Goal: Task Accomplishment & Management: Manage account settings

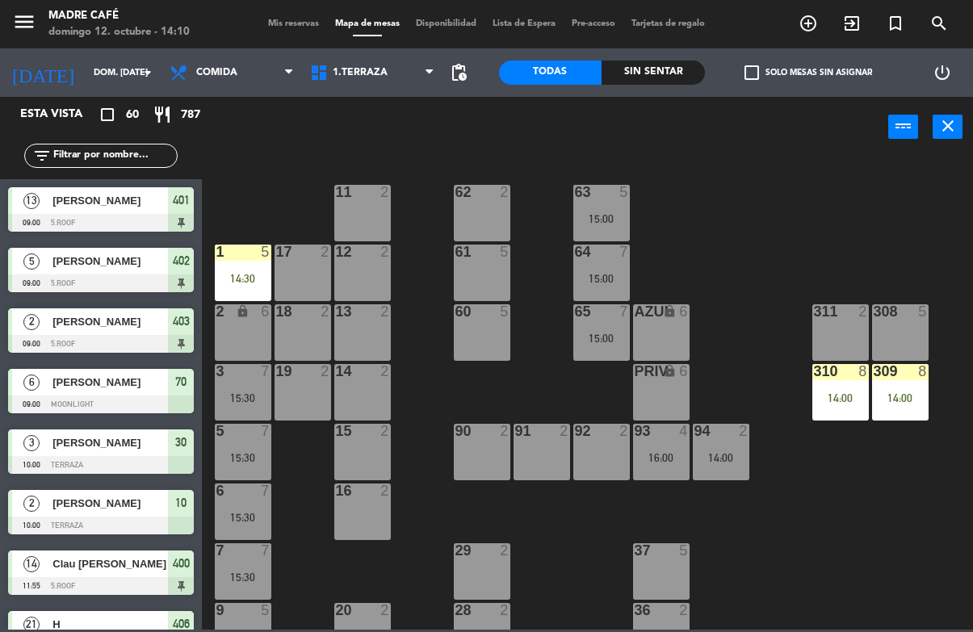
click at [639, 82] on div "Sin sentar" at bounding box center [653, 73] width 103 height 24
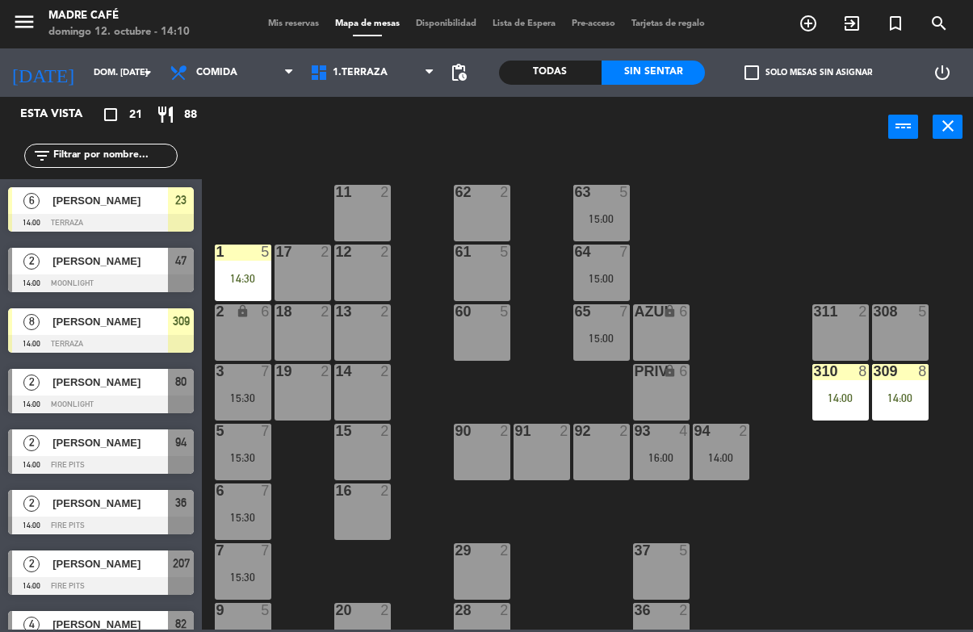
click at [142, 265] on span "[PERSON_NAME]" at bounding box center [109, 261] width 115 height 17
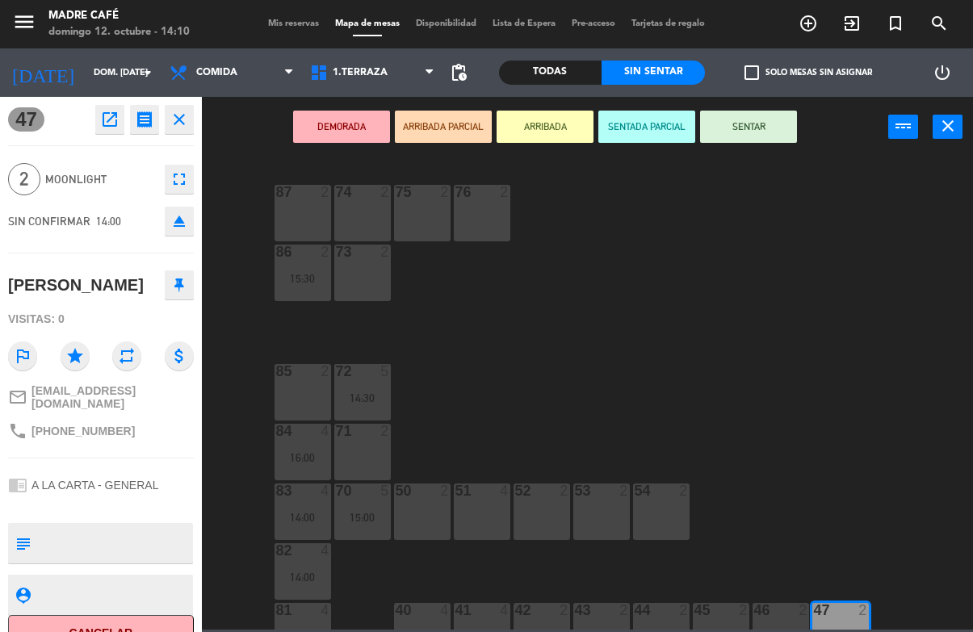
click at [547, 122] on button "ARRIBADA" at bounding box center [545, 127] width 97 height 32
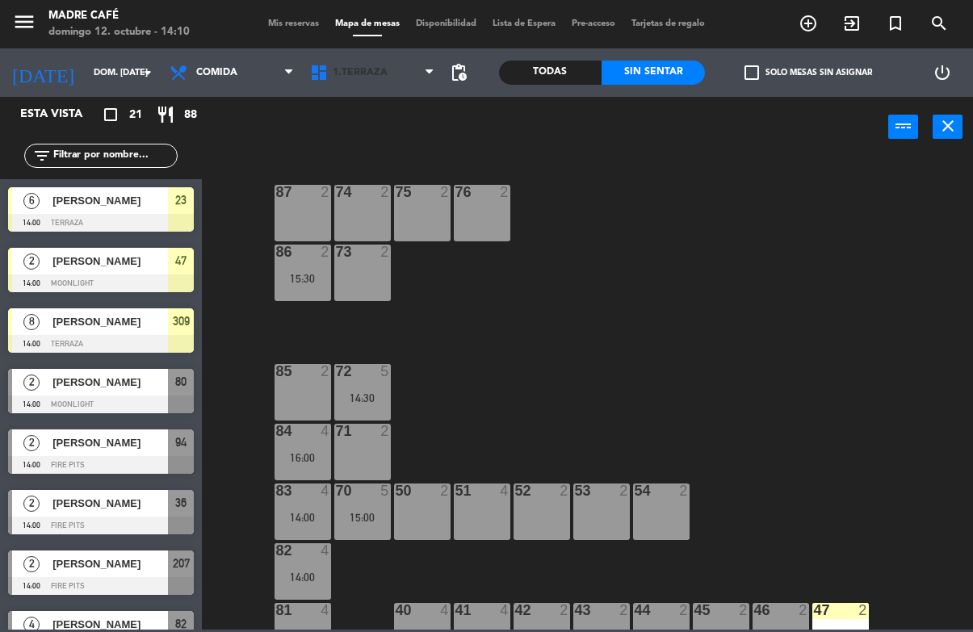
click at [346, 71] on span "1.Terraza" at bounding box center [360, 72] width 55 height 11
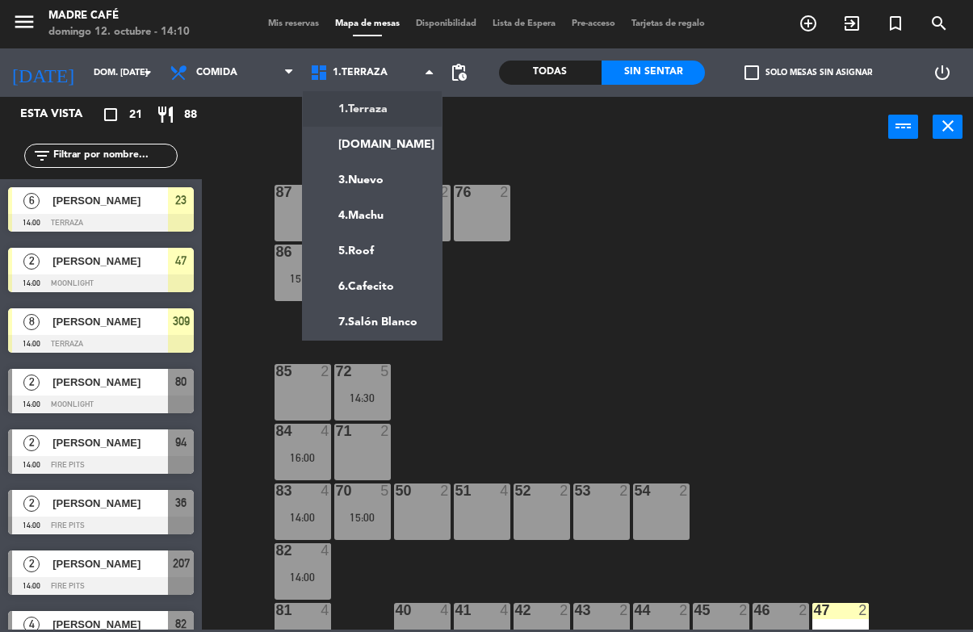
click at [403, 251] on ng-component "menu Madre Café [PERSON_NAME] 12. octubre - 14:10 Mis reservas Mapa de mesas Di…" at bounding box center [486, 315] width 973 height 630
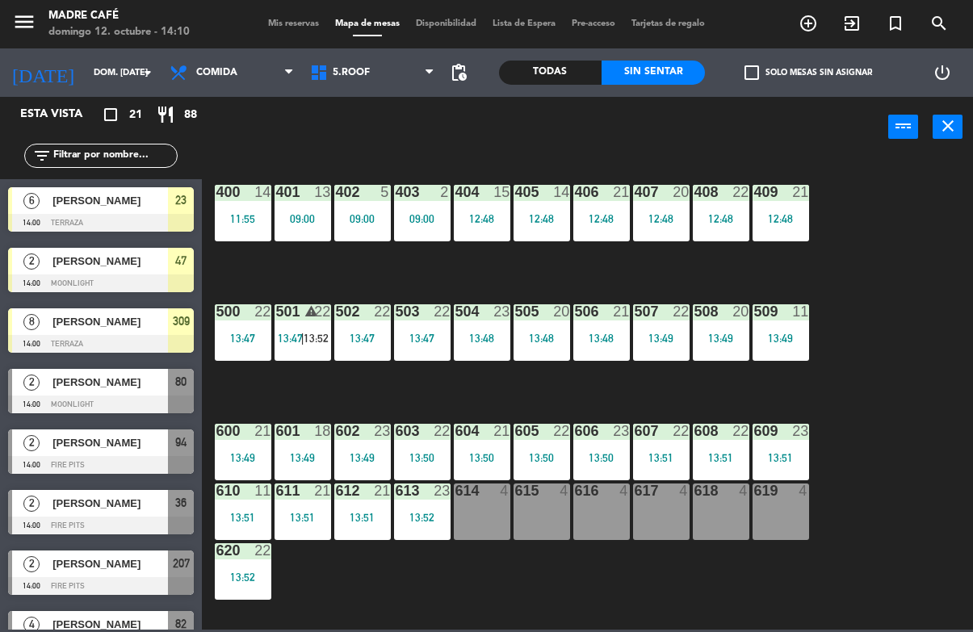
click at [237, 216] on div "11:55" at bounding box center [243, 218] width 57 height 11
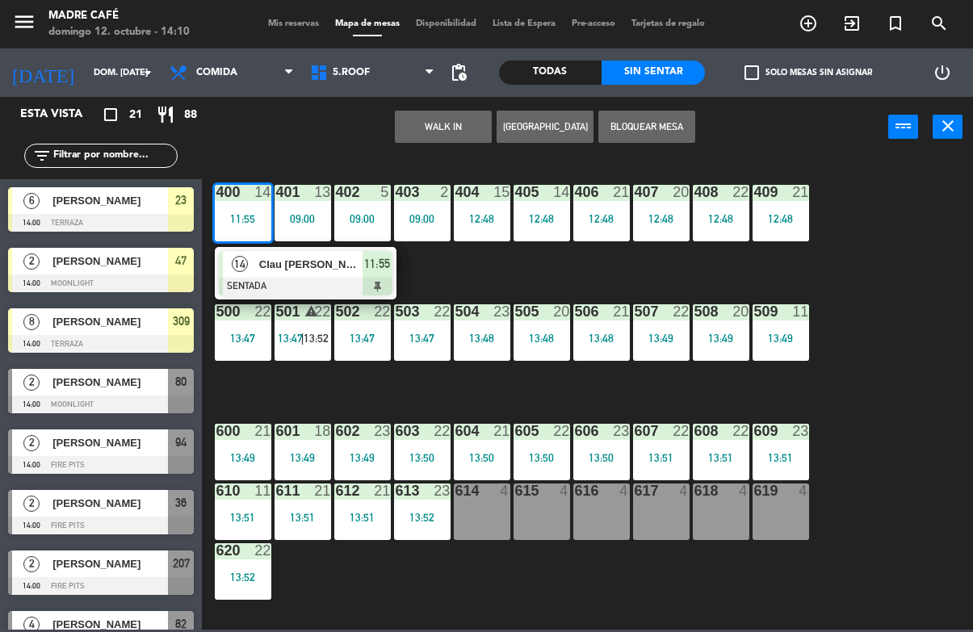
click at [317, 273] on span "Clau [PERSON_NAME]" at bounding box center [310, 264] width 103 height 17
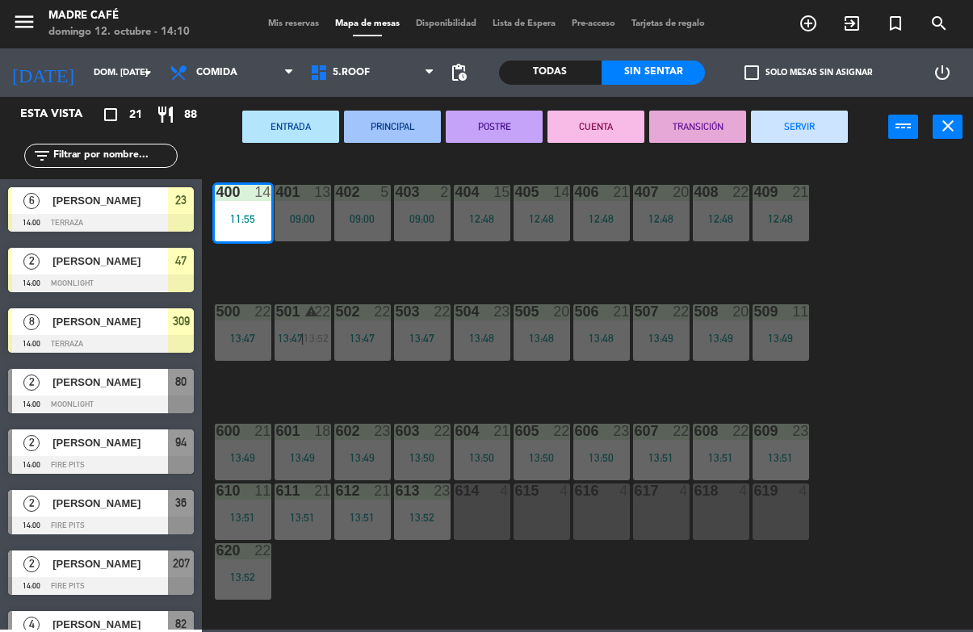
click at [792, 120] on button "SERVIR" at bounding box center [799, 127] width 97 height 32
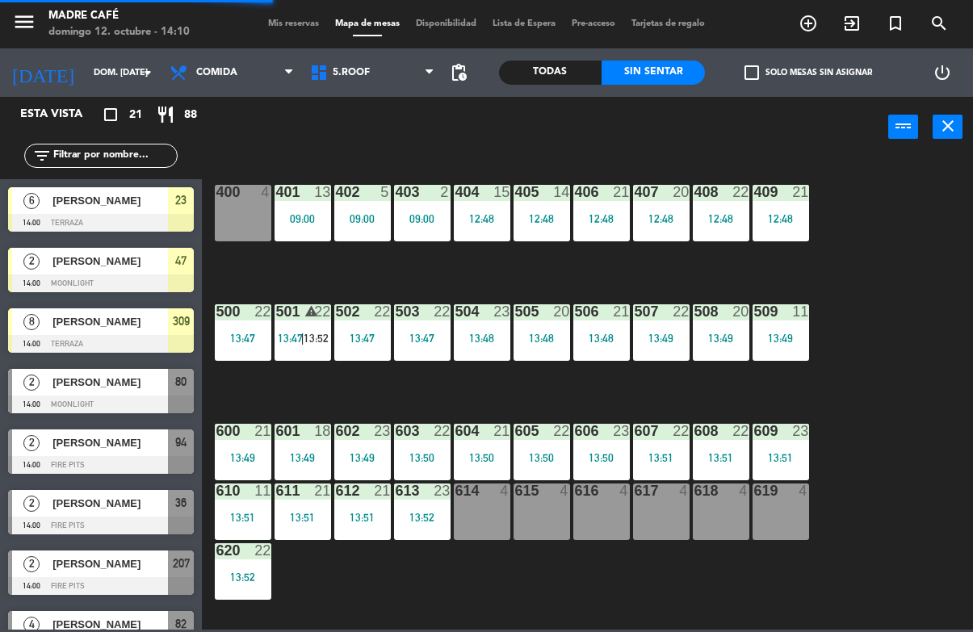
click at [310, 213] on div "09:00" at bounding box center [303, 218] width 57 height 11
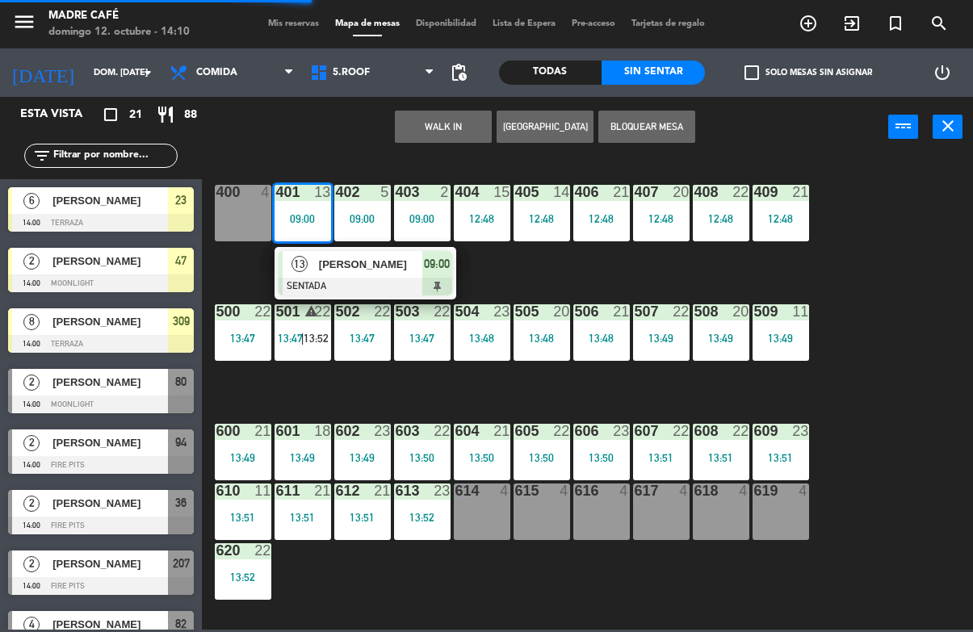
click at [347, 259] on span "[PERSON_NAME]" at bounding box center [370, 264] width 103 height 17
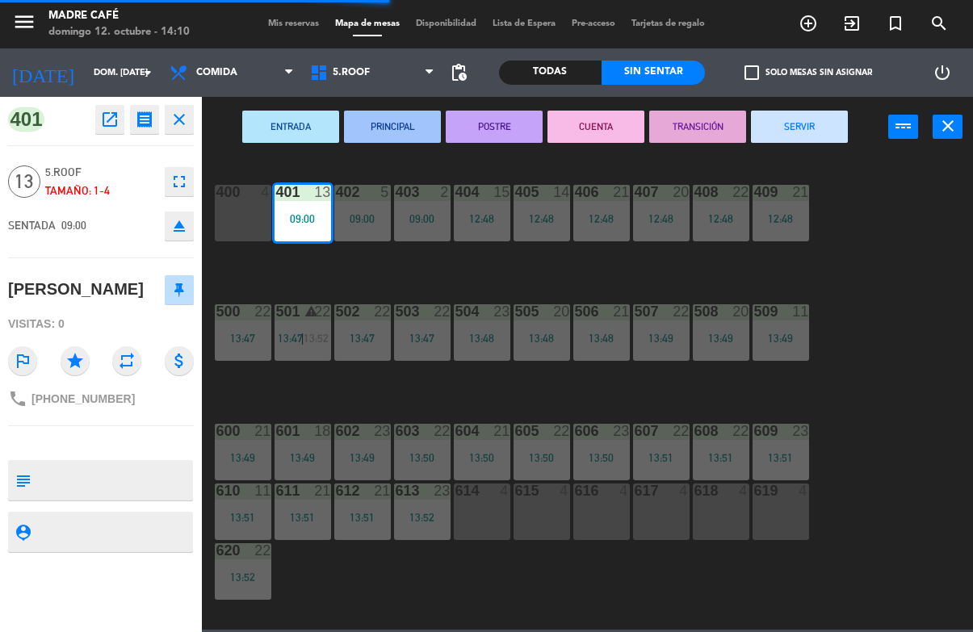
click at [785, 134] on button "SERVIR" at bounding box center [799, 127] width 97 height 32
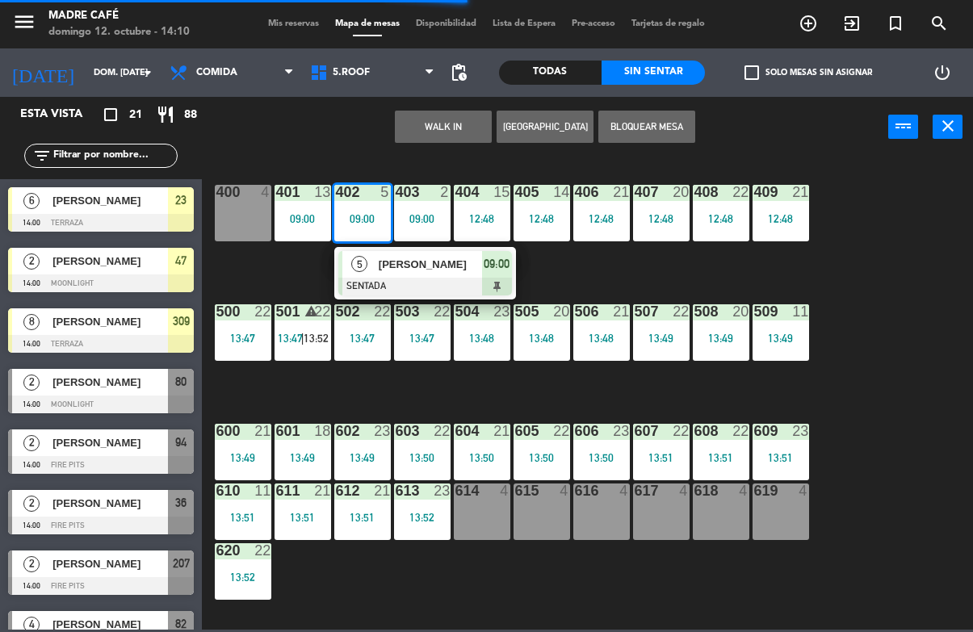
click at [411, 278] on div at bounding box center [425, 287] width 174 height 18
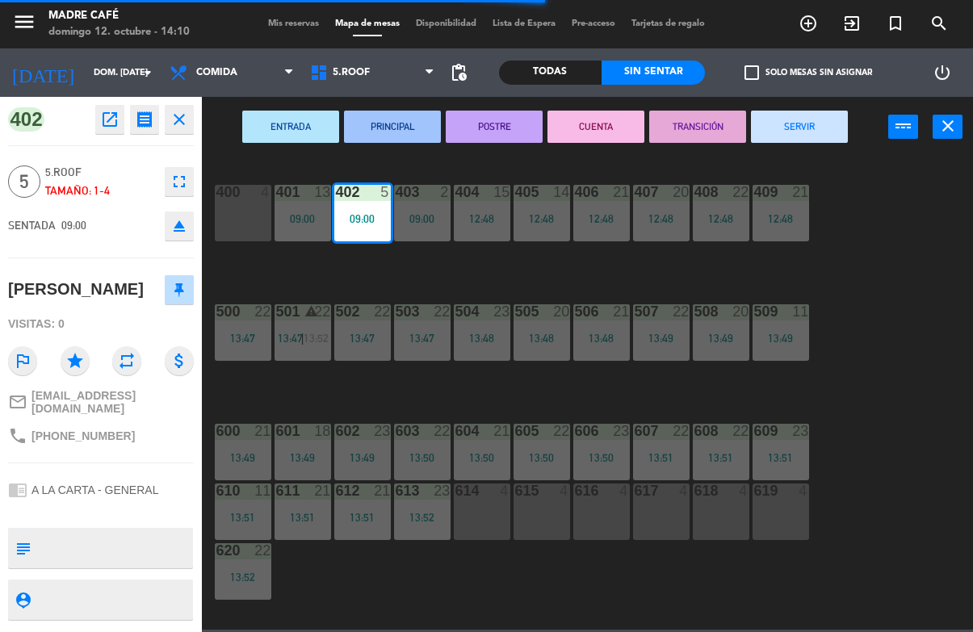
click at [810, 133] on button "SERVIR" at bounding box center [799, 127] width 97 height 32
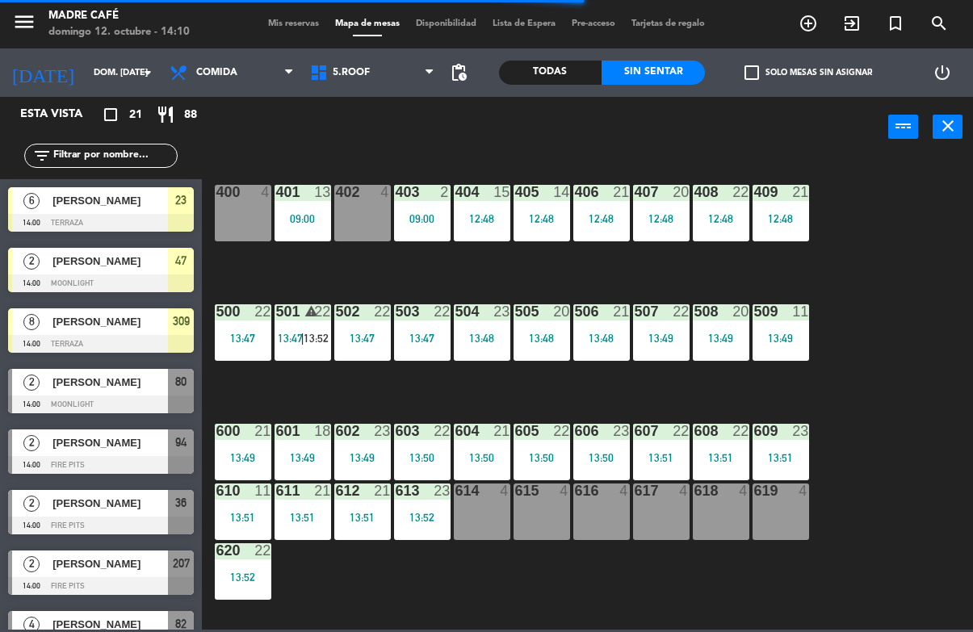
click at [429, 214] on div "09:00" at bounding box center [422, 218] width 57 height 11
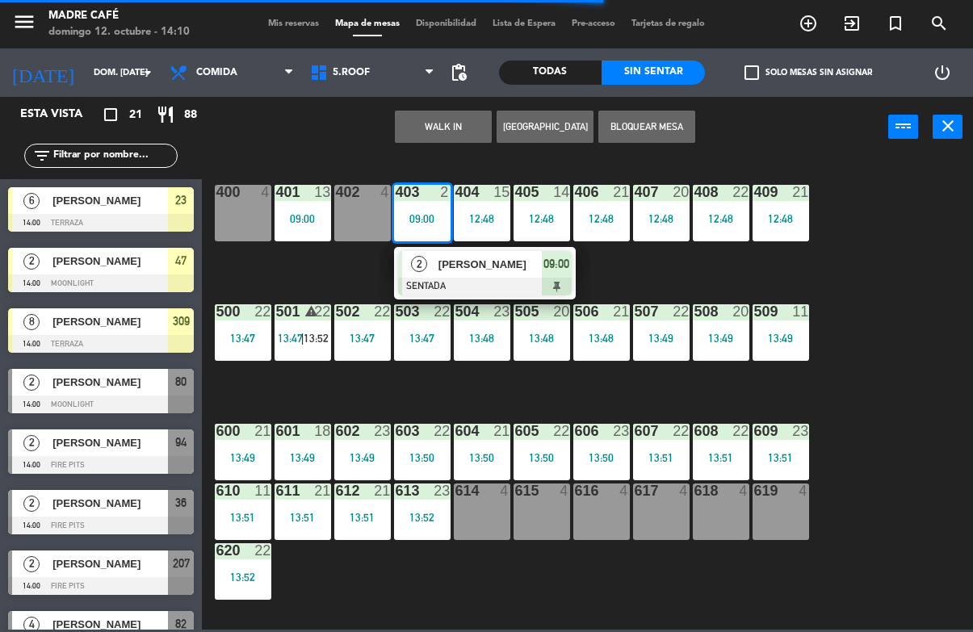
click at [484, 267] on span "[PERSON_NAME]" at bounding box center [489, 264] width 103 height 17
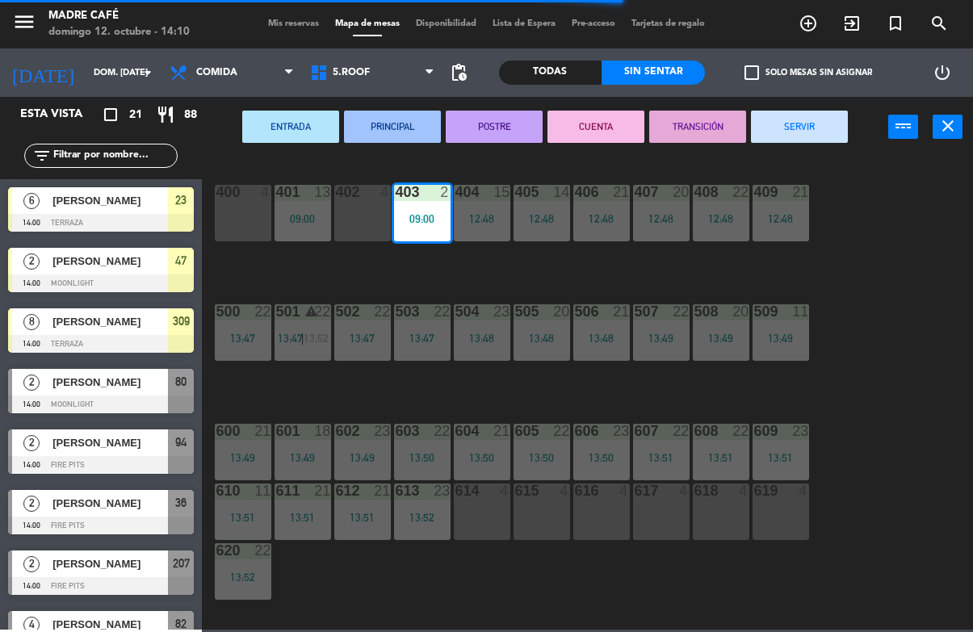
click at [829, 134] on button "SERVIR" at bounding box center [799, 127] width 97 height 32
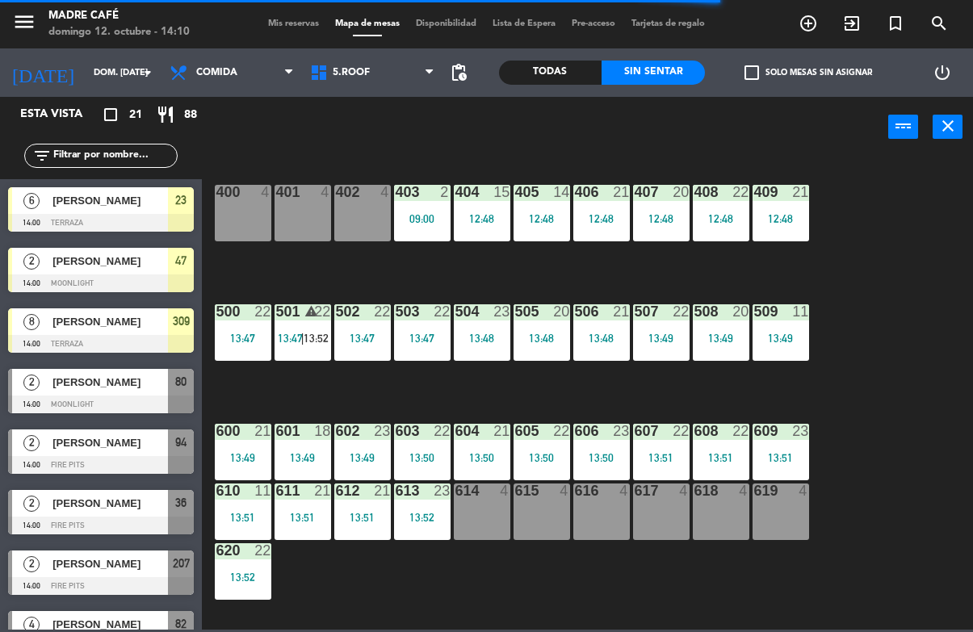
click at [526, 273] on div "400 4 401 4 402 4 403 2 09:00 404 15 12:48 405 14 12:48 406 21 12:48 407 20 12:…" at bounding box center [593, 393] width 762 height 474
click at [476, 205] on div "404 15 12:48" at bounding box center [482, 213] width 57 height 57
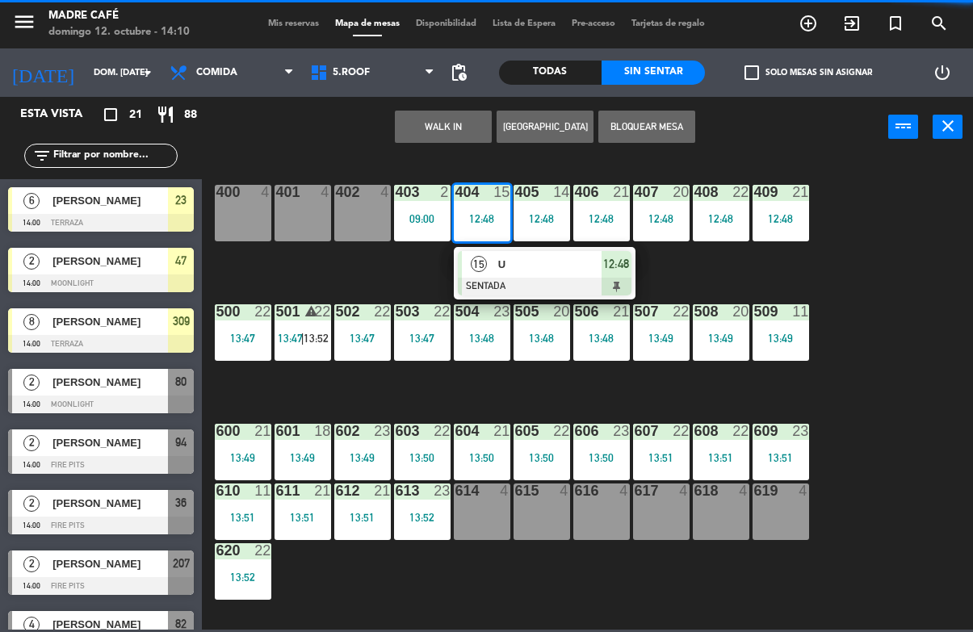
click at [535, 273] on span "U" at bounding box center [549, 264] width 103 height 17
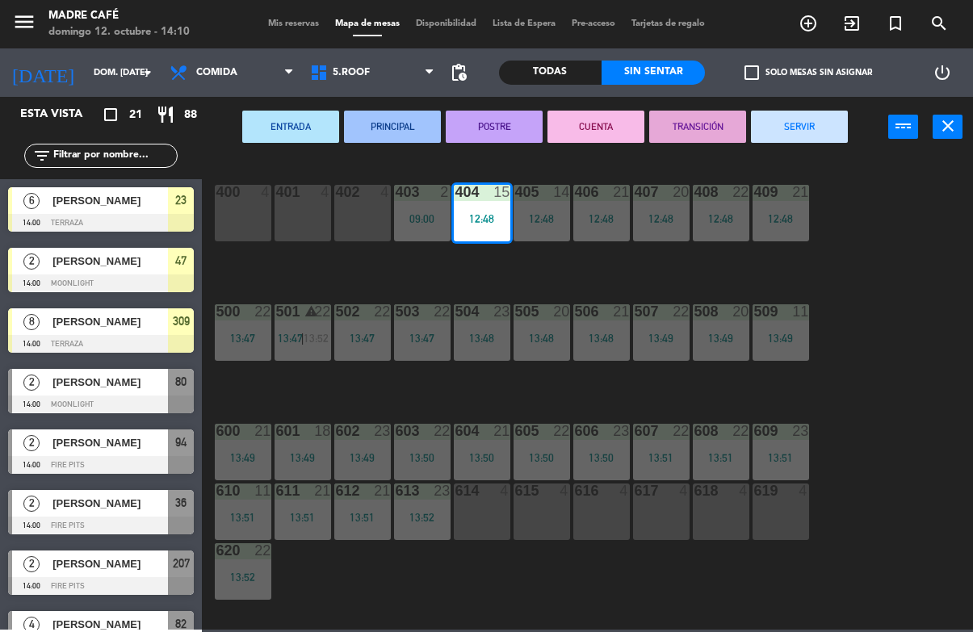
click at [817, 126] on button "SERVIR" at bounding box center [799, 127] width 97 height 32
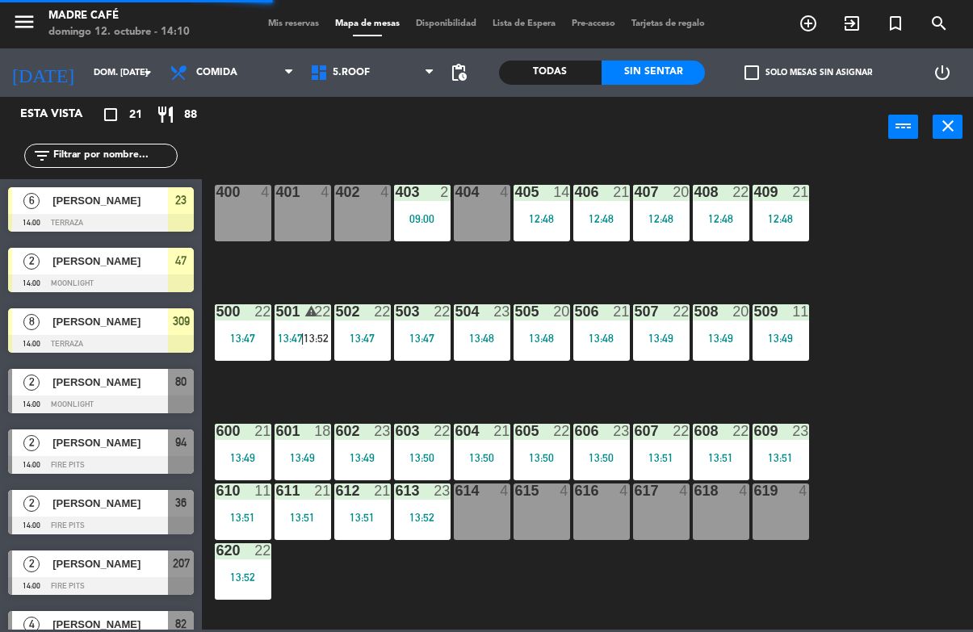
click at [560, 207] on div "405 14 12:48" at bounding box center [542, 213] width 57 height 57
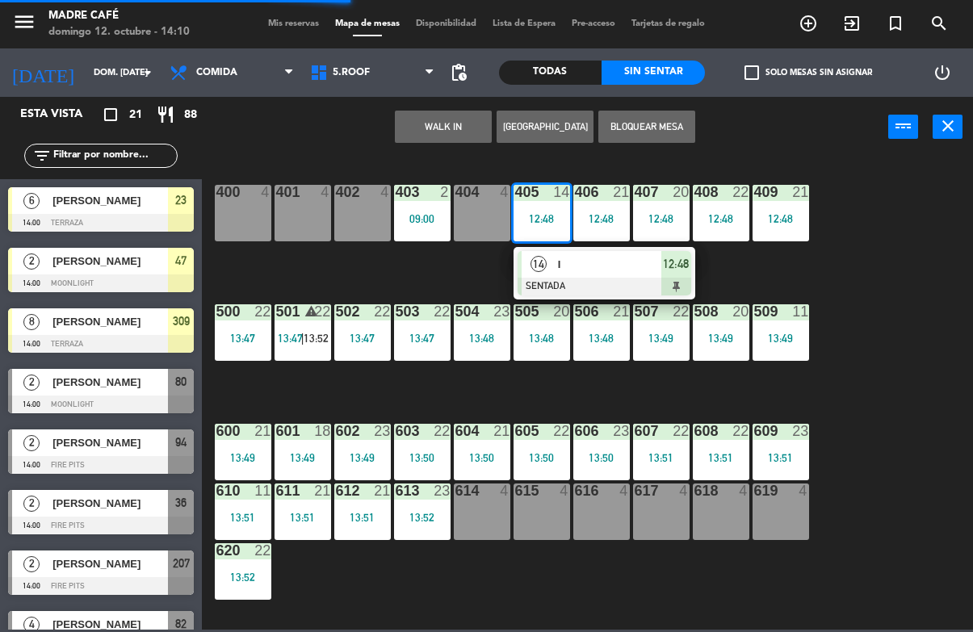
click at [615, 275] on div "I" at bounding box center [608, 264] width 105 height 27
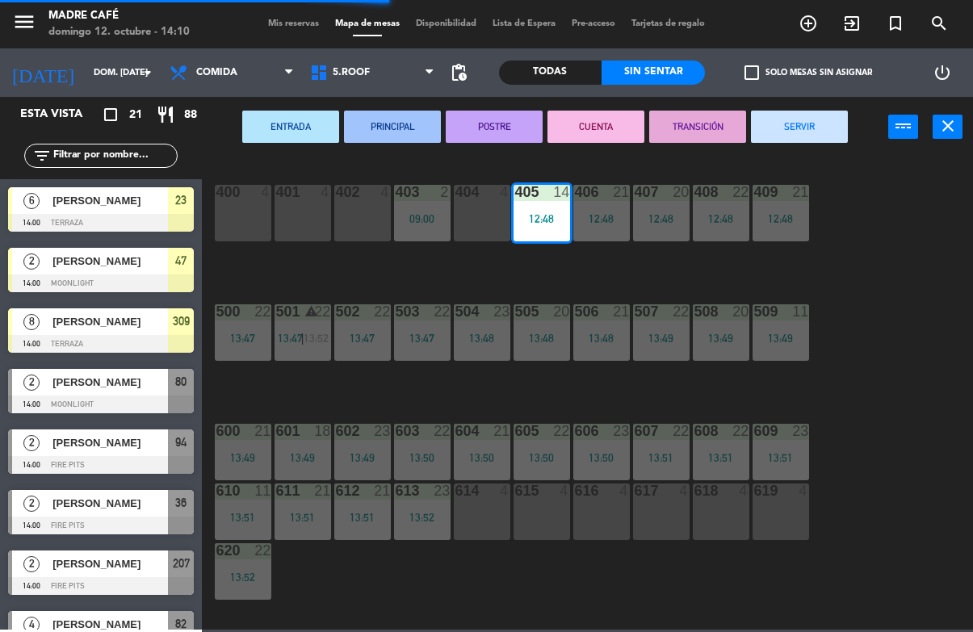
click at [805, 124] on button "SERVIR" at bounding box center [799, 127] width 97 height 32
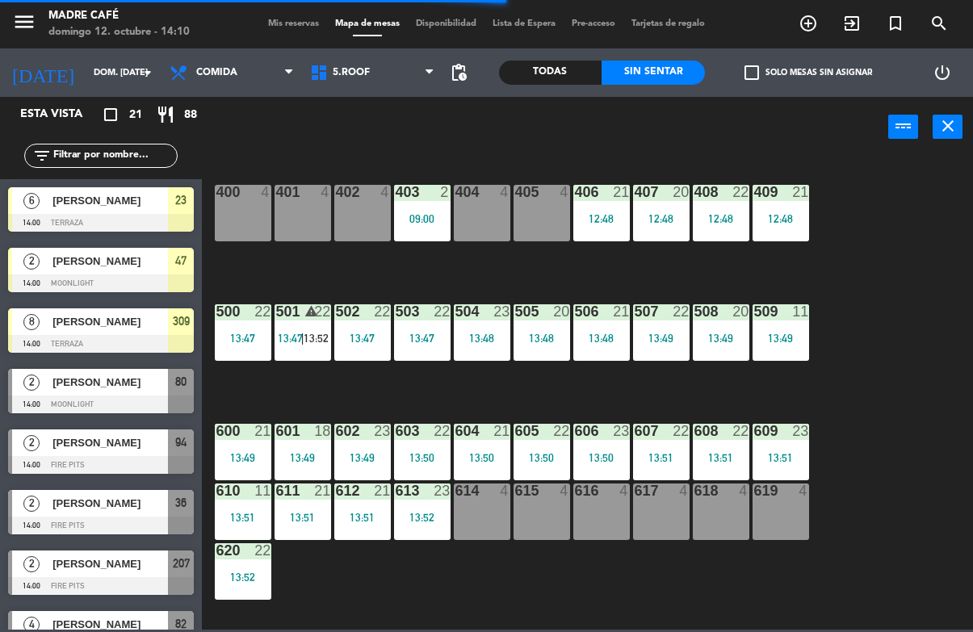
click at [597, 214] on div "12:48" at bounding box center [601, 218] width 57 height 11
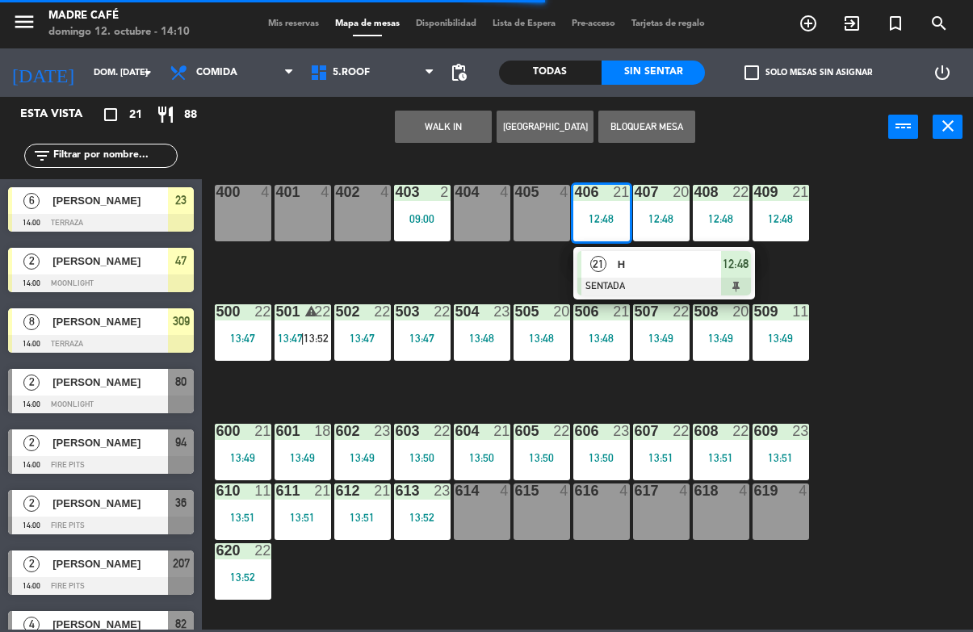
click at [657, 267] on span "H" at bounding box center [669, 264] width 103 height 17
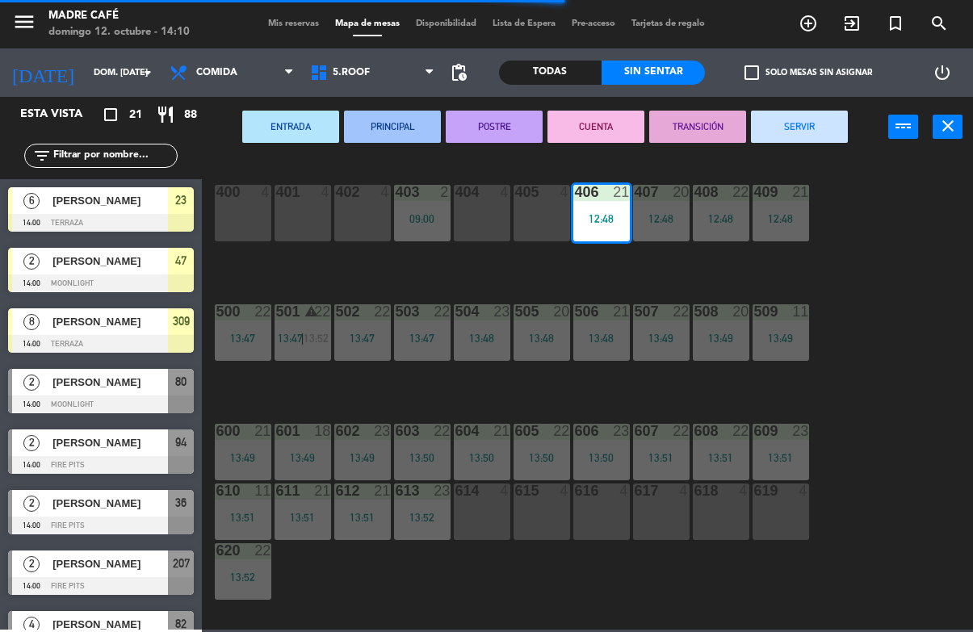
click at [815, 120] on button "SERVIR" at bounding box center [799, 127] width 97 height 32
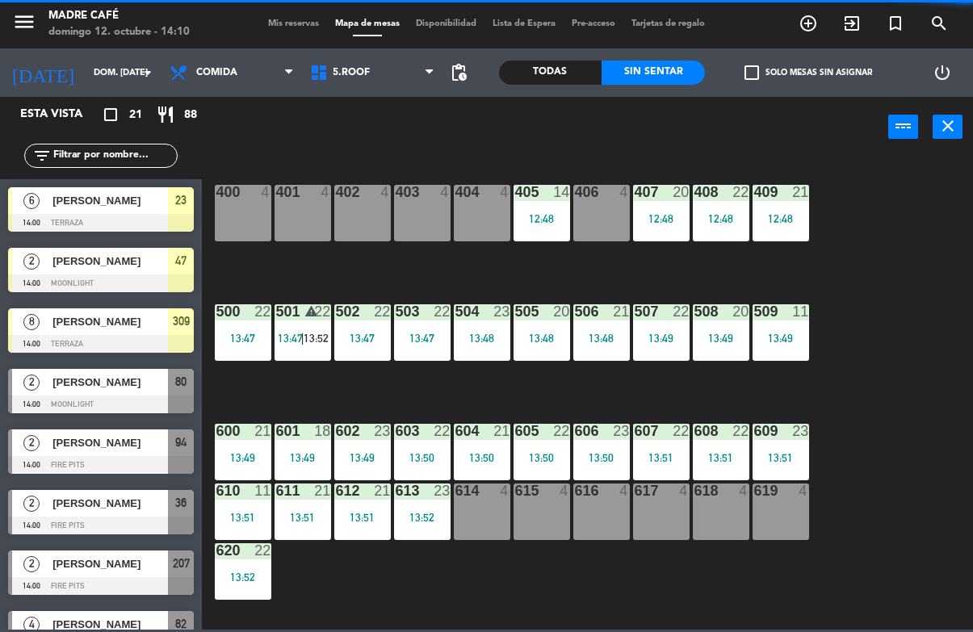
click at [653, 206] on div "407 20 12:48" at bounding box center [661, 213] width 57 height 57
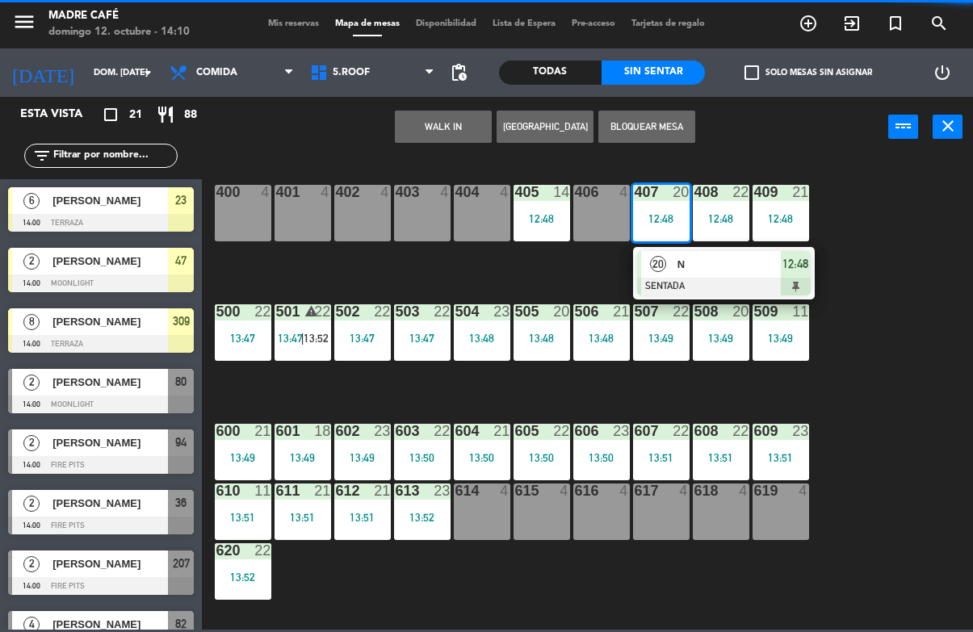
click at [710, 265] on span "N" at bounding box center [729, 264] width 103 height 17
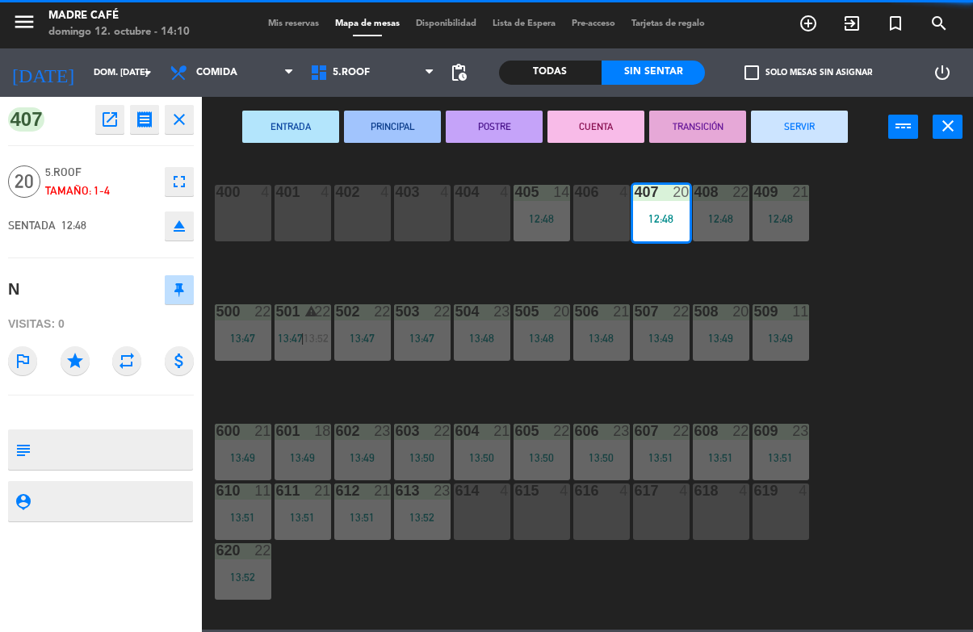
click at [822, 119] on button "SERVIR" at bounding box center [799, 127] width 97 height 32
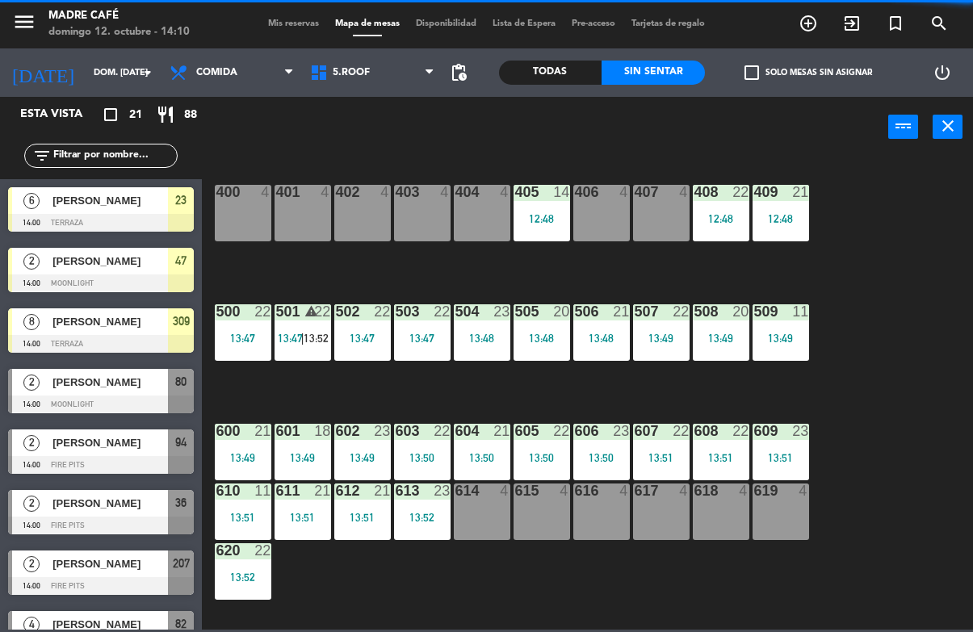
click at [722, 207] on div "408 22 12:48" at bounding box center [721, 213] width 57 height 57
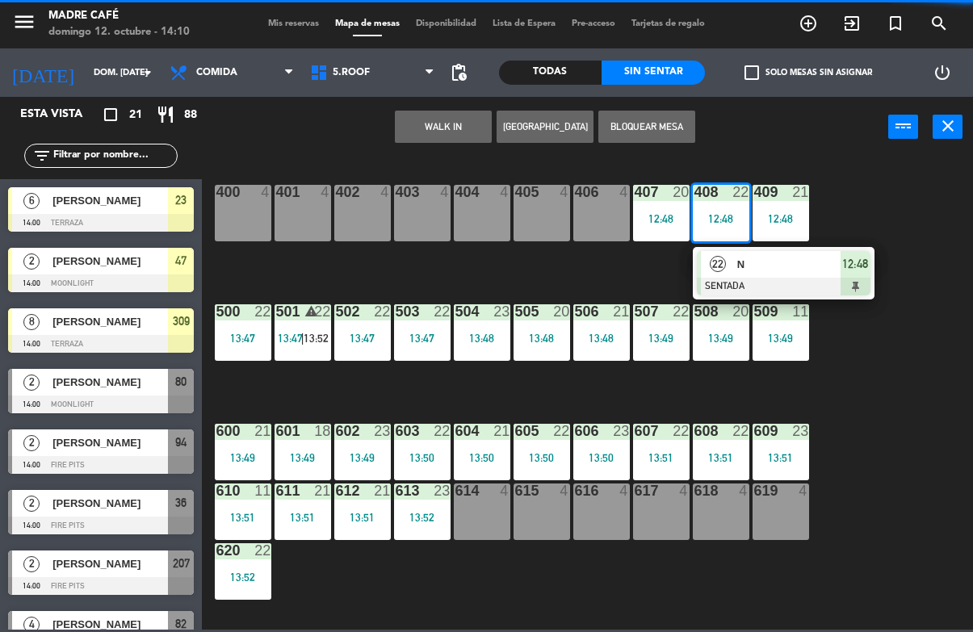
click at [778, 265] on span "N" at bounding box center [788, 264] width 103 height 17
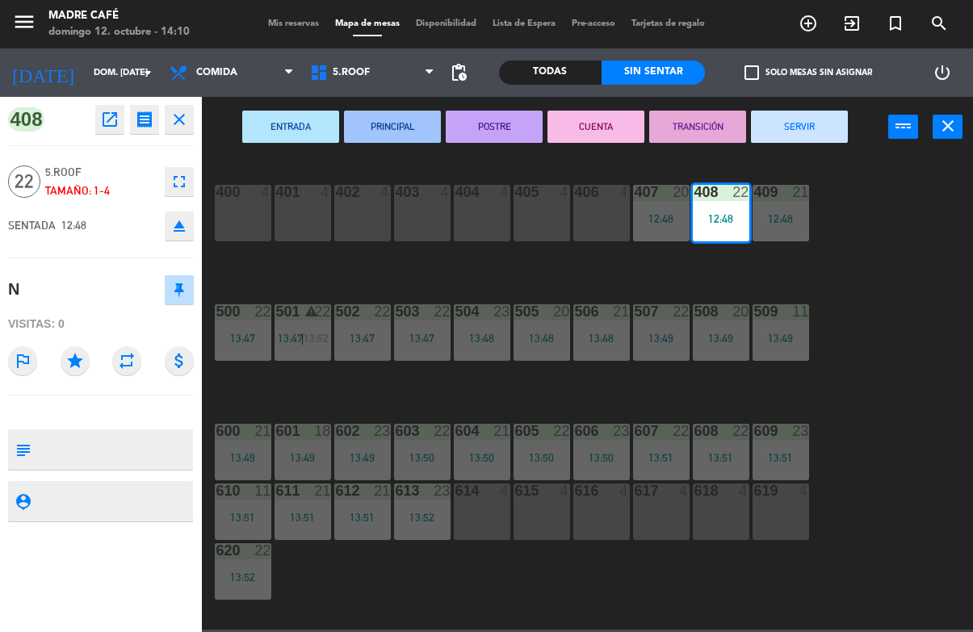
click at [808, 125] on button "SERVIR" at bounding box center [799, 127] width 97 height 32
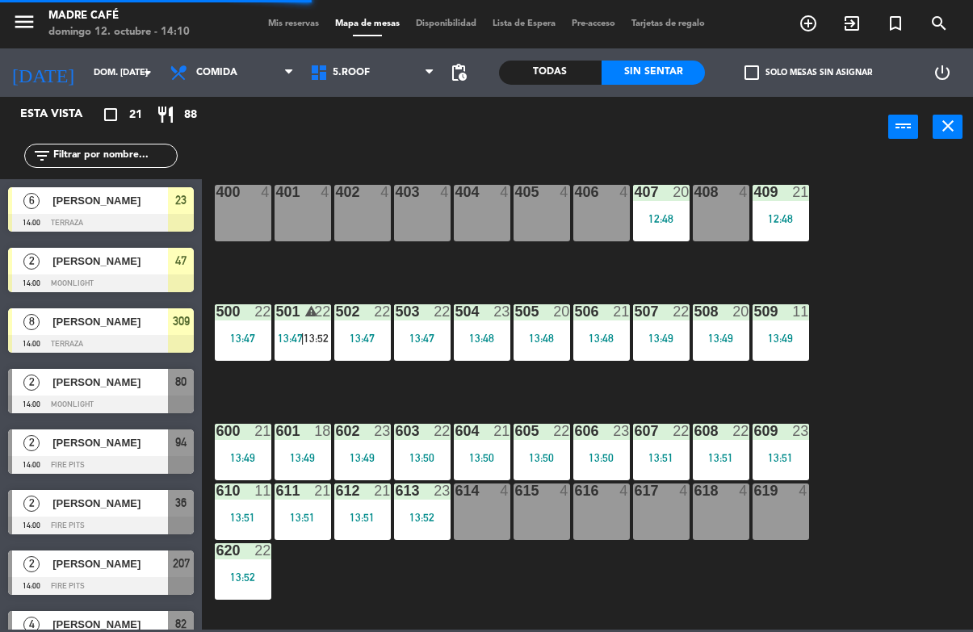
click at [795, 217] on div "12:48" at bounding box center [781, 218] width 57 height 11
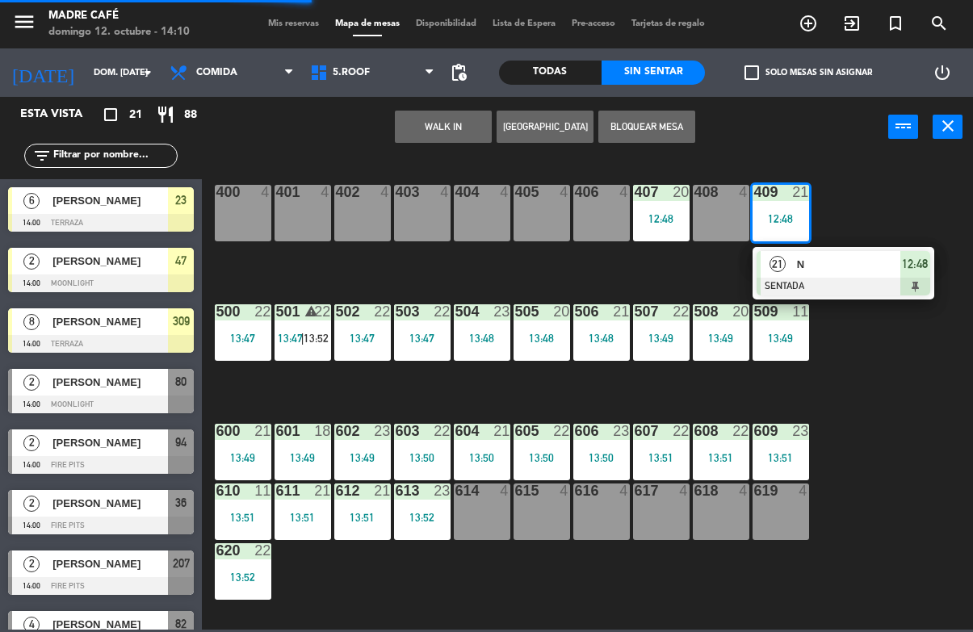
click at [825, 274] on div "N" at bounding box center [847, 264] width 105 height 27
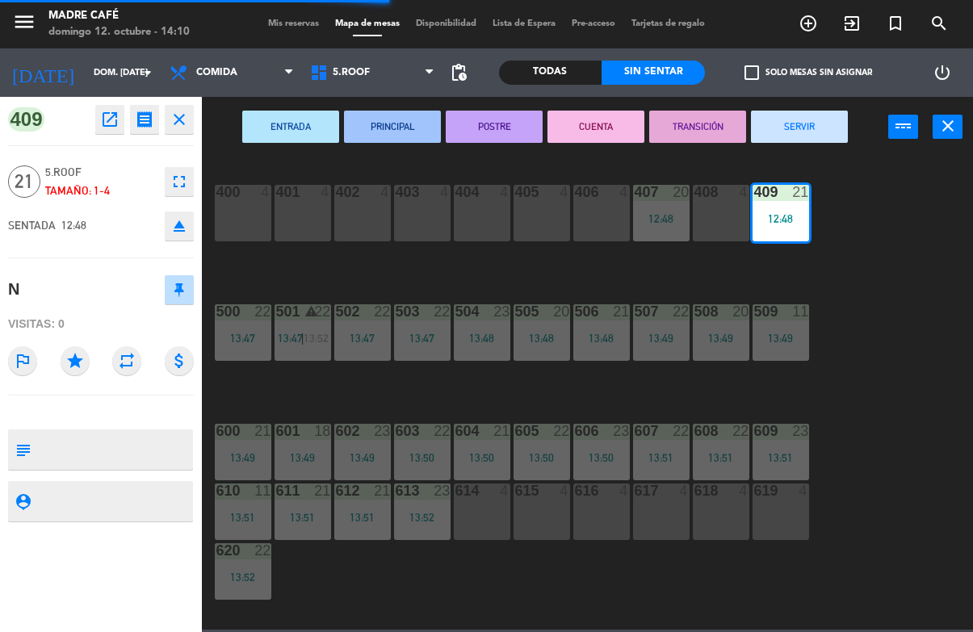
click at [796, 134] on button "SERVIR" at bounding box center [799, 127] width 97 height 32
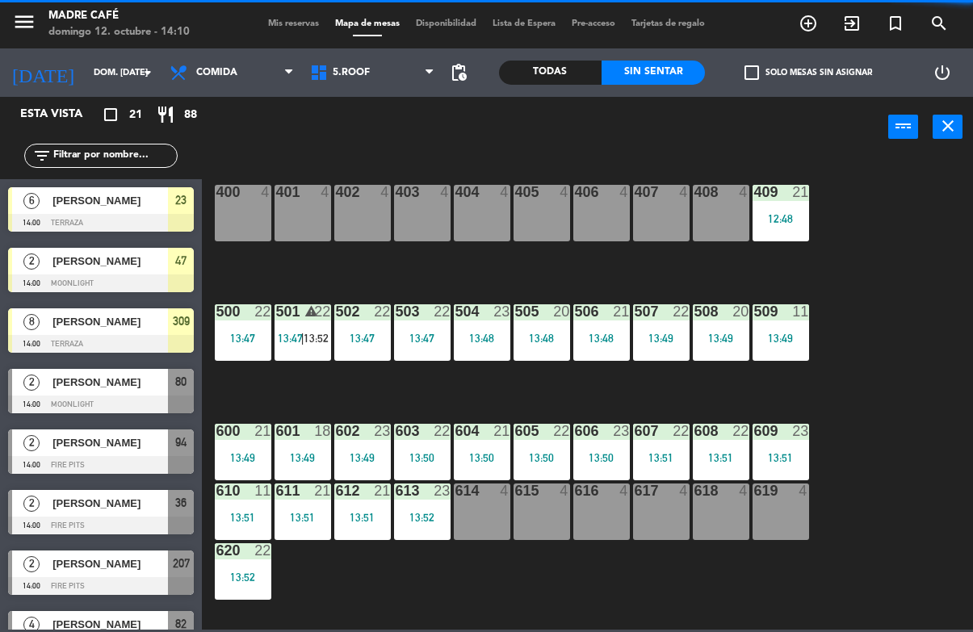
click at [806, 345] on div "509 11 13:49" at bounding box center [781, 332] width 57 height 57
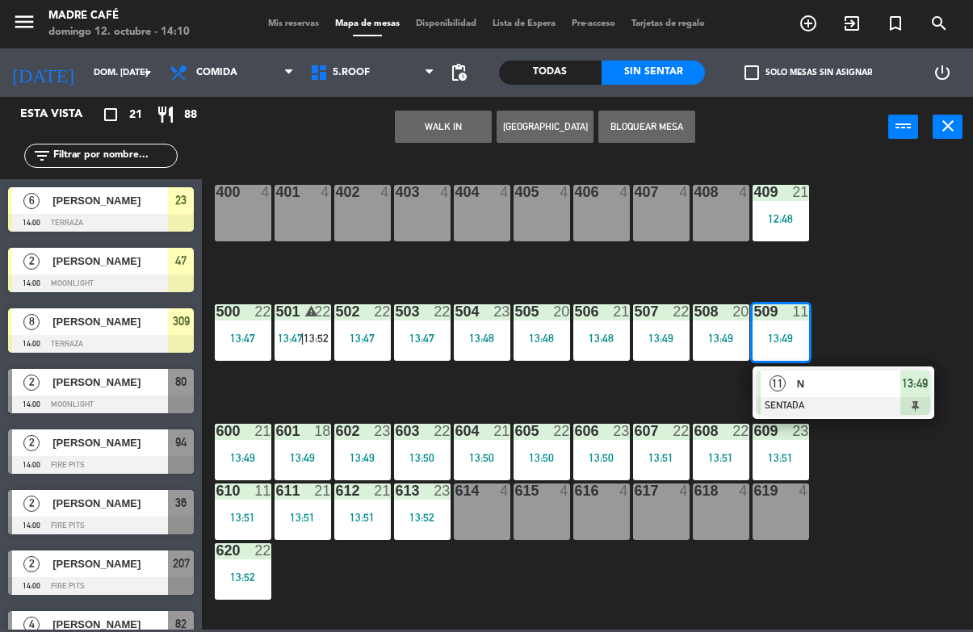
click at [857, 385] on span "N" at bounding box center [848, 384] width 103 height 17
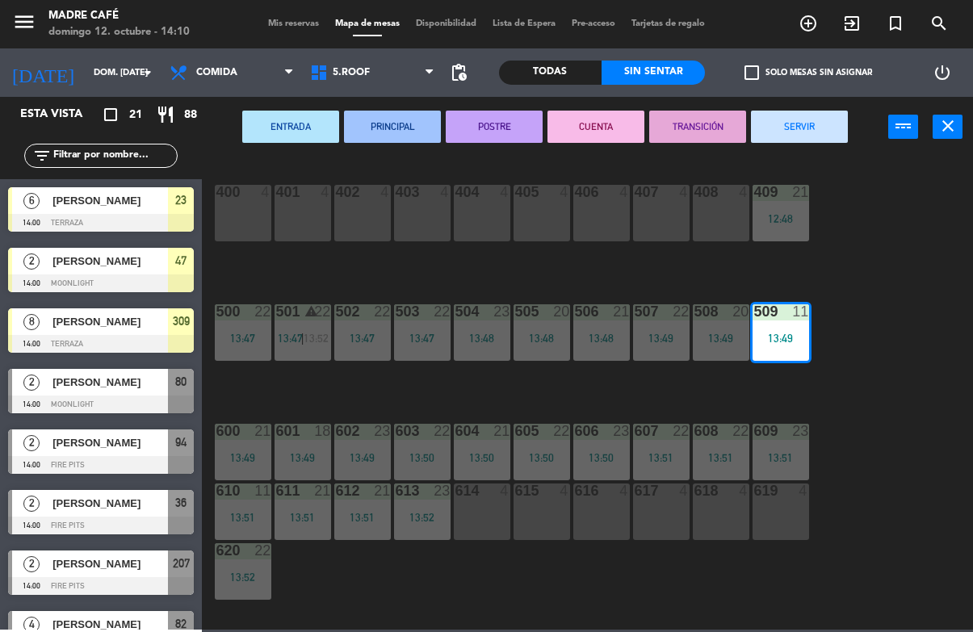
click at [820, 124] on button "SERVIR" at bounding box center [799, 127] width 97 height 32
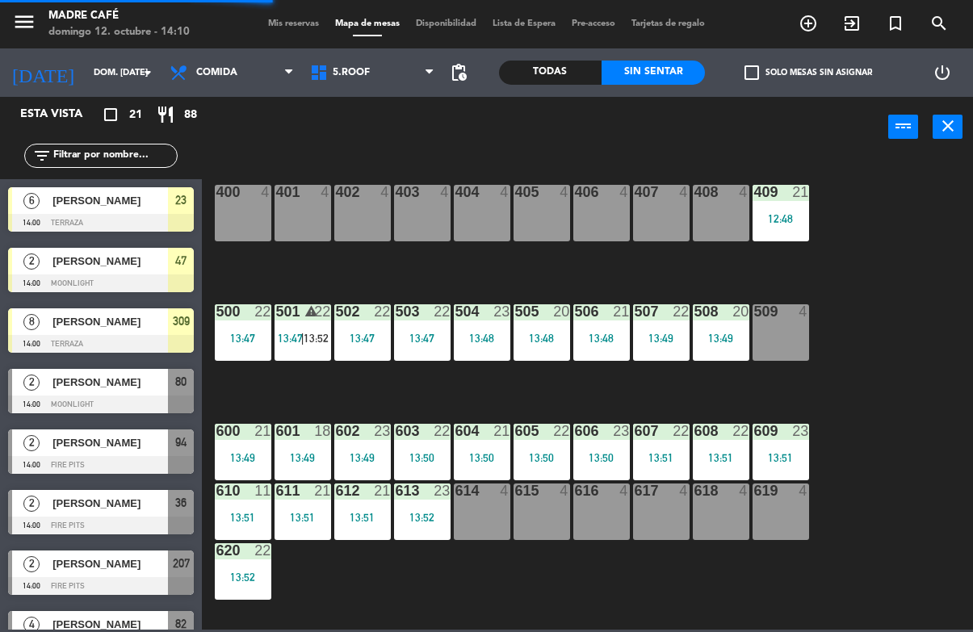
click at [734, 346] on div "508 20 13:49" at bounding box center [721, 332] width 57 height 57
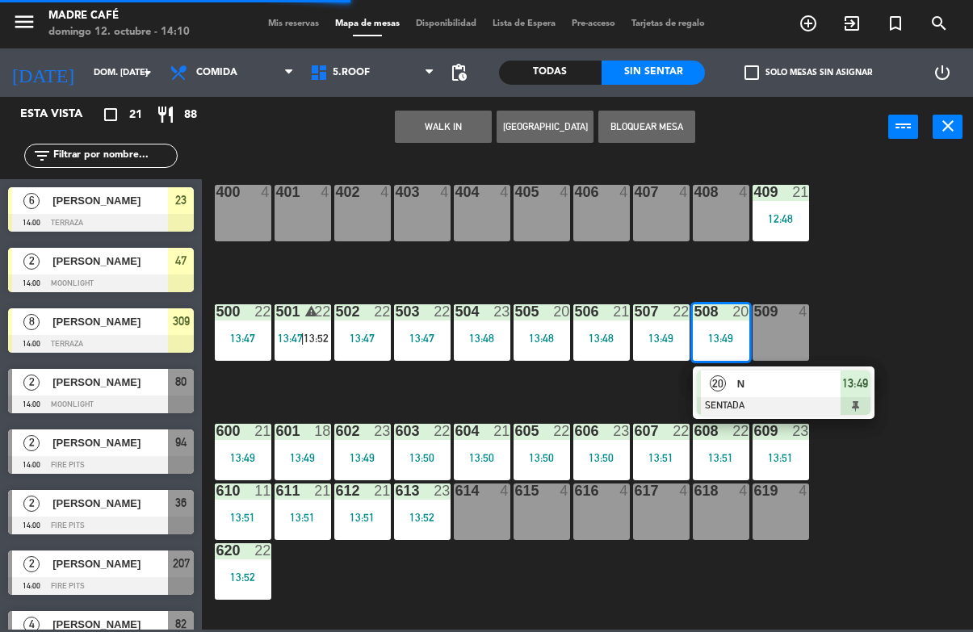
click at [782, 392] on span "N" at bounding box center [788, 384] width 103 height 17
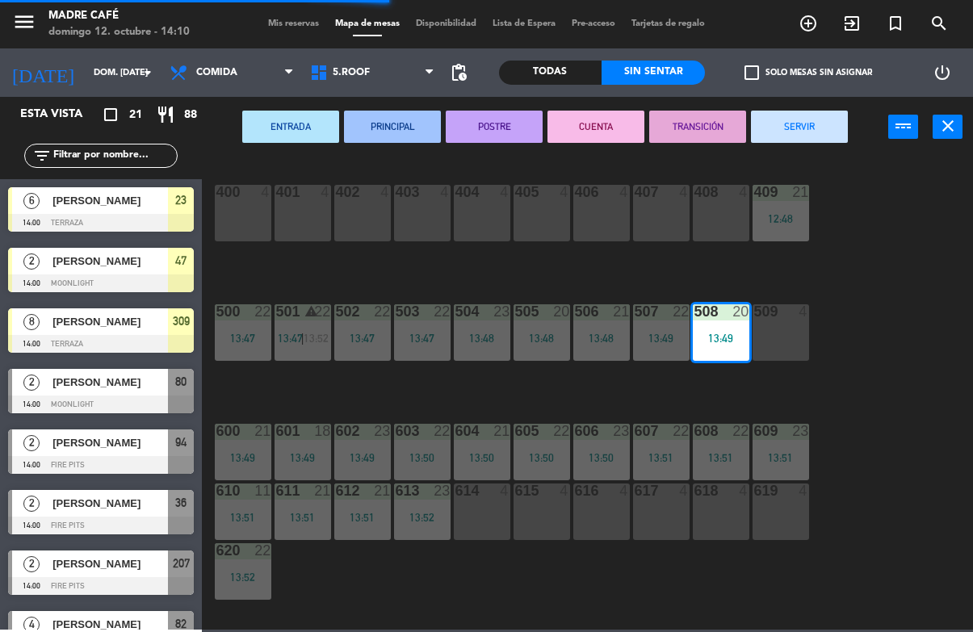
click at [808, 116] on button "SERVIR" at bounding box center [799, 127] width 97 height 32
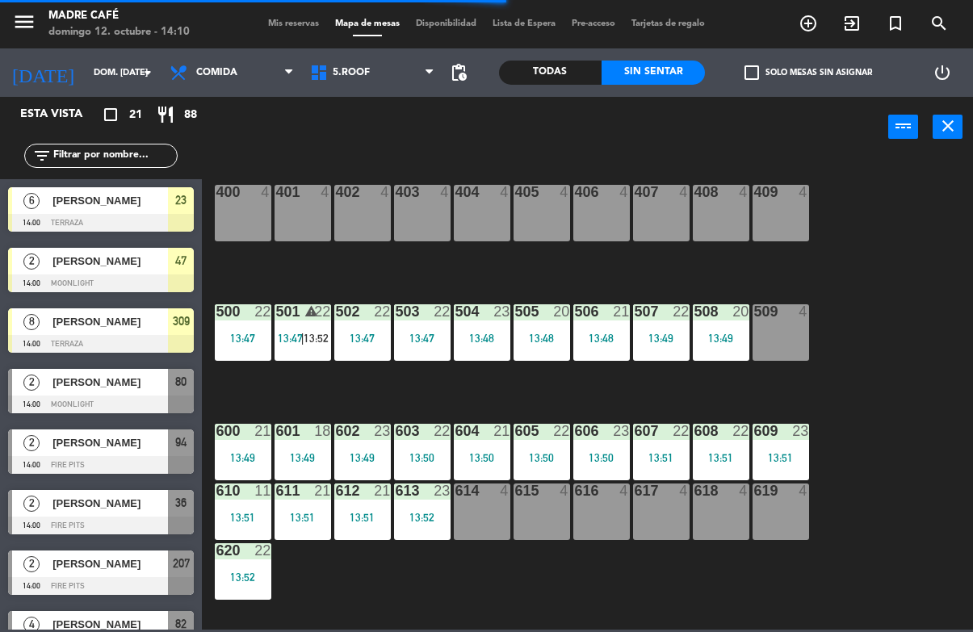
click at [707, 389] on div "400 4 401 4 402 4 403 4 404 4 405 4 406 4 407 4 408 4 409 4 500 22 13:47 501 wa…" at bounding box center [593, 393] width 762 height 474
click at [665, 348] on div "507 22 13:49" at bounding box center [661, 332] width 57 height 57
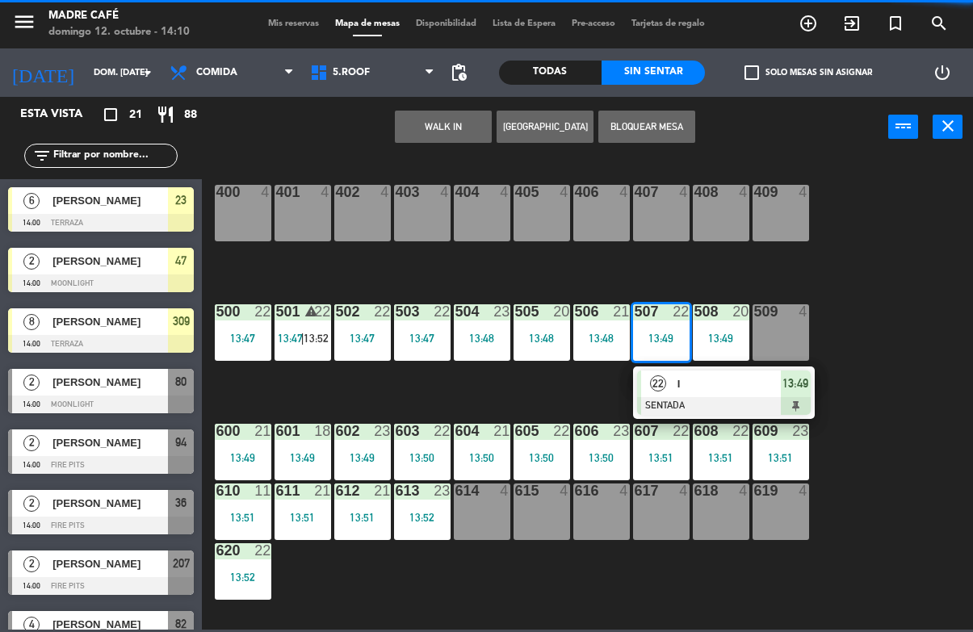
click at [696, 399] on div at bounding box center [724, 406] width 174 height 18
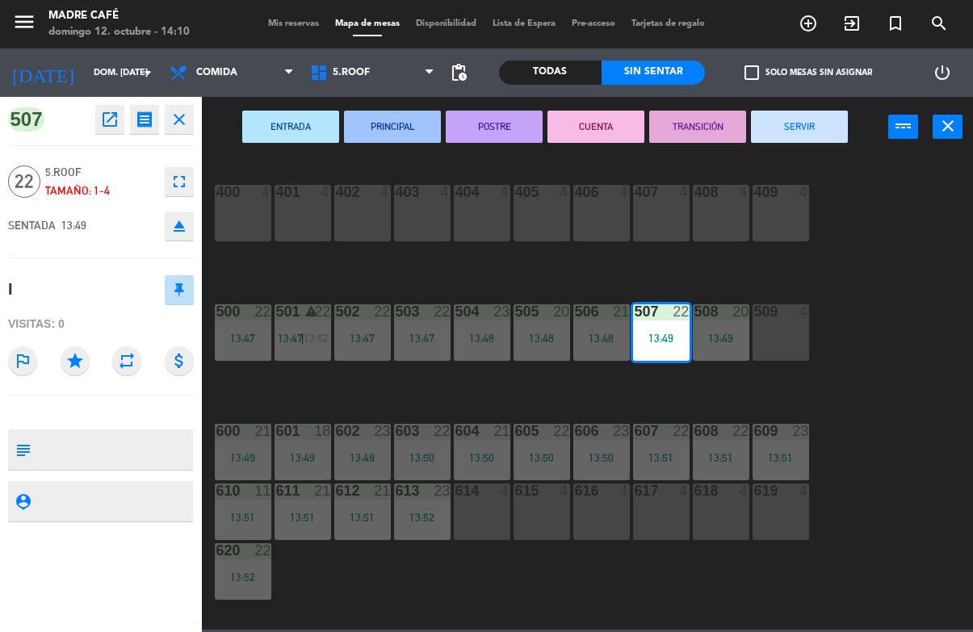
click at [821, 135] on button "SERVIR" at bounding box center [799, 127] width 97 height 32
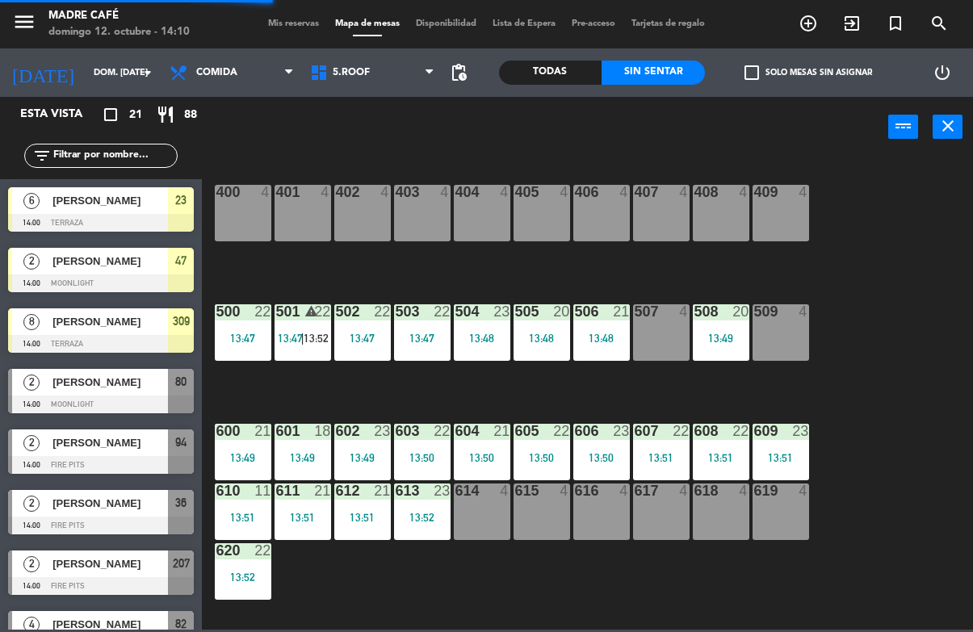
click at [600, 327] on div "506 21 13:48" at bounding box center [601, 332] width 57 height 57
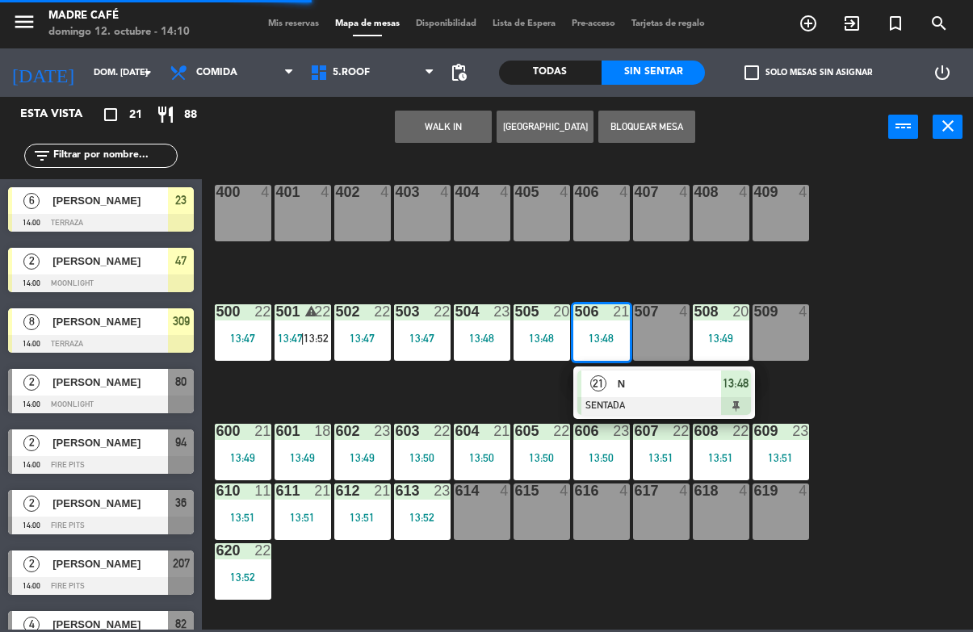
click at [650, 395] on div "N" at bounding box center [668, 384] width 105 height 27
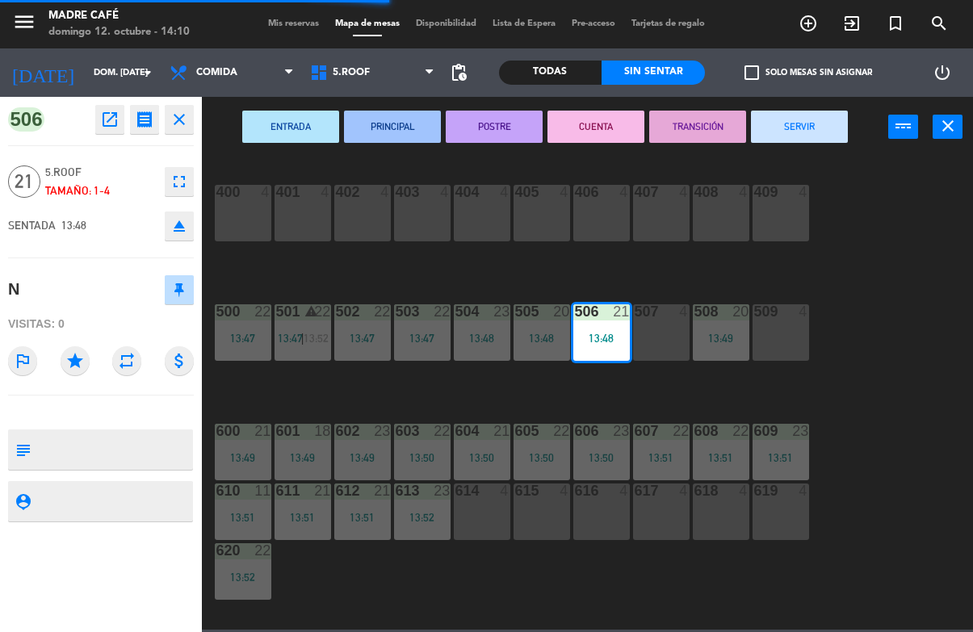
click at [817, 124] on button "SERVIR" at bounding box center [799, 127] width 97 height 32
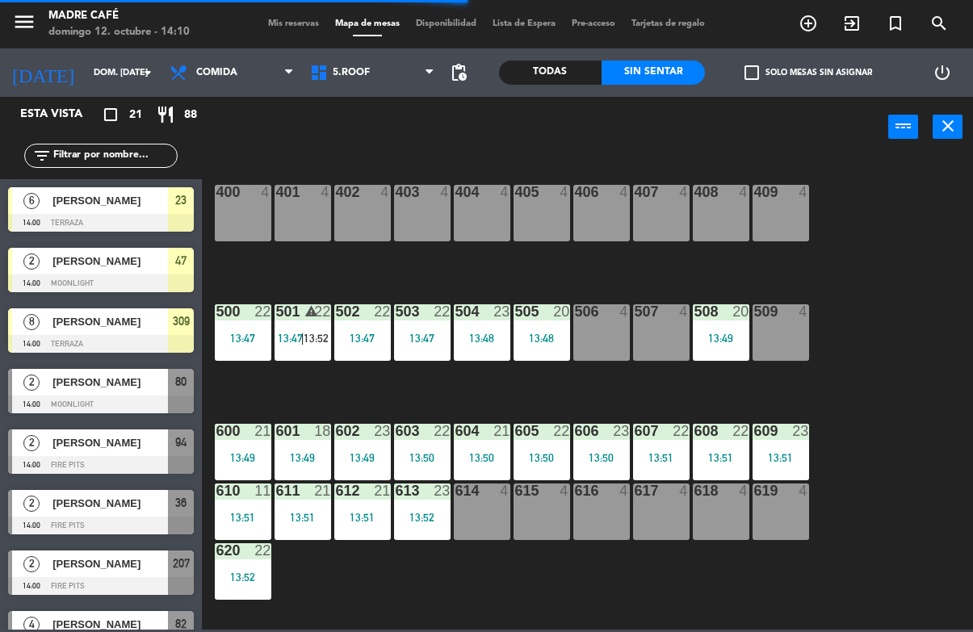
click at [542, 342] on div "13:48" at bounding box center [542, 338] width 57 height 11
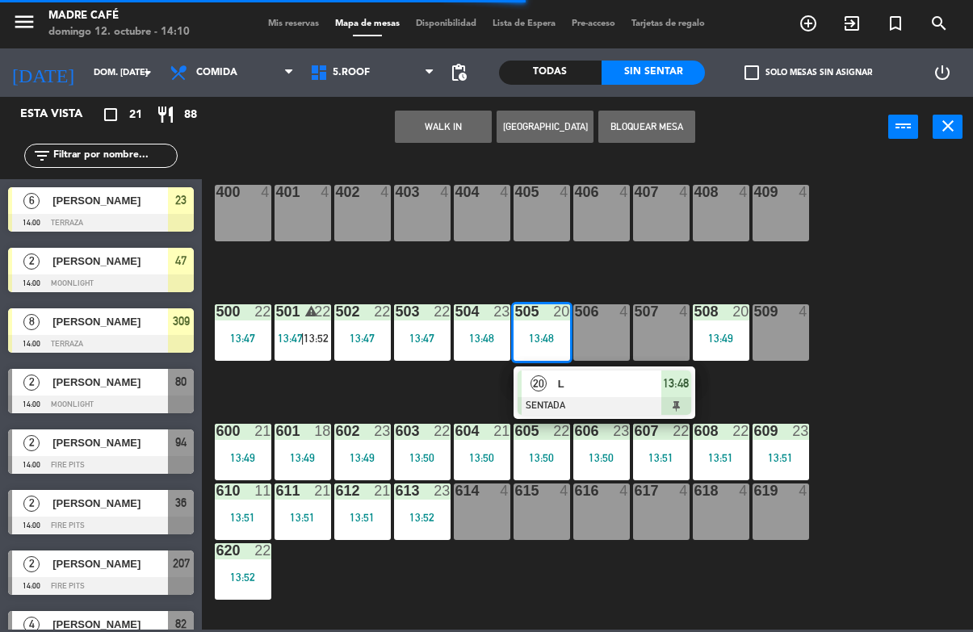
click at [577, 393] on div "L" at bounding box center [608, 384] width 105 height 27
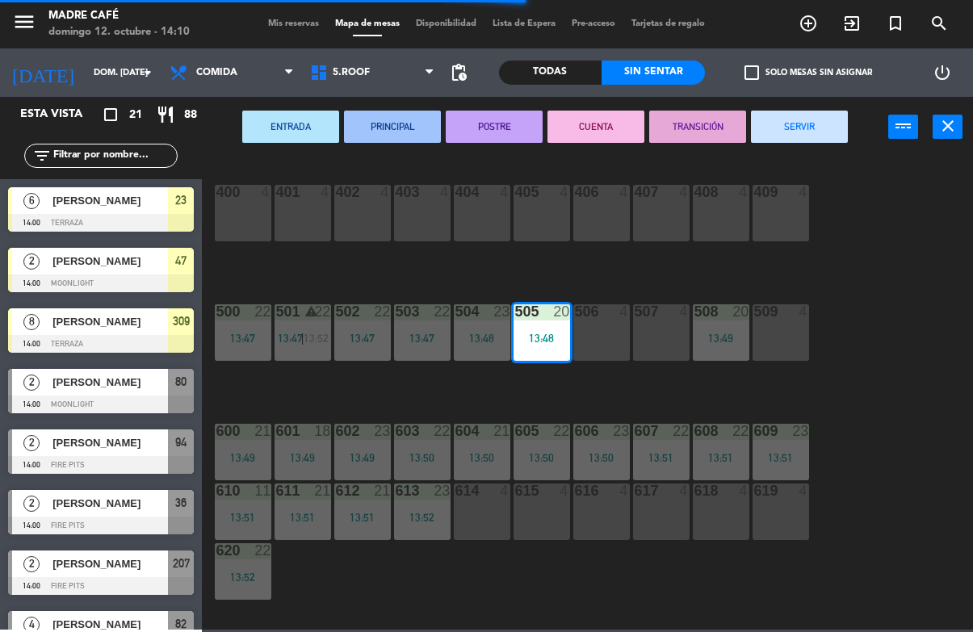
click at [820, 134] on button "SERVIR" at bounding box center [799, 127] width 97 height 32
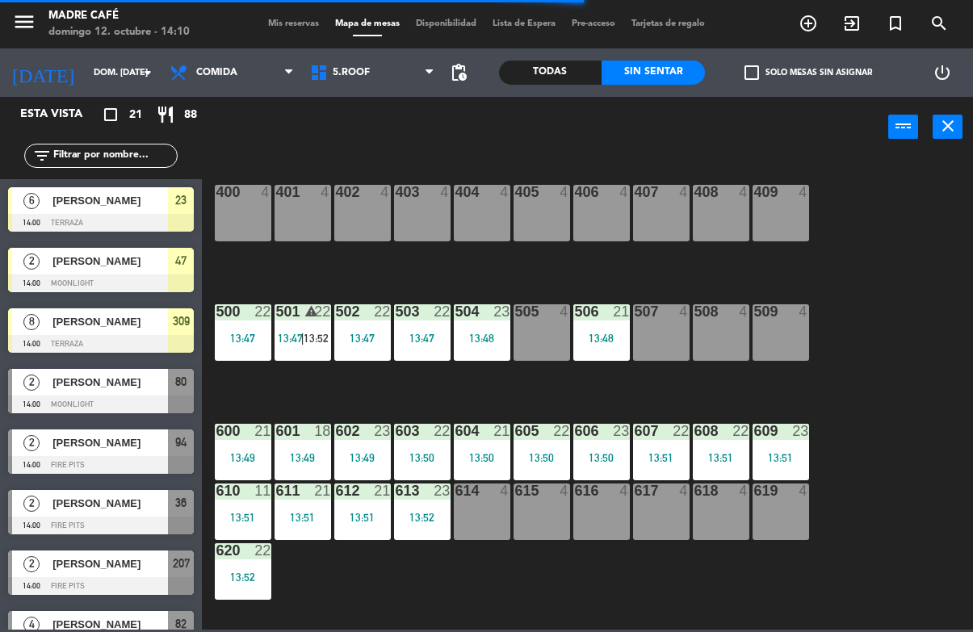
click at [489, 336] on div "13:48" at bounding box center [482, 338] width 57 height 11
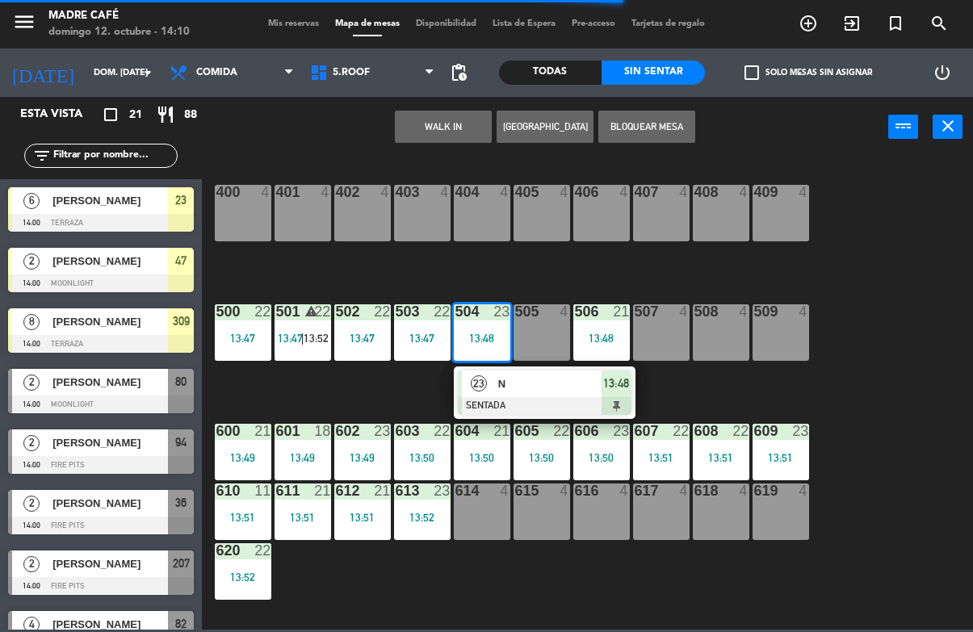
click at [523, 400] on div at bounding box center [545, 406] width 174 height 18
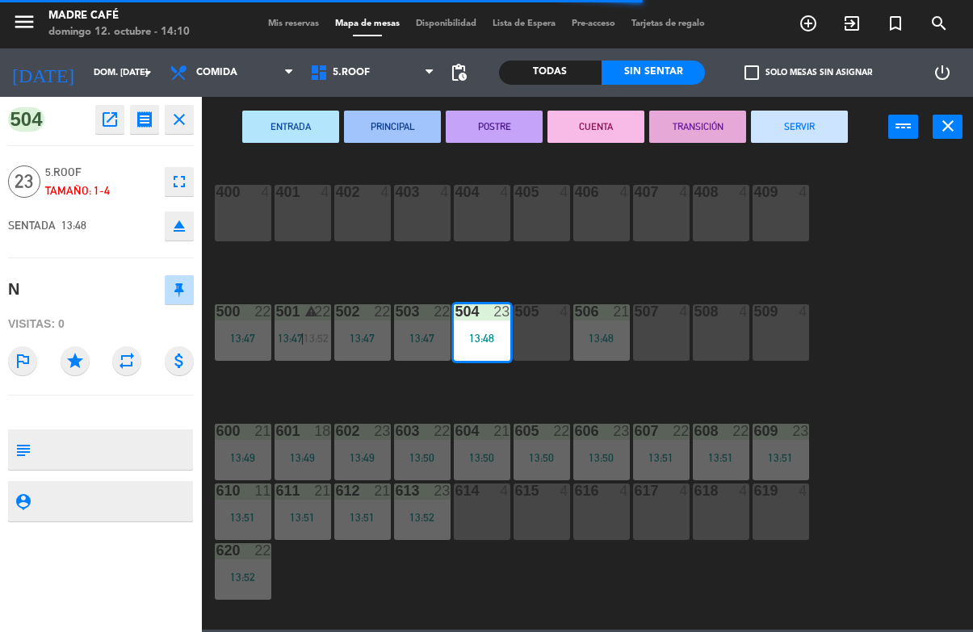
click at [812, 136] on button "SERVIR" at bounding box center [799, 127] width 97 height 32
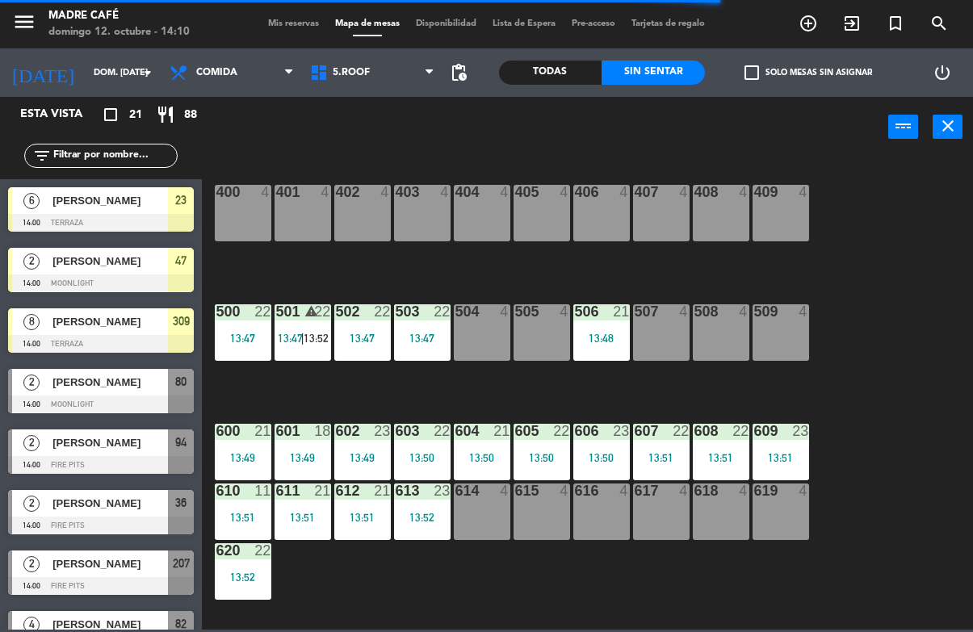
click at [443, 329] on div "503 22 13:47" at bounding box center [422, 332] width 57 height 57
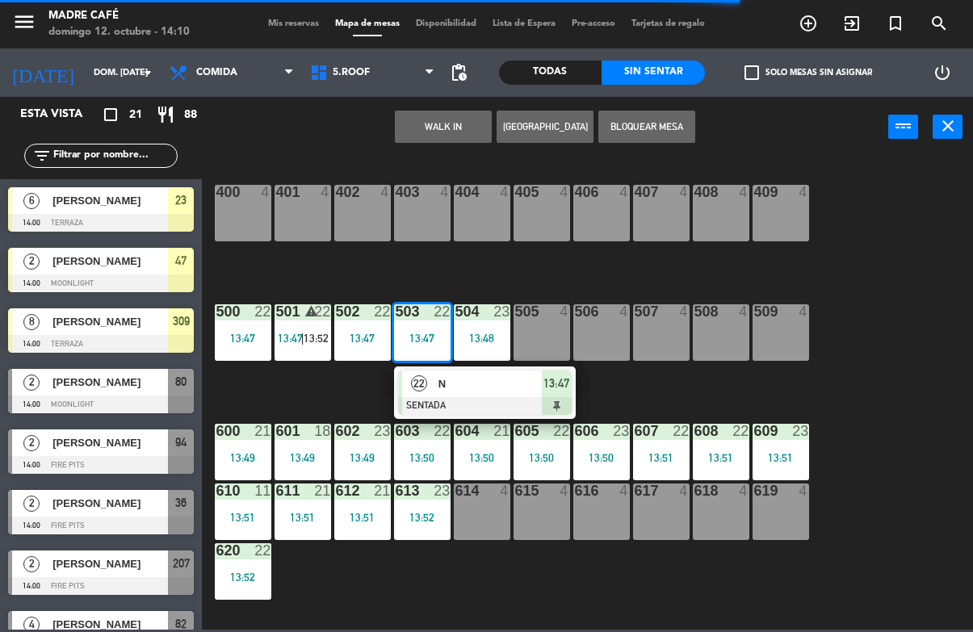
click at [502, 388] on span "N" at bounding box center [489, 384] width 103 height 17
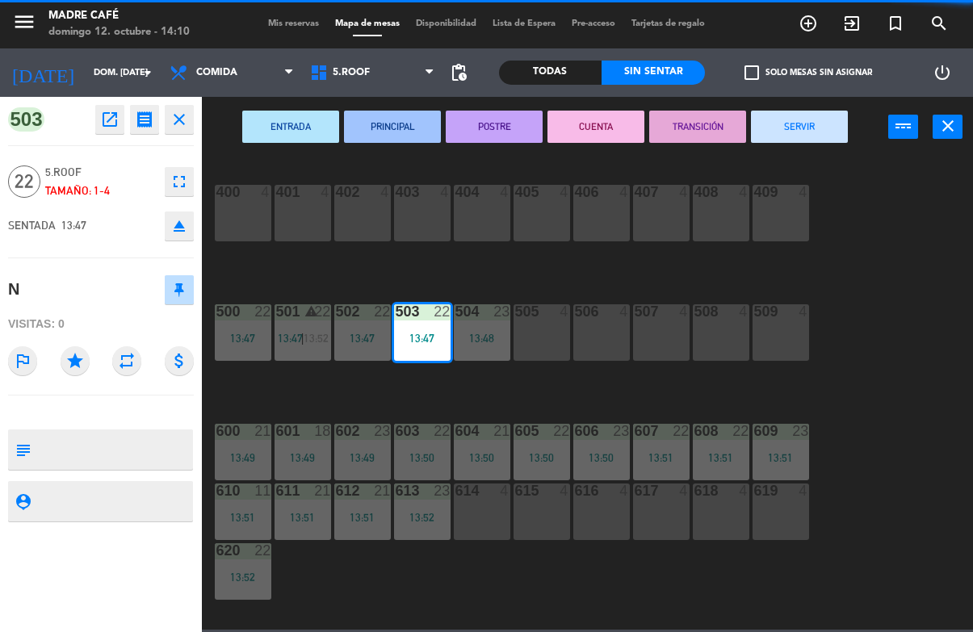
click at [833, 120] on button "SERVIR" at bounding box center [799, 127] width 97 height 32
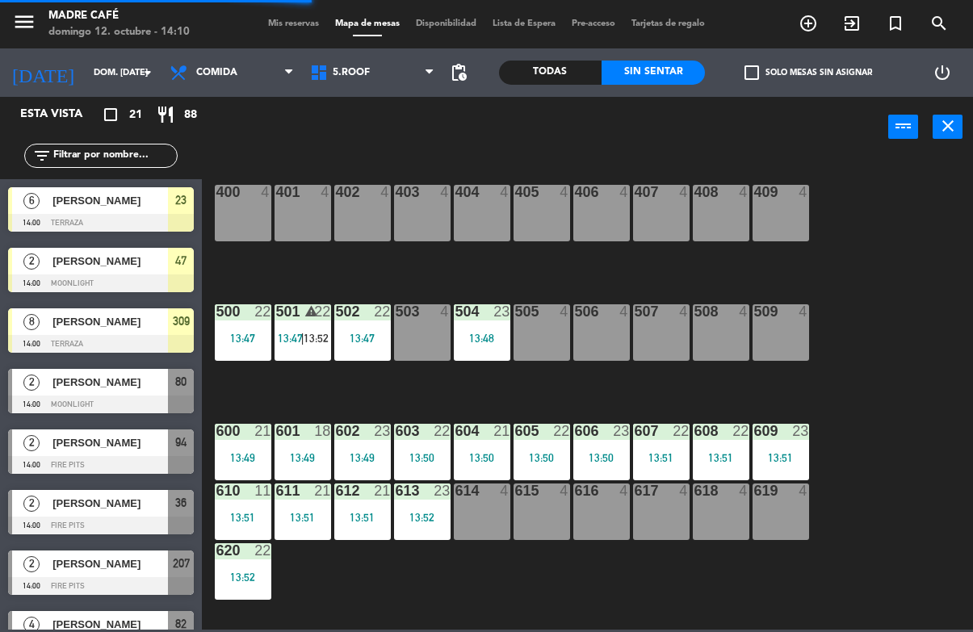
click at [476, 333] on div "13:48" at bounding box center [482, 338] width 57 height 11
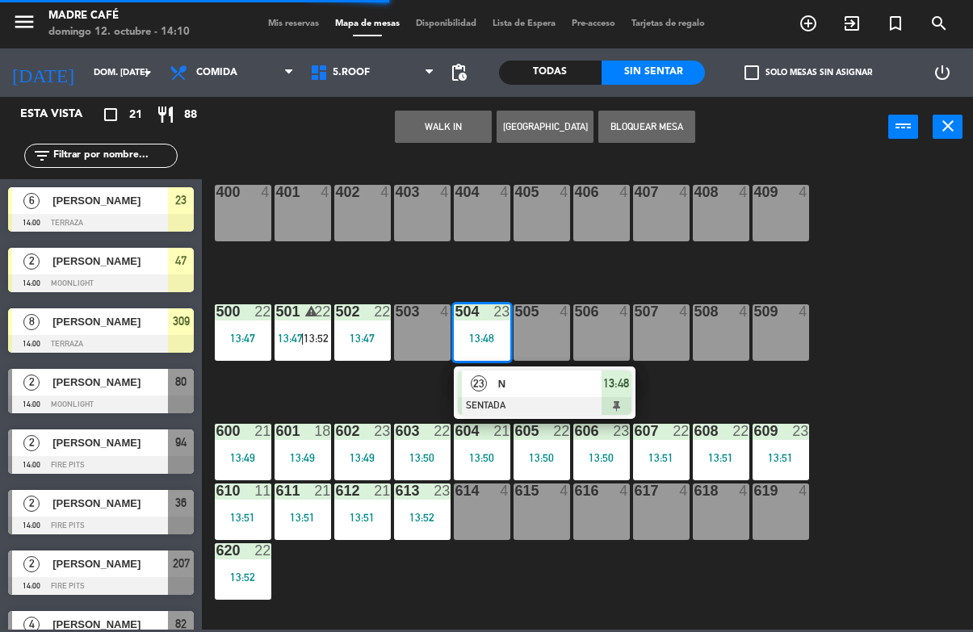
click at [548, 385] on span "N" at bounding box center [549, 384] width 103 height 17
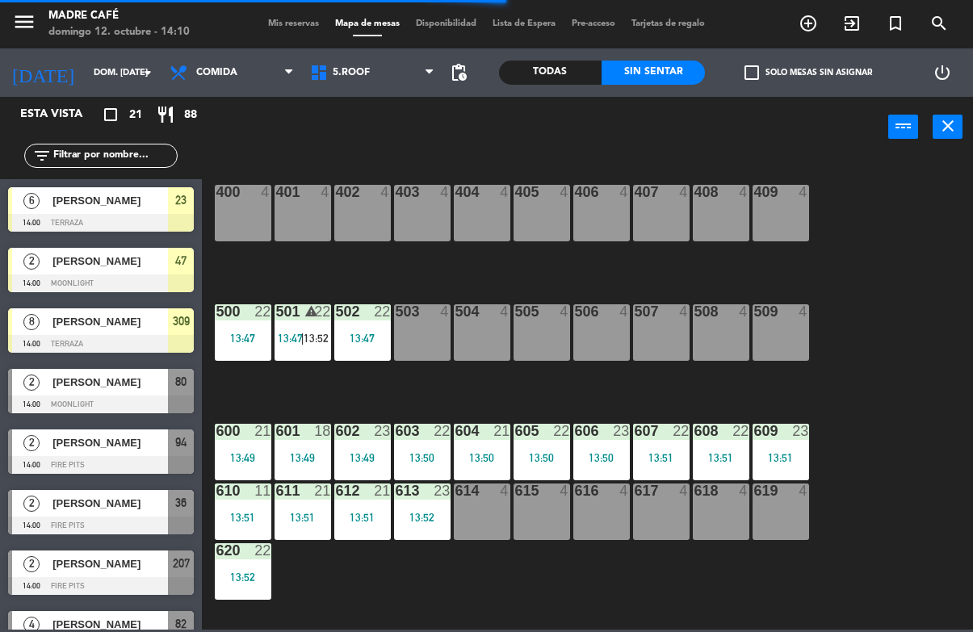
click at [560, 297] on div "400 4 401 4 402 4 403 4 404 4 405 4 406 4 407 4 408 4 409 4 500 22 13:47 501 wa…" at bounding box center [593, 393] width 762 height 474
click at [362, 320] on div "502 22" at bounding box center [362, 312] width 57 height 16
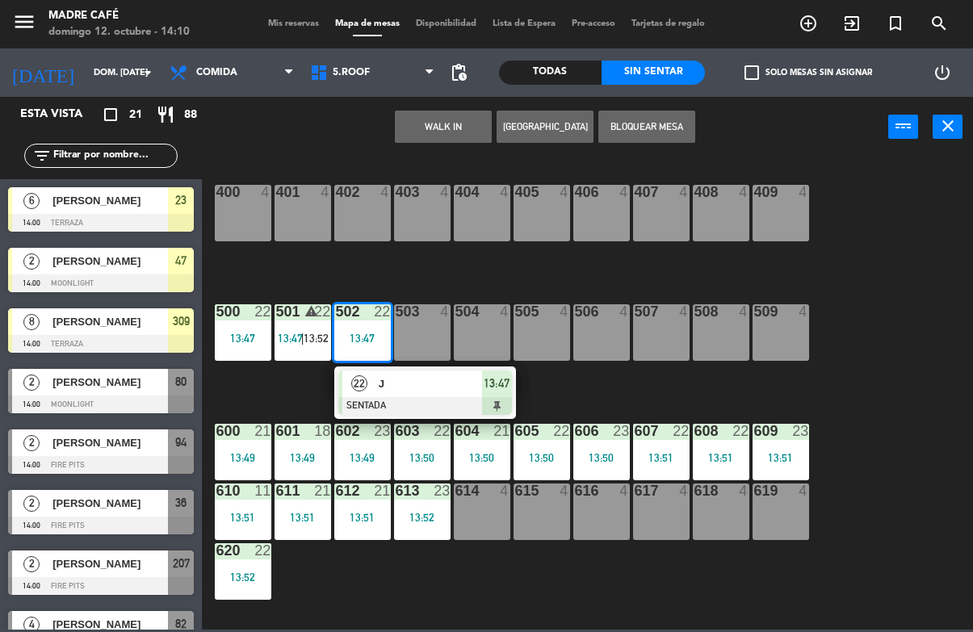
click at [410, 385] on span "J" at bounding box center [430, 384] width 103 height 17
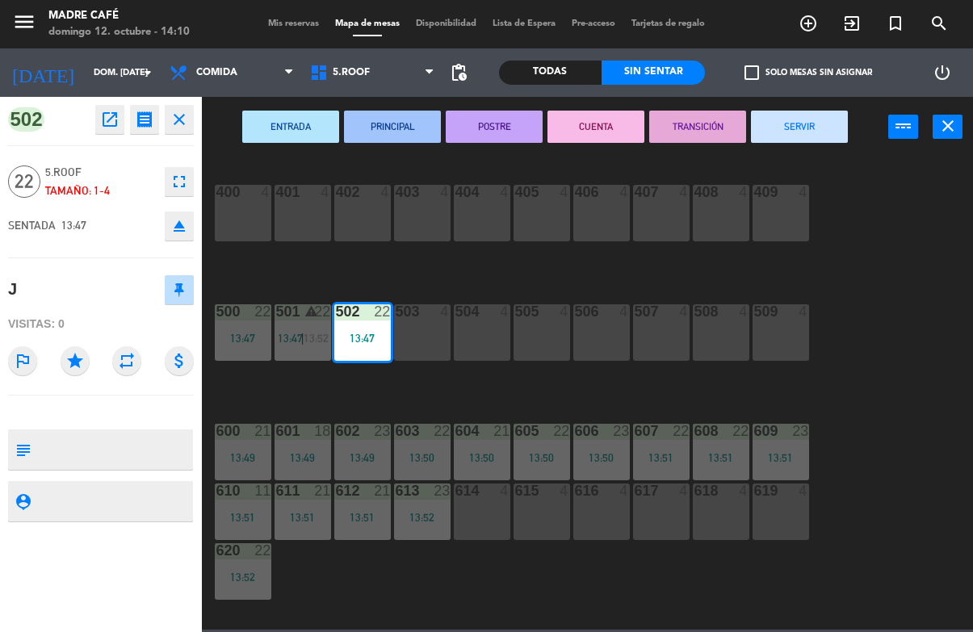
click at [803, 128] on button "SERVIR" at bounding box center [799, 127] width 97 height 32
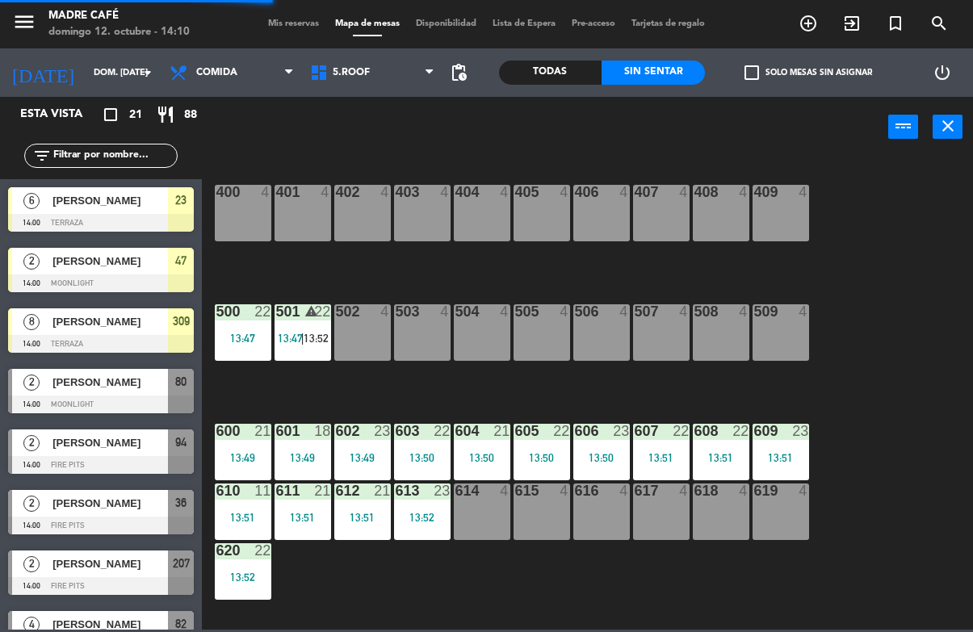
click at [302, 341] on span "|" at bounding box center [302, 338] width 3 height 13
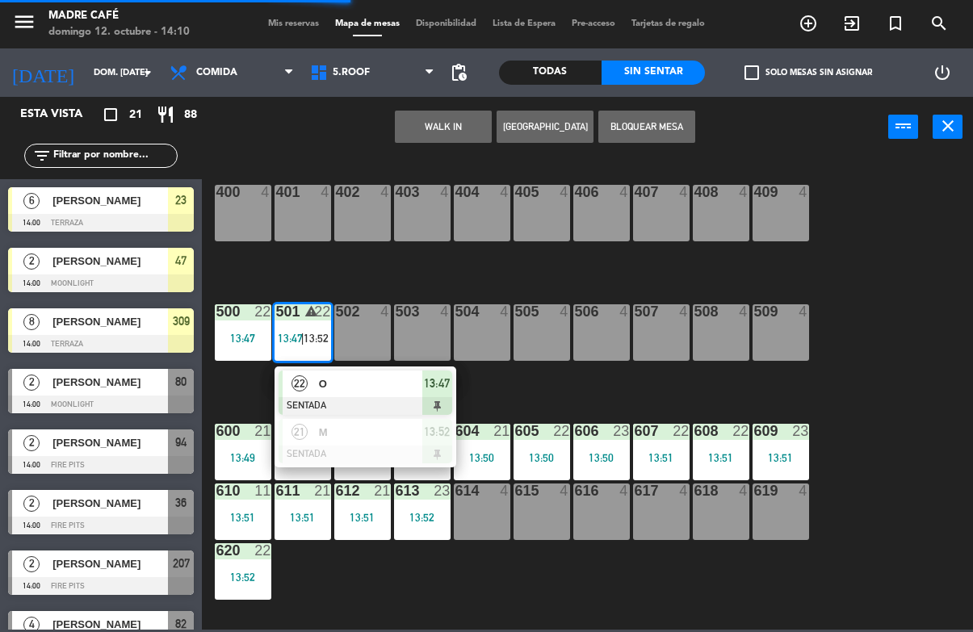
click at [371, 389] on span "O" at bounding box center [370, 384] width 103 height 17
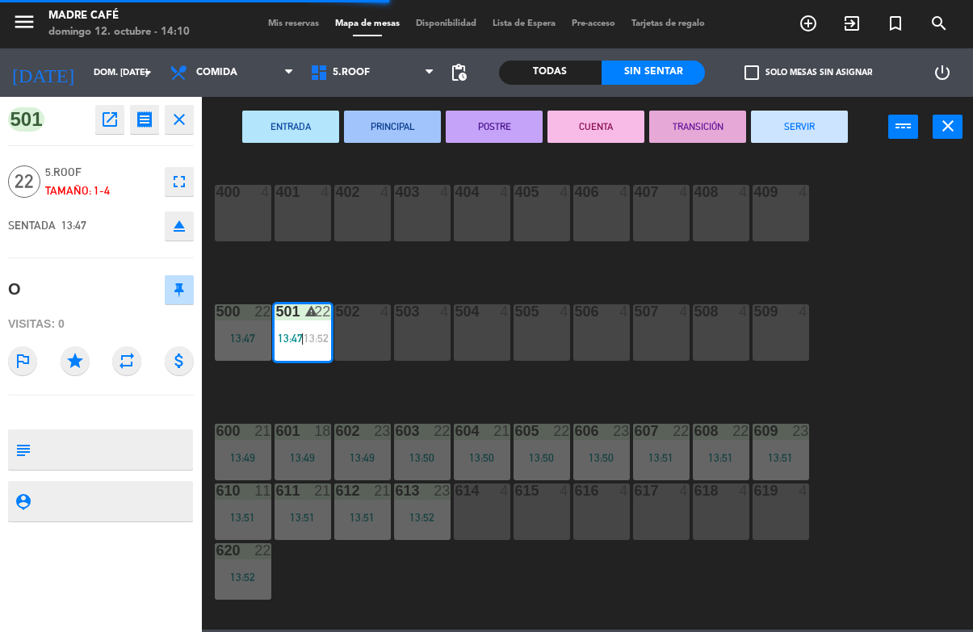
click at [816, 141] on button "SERVIR" at bounding box center [799, 127] width 97 height 32
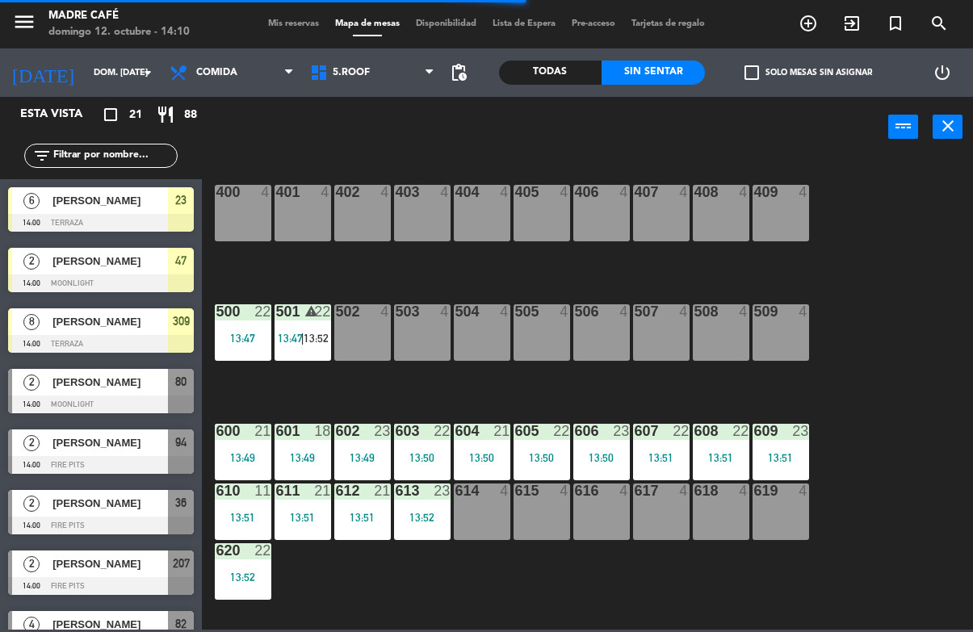
click at [308, 384] on div "400 4 401 4 402 4 403 4 404 4 405 4 406 4 407 4 408 4 409 4 500 22 13:47 501 wa…" at bounding box center [593, 393] width 762 height 474
click at [313, 383] on div "400 4 401 4 402 4 403 4 404 4 405 4 406 4 407 4 408 4 409 4 500 22 13:47 501 wa…" at bounding box center [593, 393] width 762 height 474
click at [246, 343] on div "13:47" at bounding box center [243, 338] width 57 height 11
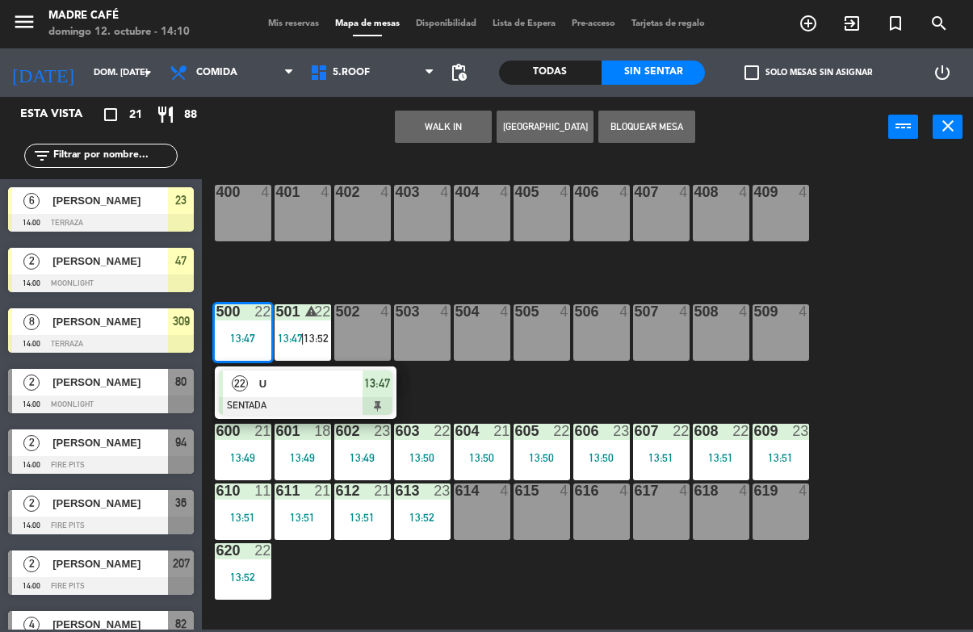
click at [308, 387] on span "U" at bounding box center [310, 384] width 103 height 17
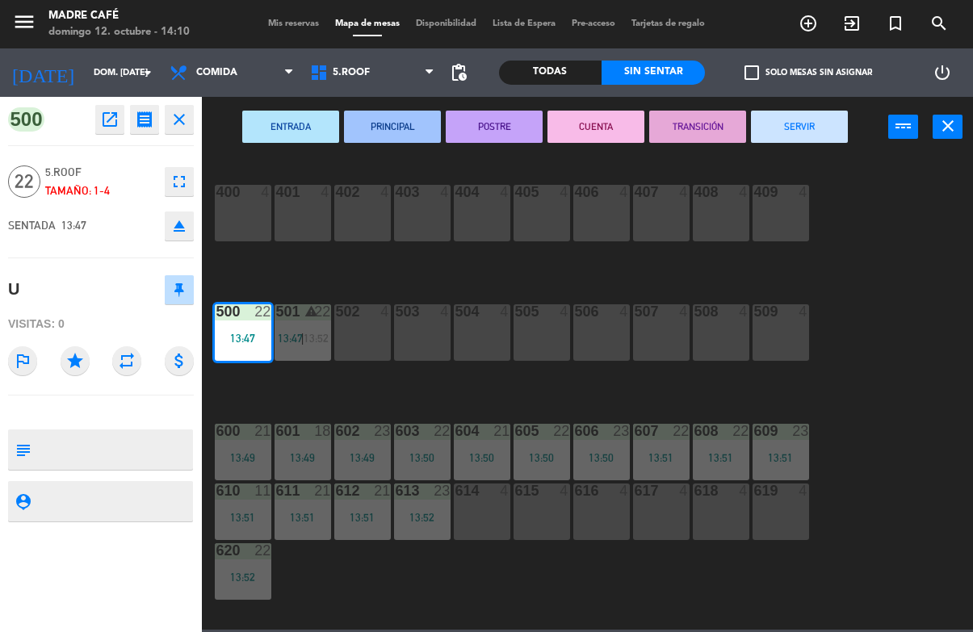
click at [815, 125] on button "SERVIR" at bounding box center [799, 127] width 97 height 32
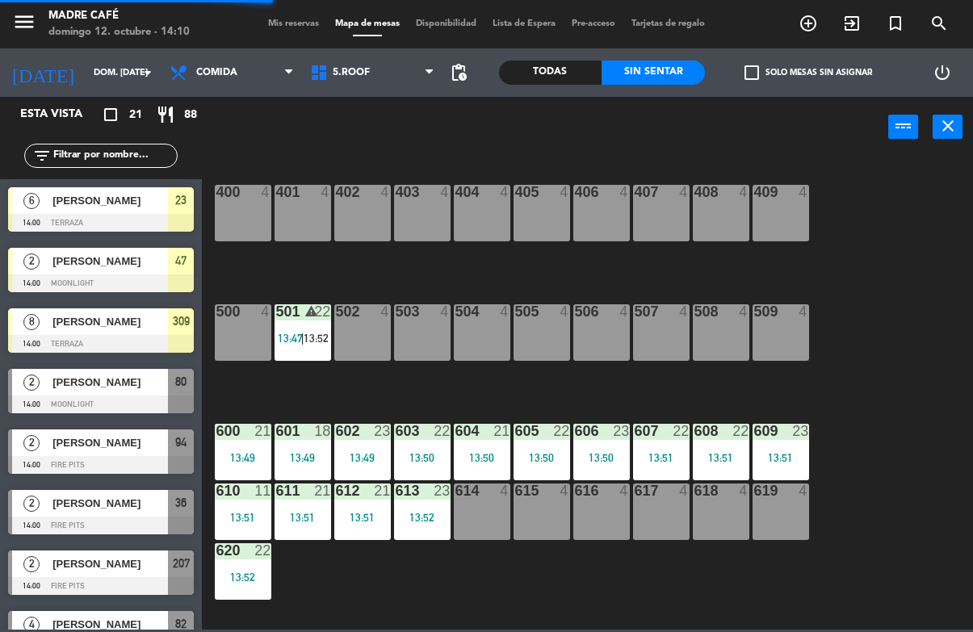
click at [308, 336] on span "13:52" at bounding box center [316, 338] width 25 height 13
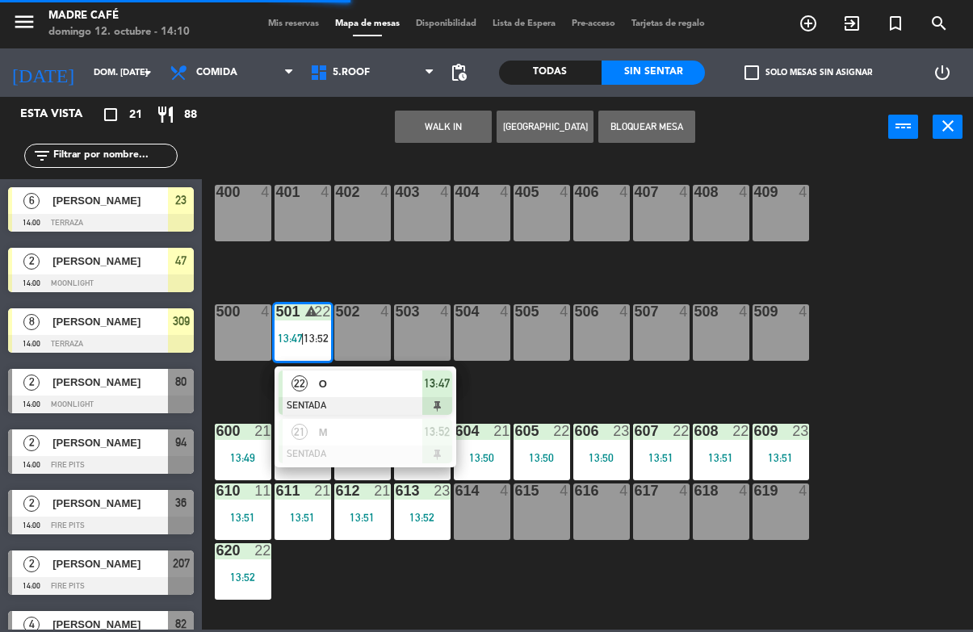
click at [364, 378] on span "O" at bounding box center [370, 384] width 103 height 17
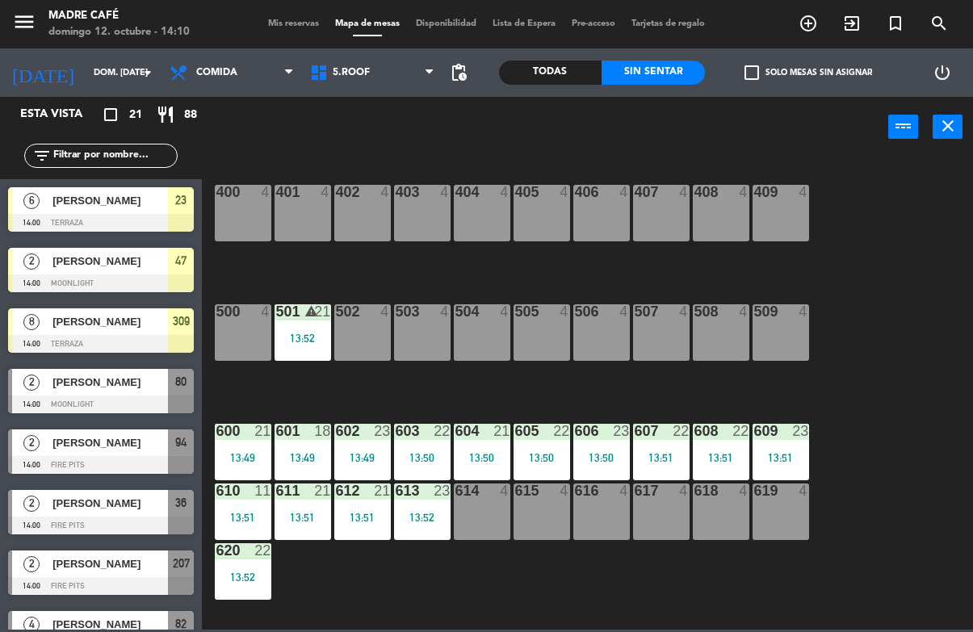
click at [287, 342] on div "13:52" at bounding box center [303, 338] width 57 height 11
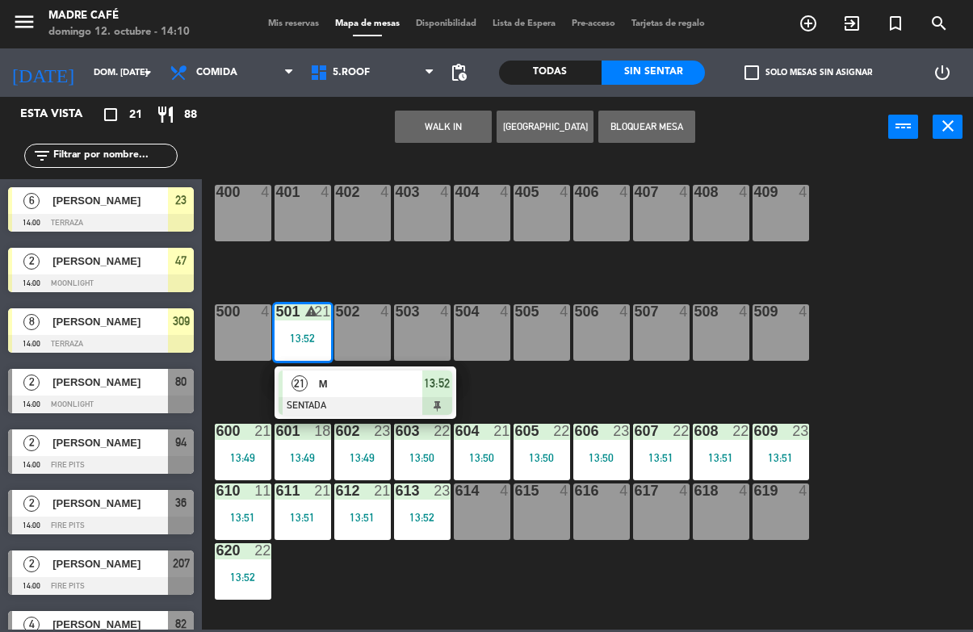
click at [348, 389] on span "M" at bounding box center [370, 384] width 103 height 17
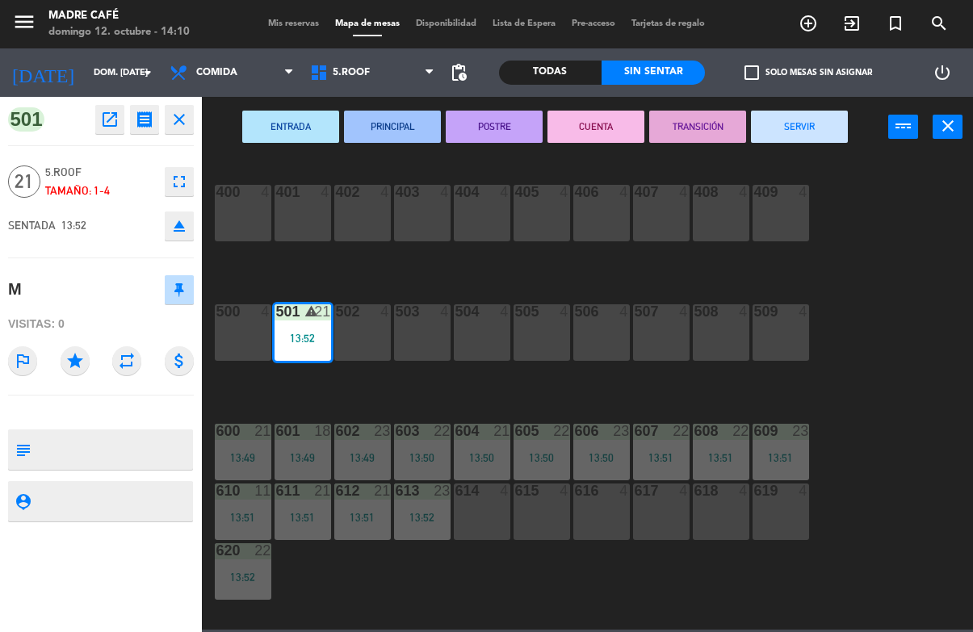
click at [822, 112] on button "SERVIR" at bounding box center [799, 127] width 97 height 32
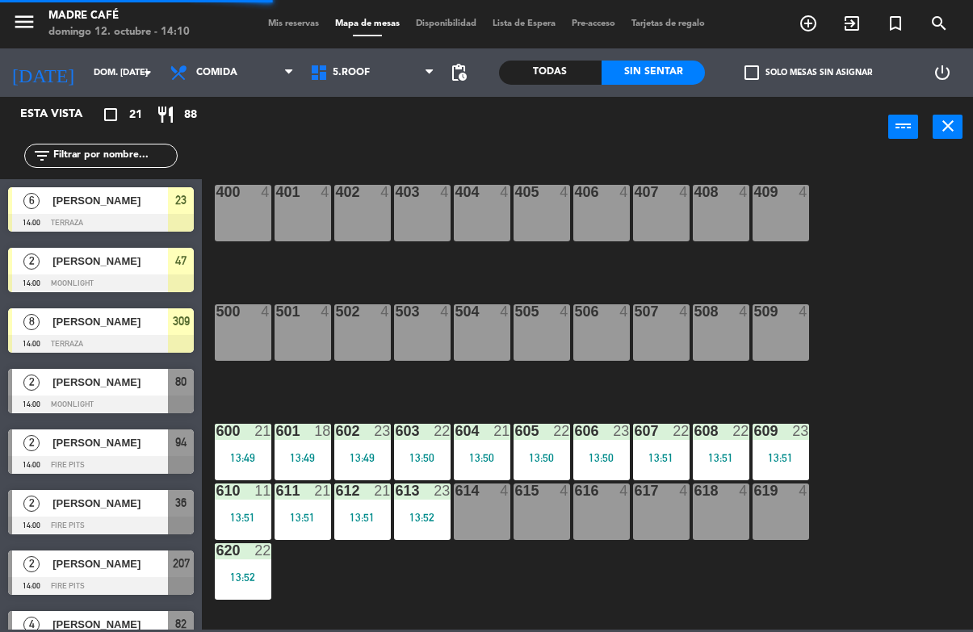
click at [247, 447] on div "600 21 13:49" at bounding box center [243, 452] width 57 height 57
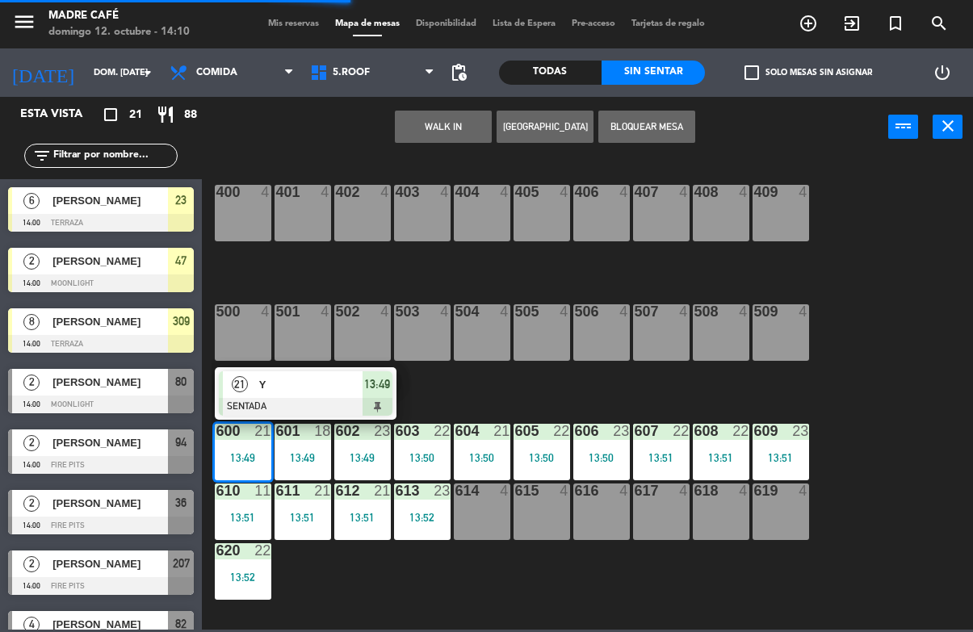
click at [316, 384] on span "Y" at bounding box center [310, 384] width 103 height 17
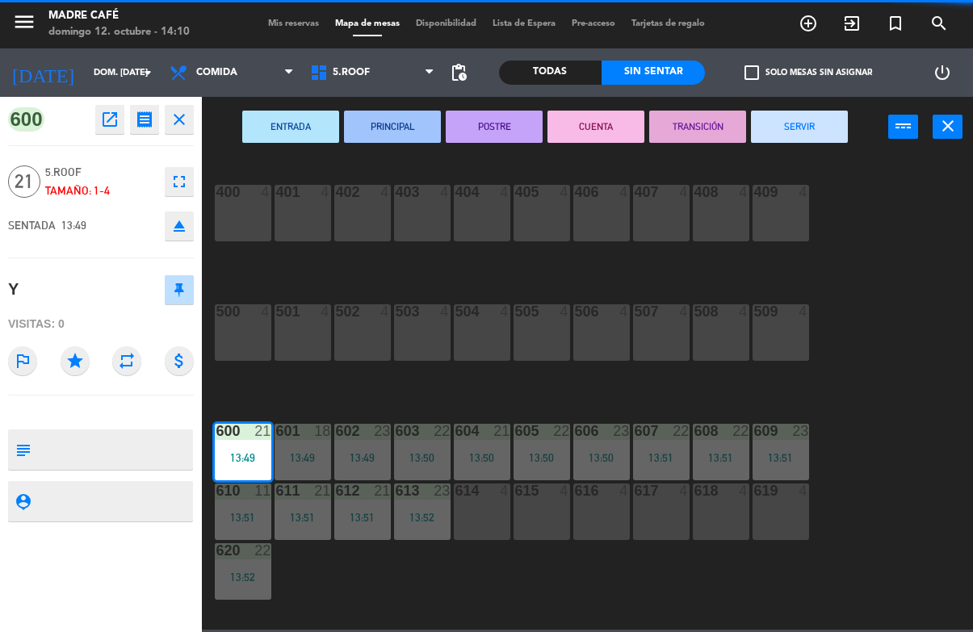
click at [806, 103] on div "ENTRADA PRINCIPAL POSTRE CUENTA TRANSICIÓN SERVIR power_input close" at bounding box center [545, 127] width 686 height 61
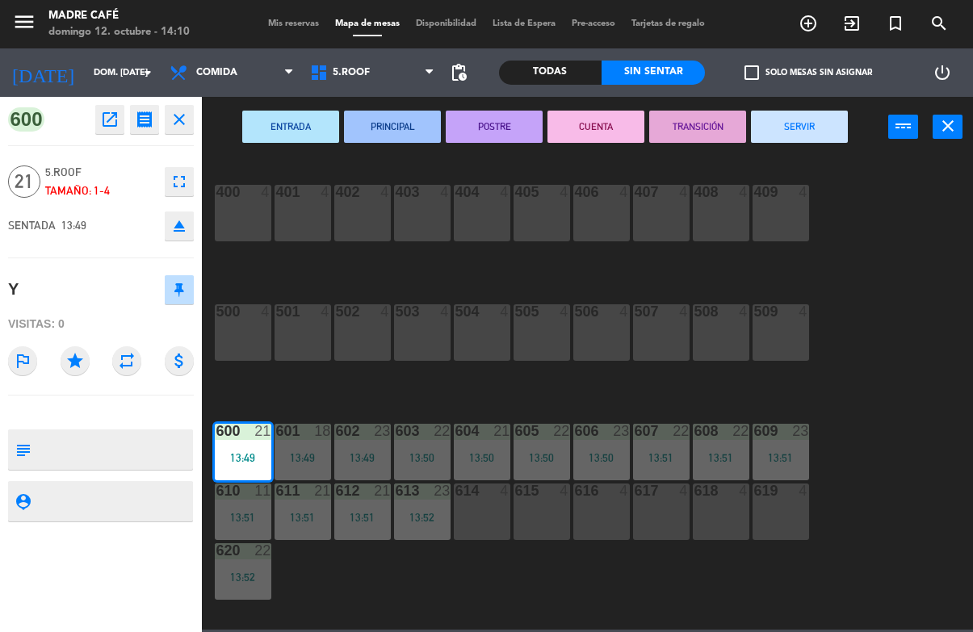
click at [808, 131] on button "SERVIR" at bounding box center [799, 127] width 97 height 32
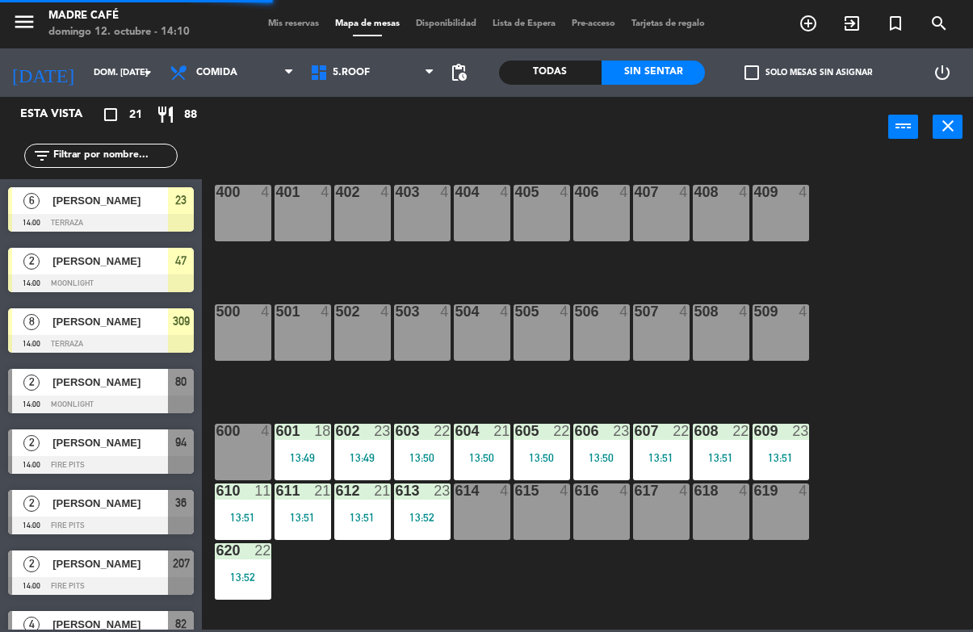
click at [308, 432] on div at bounding box center [302, 431] width 27 height 15
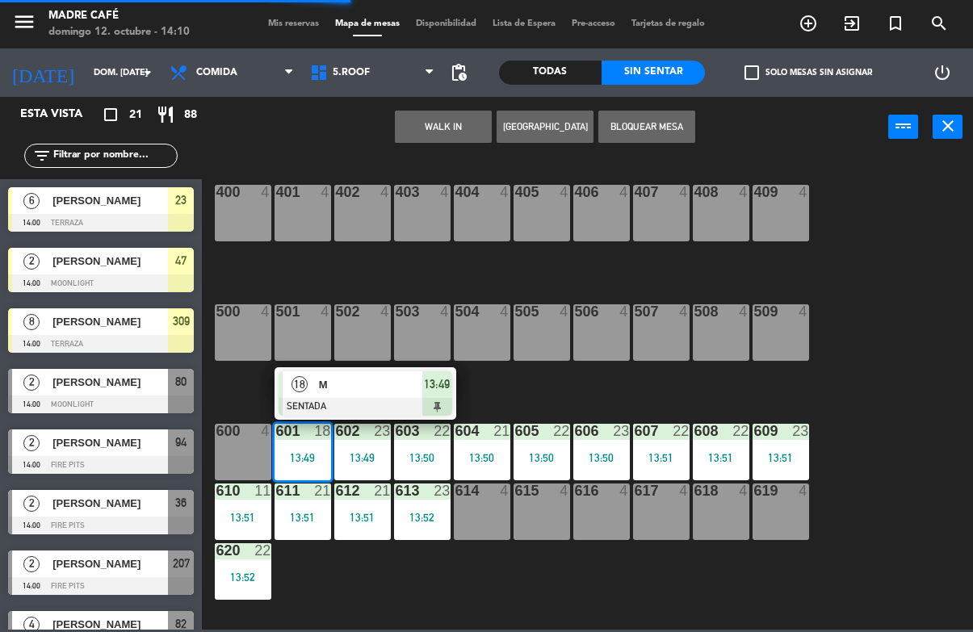
click at [375, 396] on div "M" at bounding box center [369, 384] width 105 height 27
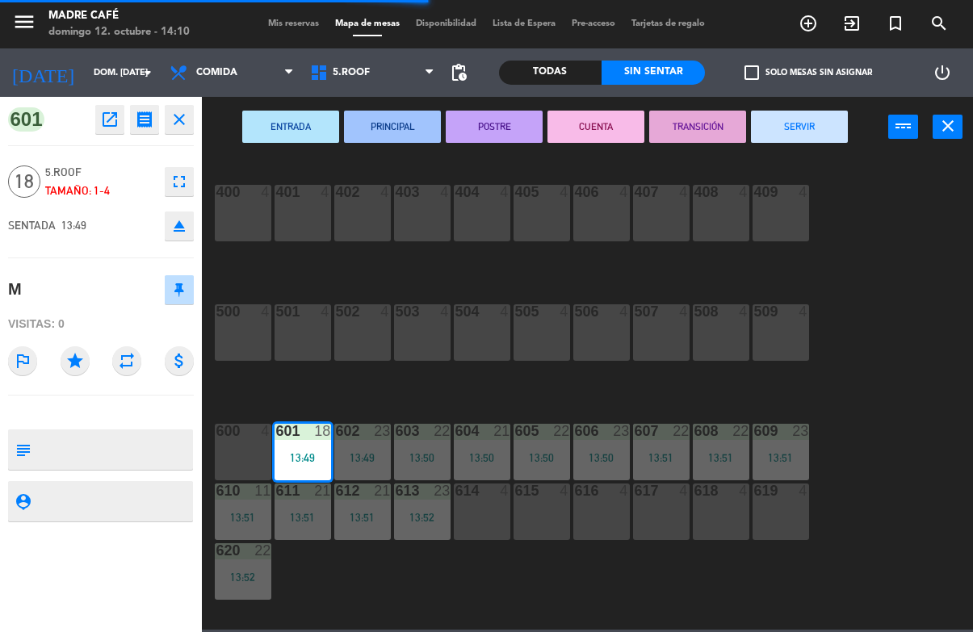
click at [809, 122] on button "SERVIR" at bounding box center [799, 127] width 97 height 32
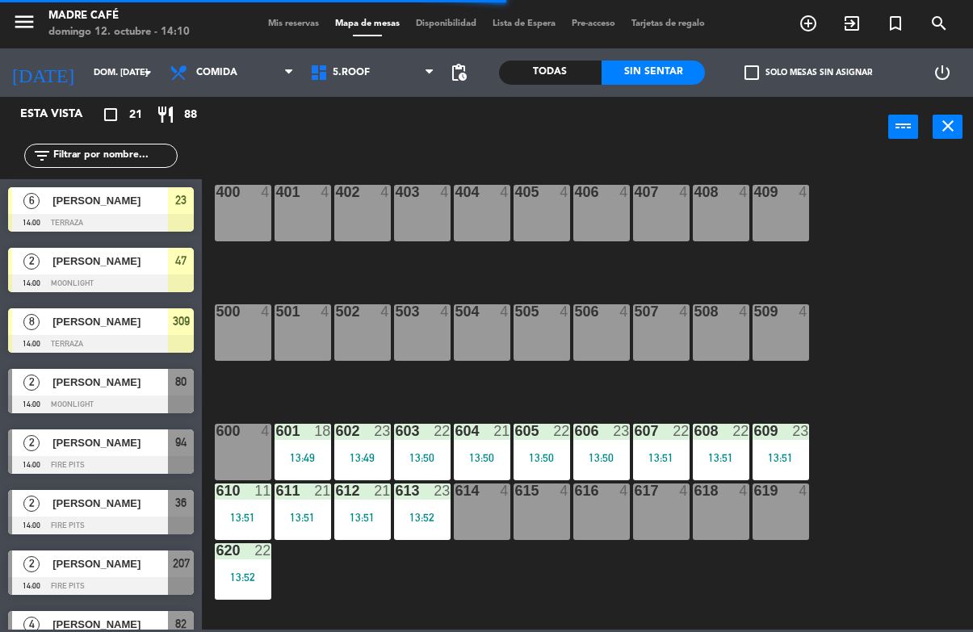
click at [359, 453] on div "13:49" at bounding box center [362, 457] width 57 height 11
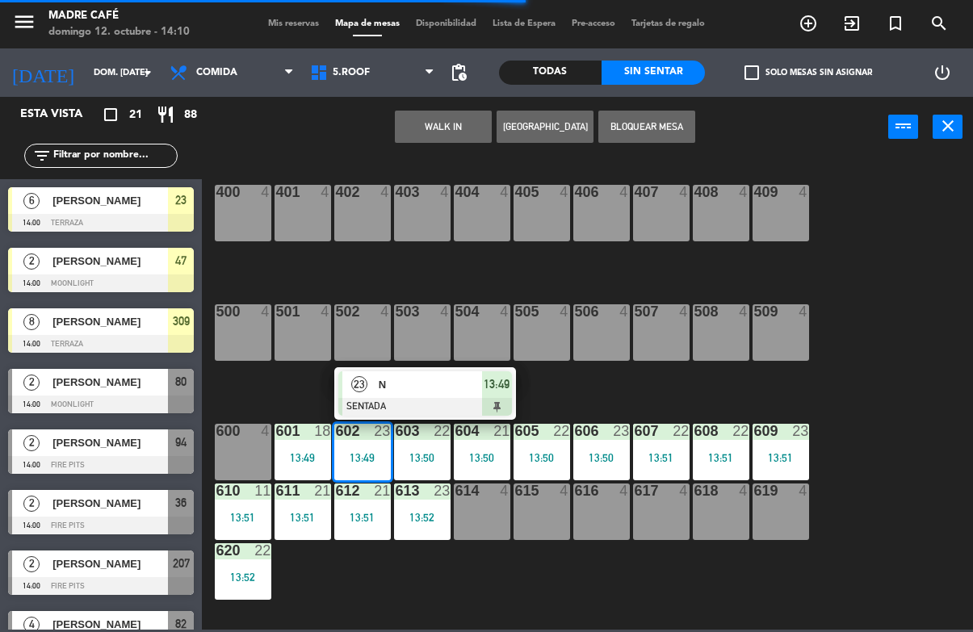
click at [433, 392] on span "N" at bounding box center [430, 384] width 103 height 17
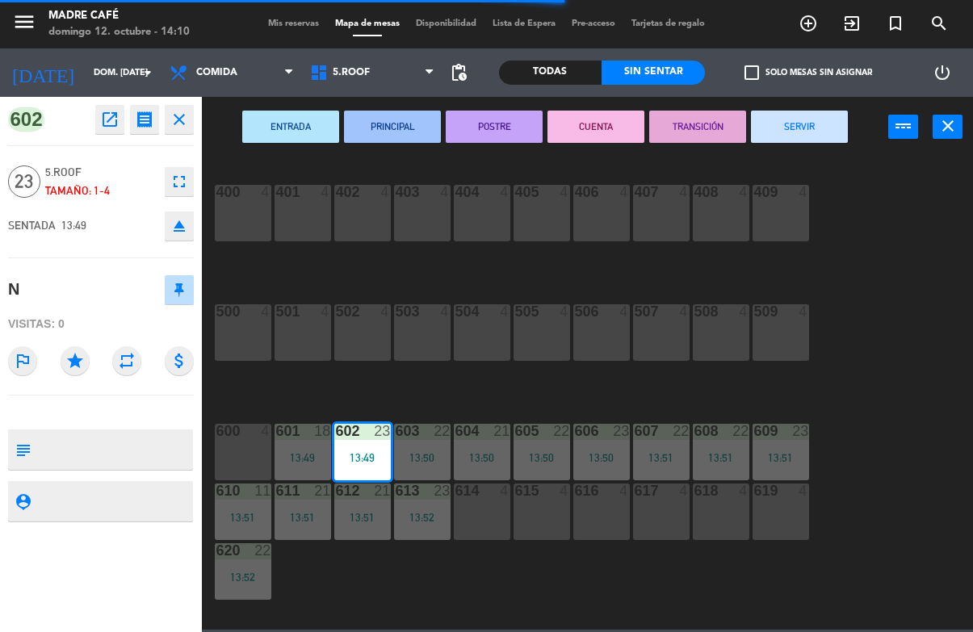
click at [793, 134] on button "SERVIR" at bounding box center [799, 127] width 97 height 32
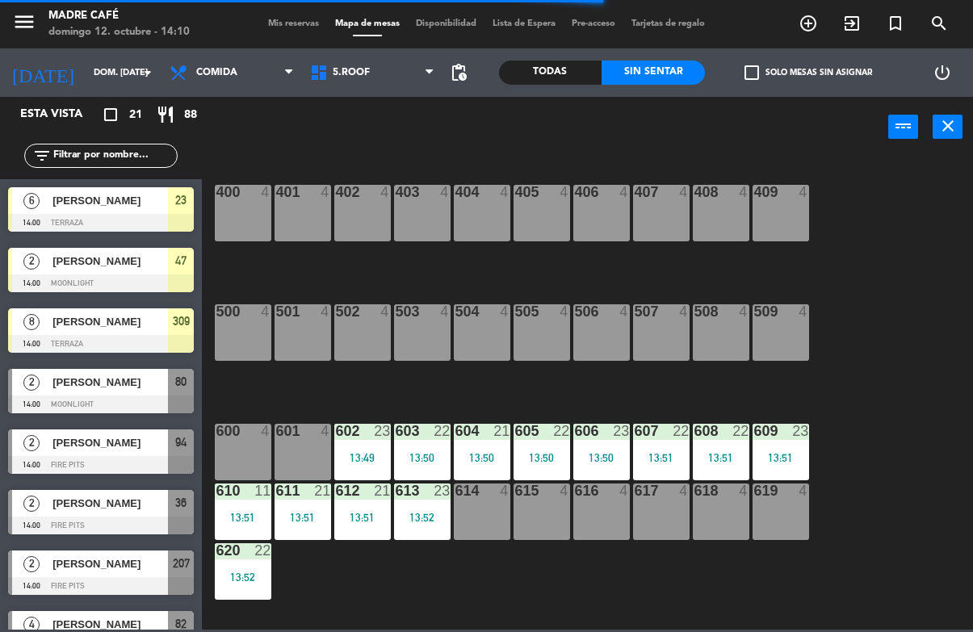
click at [417, 455] on div "13:50" at bounding box center [422, 457] width 57 height 11
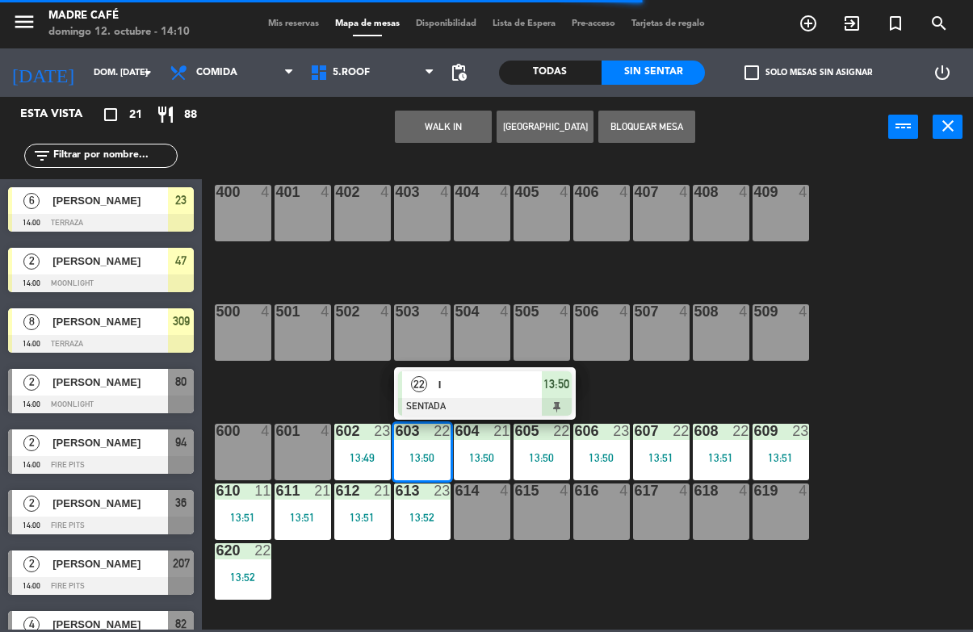
click at [498, 388] on span "I" at bounding box center [489, 384] width 103 height 17
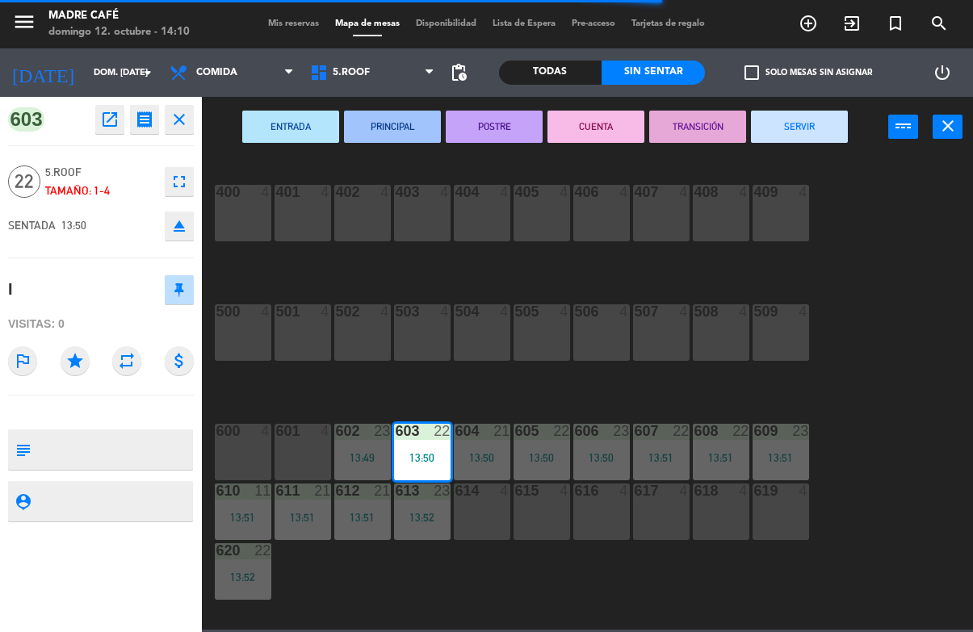
click at [806, 132] on button "SERVIR" at bounding box center [799, 127] width 97 height 32
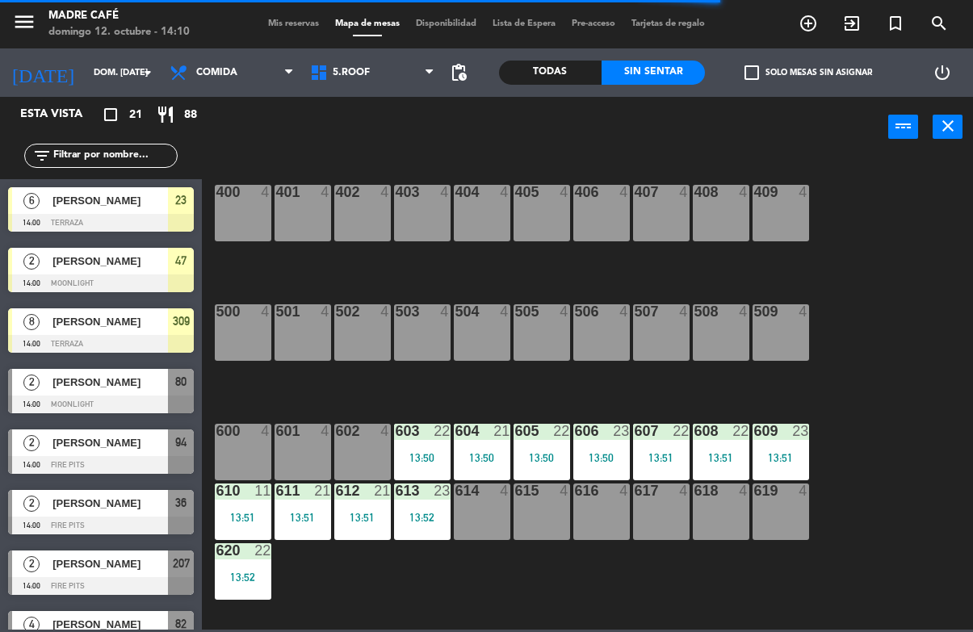
click at [490, 429] on div at bounding box center [481, 431] width 27 height 15
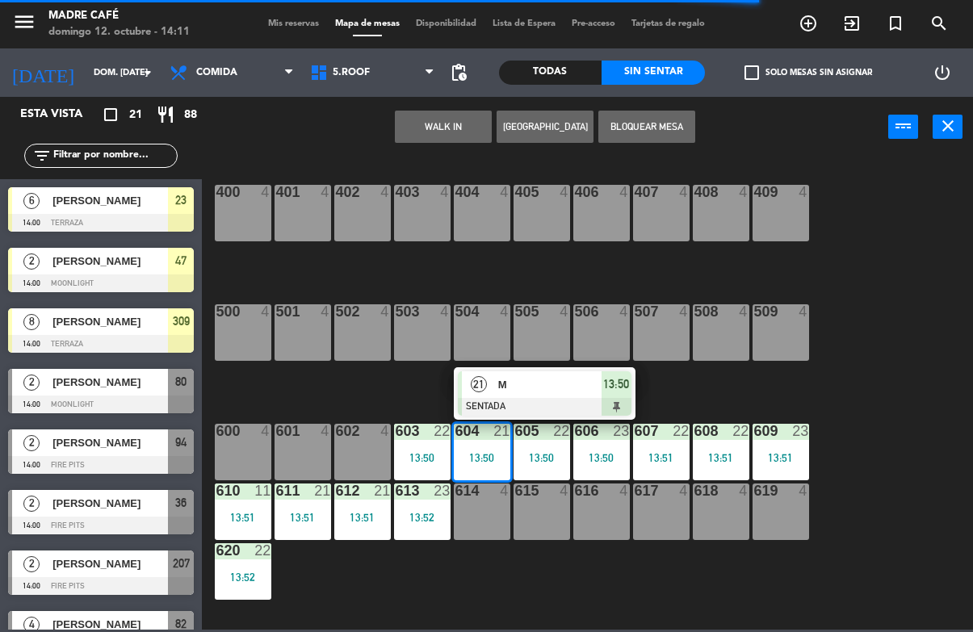
click at [531, 391] on span "M" at bounding box center [549, 384] width 103 height 17
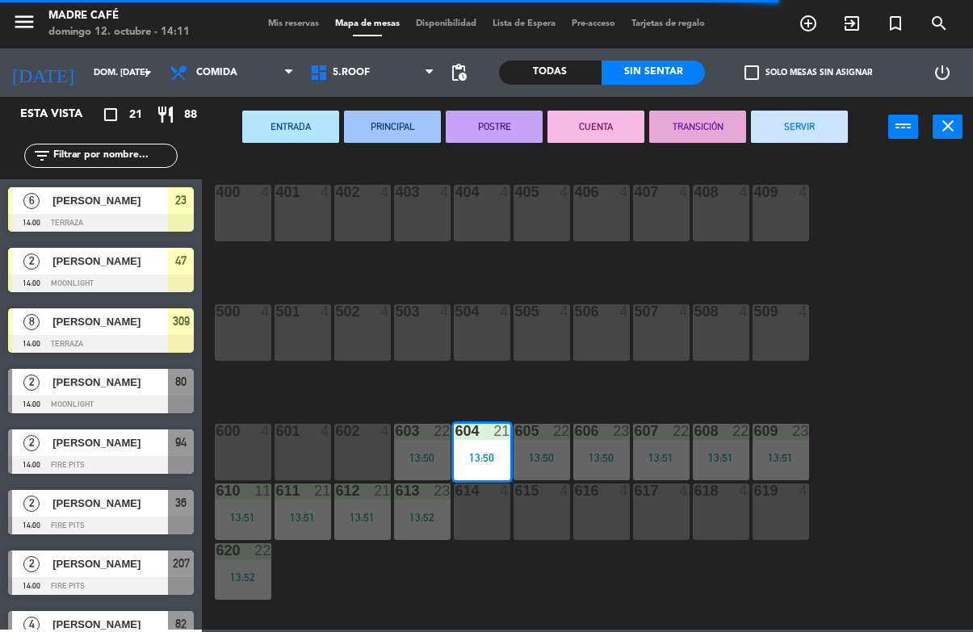
click at [787, 132] on button "SERVIR" at bounding box center [799, 127] width 97 height 32
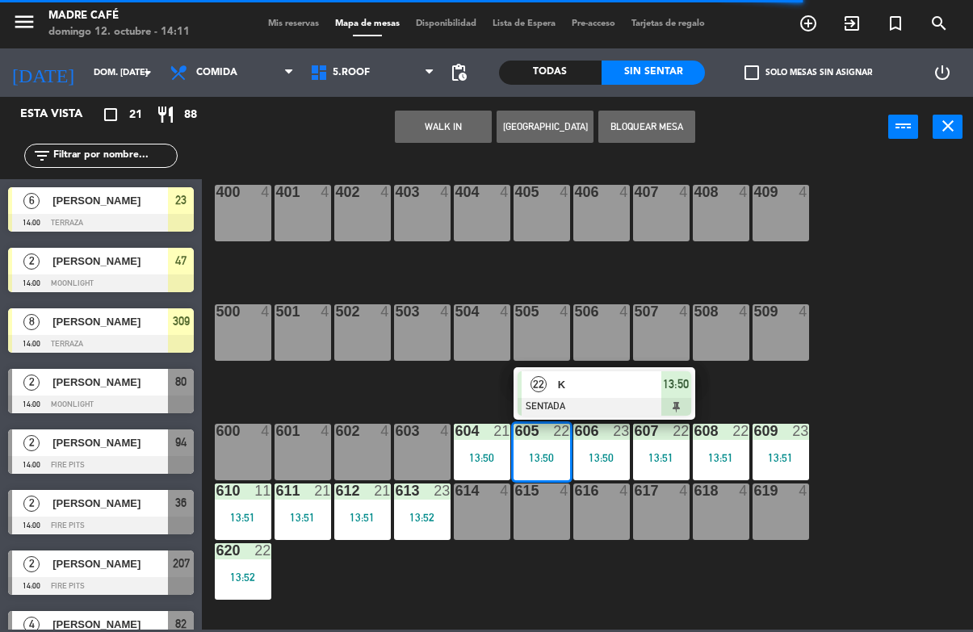
click at [609, 380] on span "K" at bounding box center [609, 384] width 103 height 17
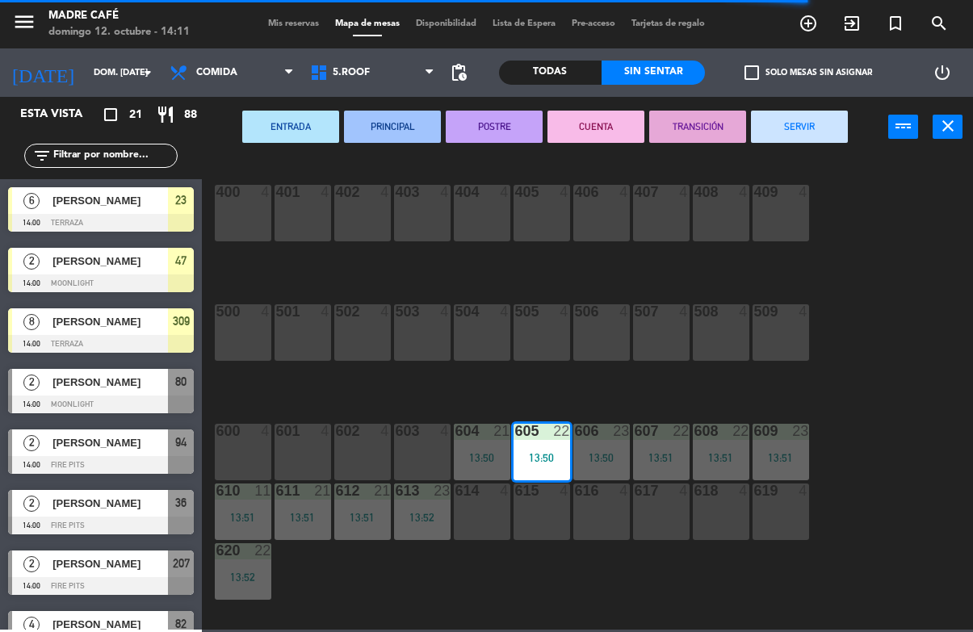
click at [808, 141] on button "SERVIR" at bounding box center [799, 127] width 97 height 32
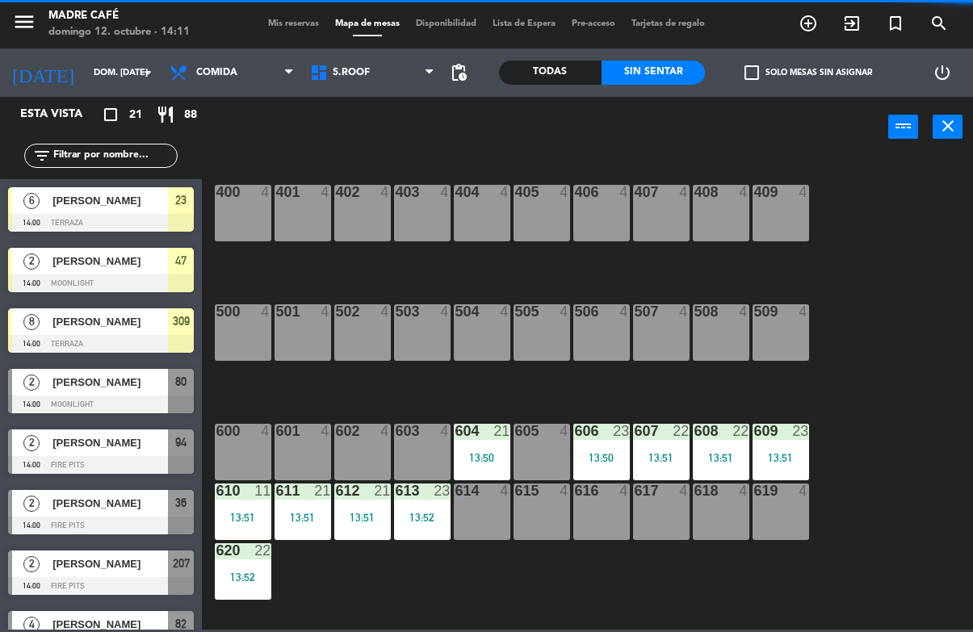
click at [614, 459] on div "13:50" at bounding box center [601, 457] width 57 height 11
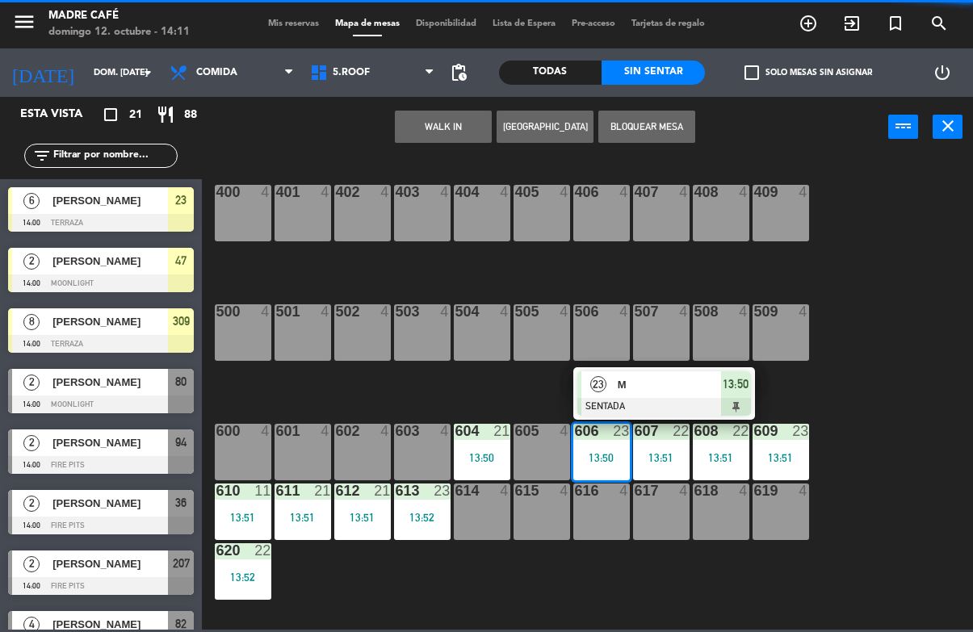
click at [669, 398] on div at bounding box center [664, 407] width 174 height 18
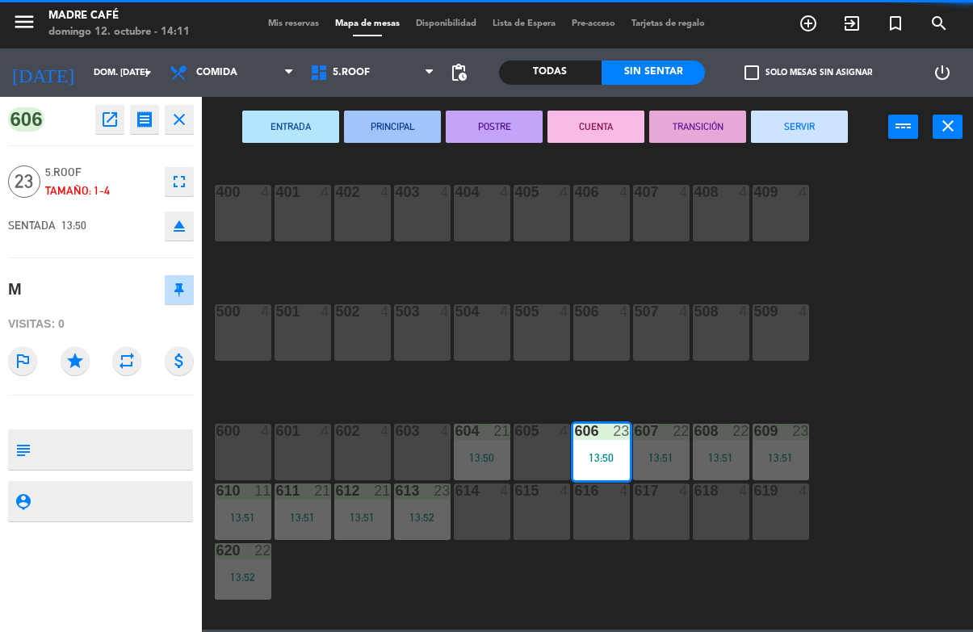
click at [822, 130] on button "SERVIR" at bounding box center [799, 127] width 97 height 32
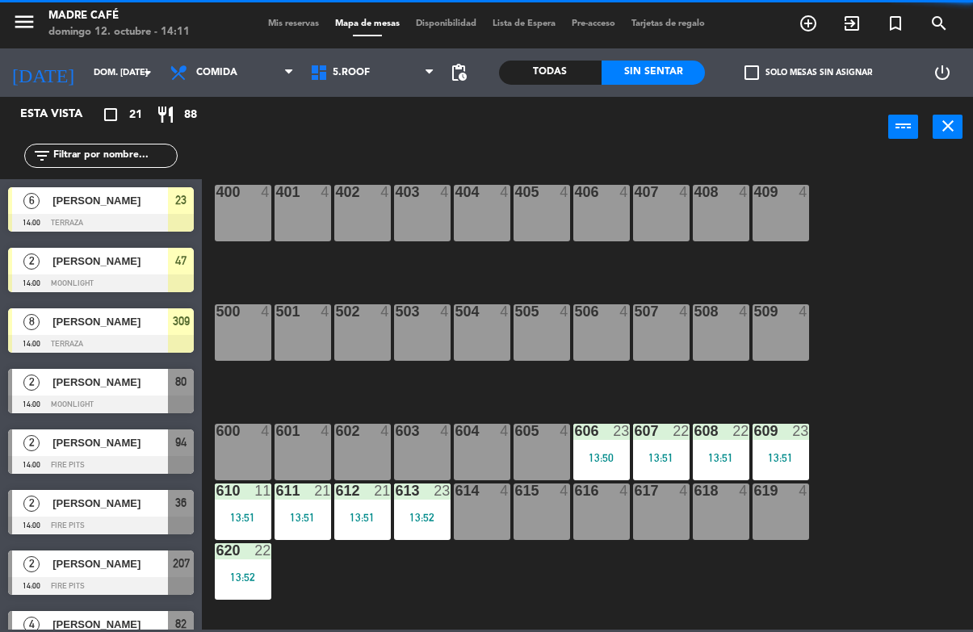
click at [676, 459] on div "13:51" at bounding box center [661, 457] width 57 height 11
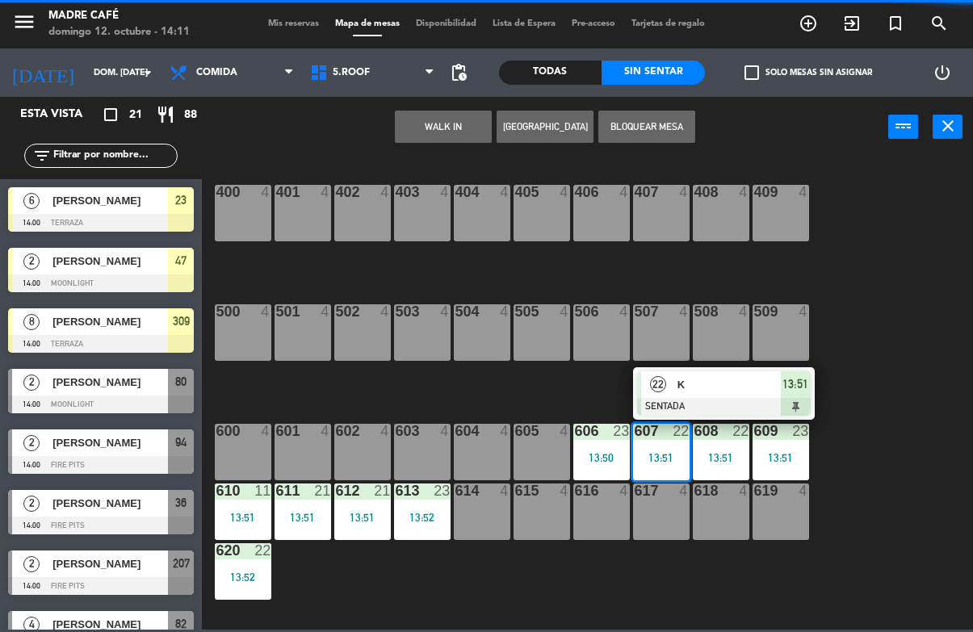
click at [728, 413] on div at bounding box center [724, 407] width 174 height 18
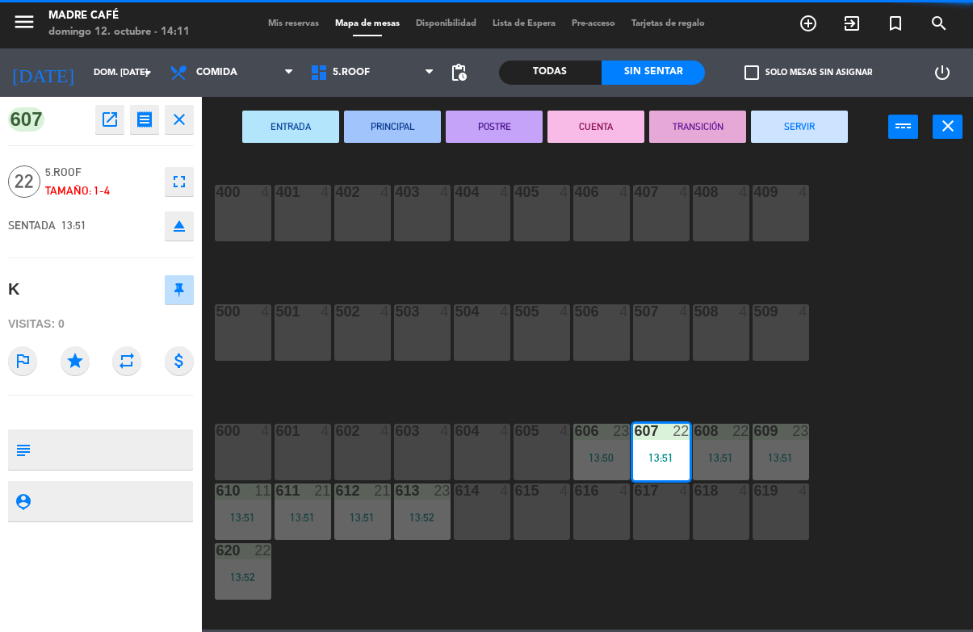
click at [787, 128] on button "SERVIR" at bounding box center [799, 127] width 97 height 32
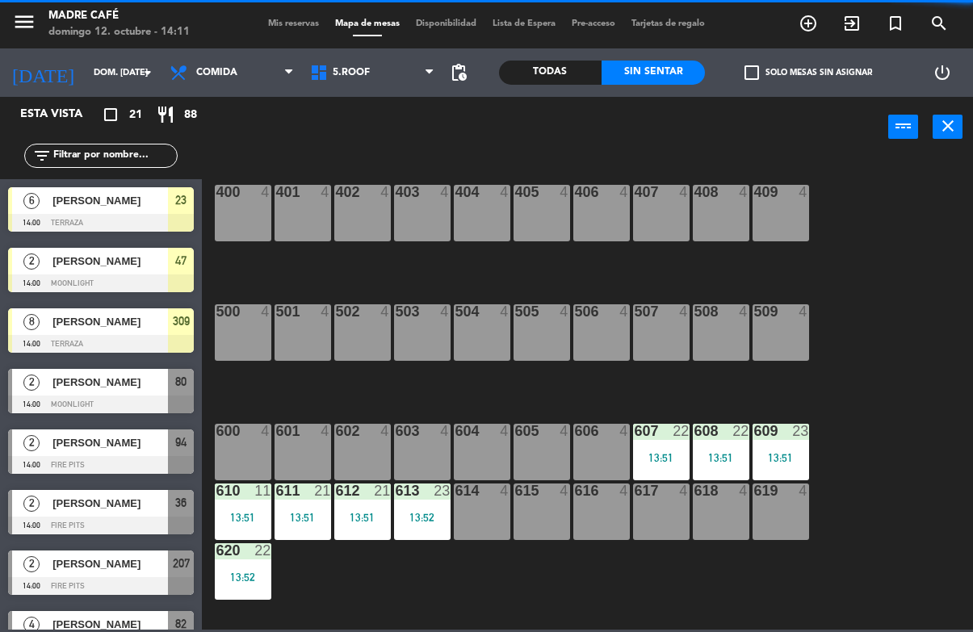
click at [720, 460] on div "13:51" at bounding box center [721, 457] width 57 height 11
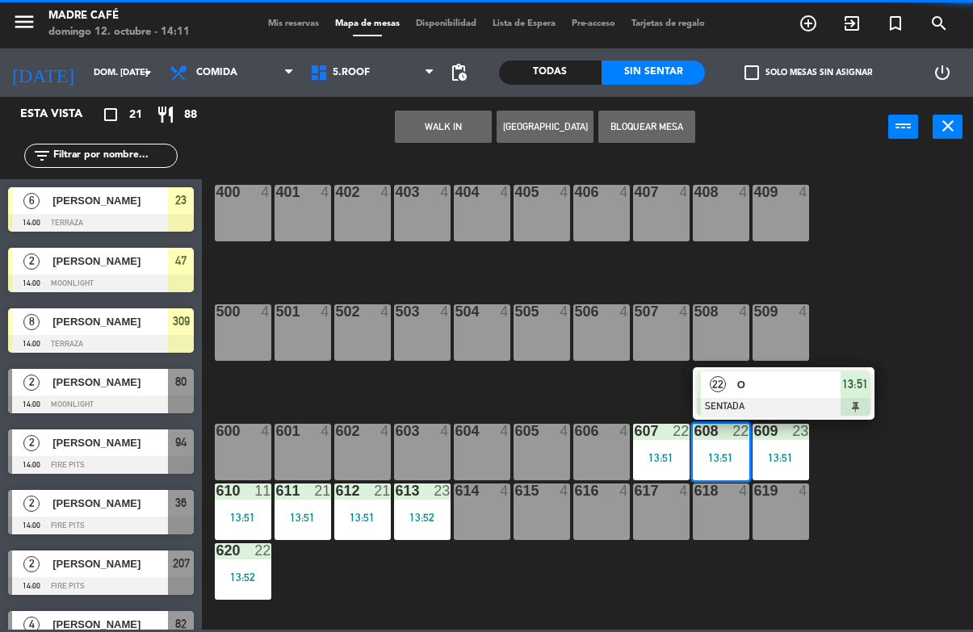
click at [803, 392] on span "O" at bounding box center [788, 384] width 103 height 17
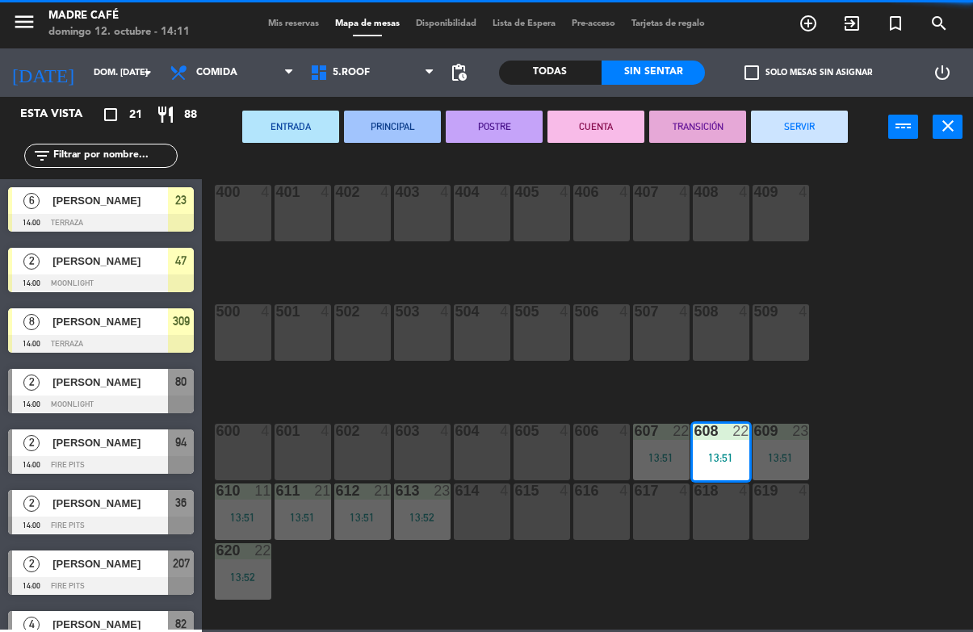
click at [833, 119] on button "SERVIR" at bounding box center [799, 127] width 97 height 32
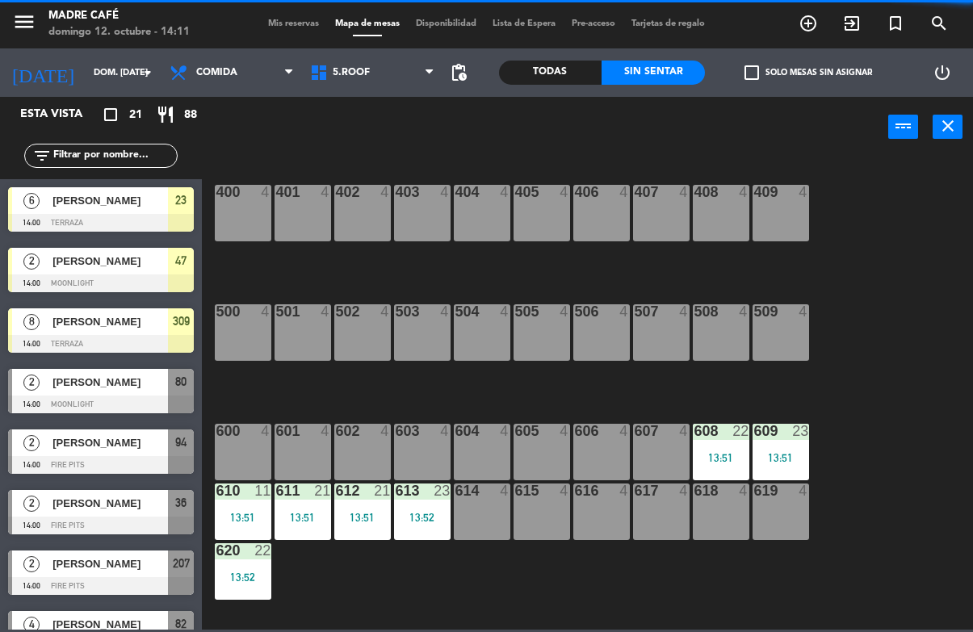
click at [807, 447] on div "609 23 13:51" at bounding box center [781, 452] width 57 height 57
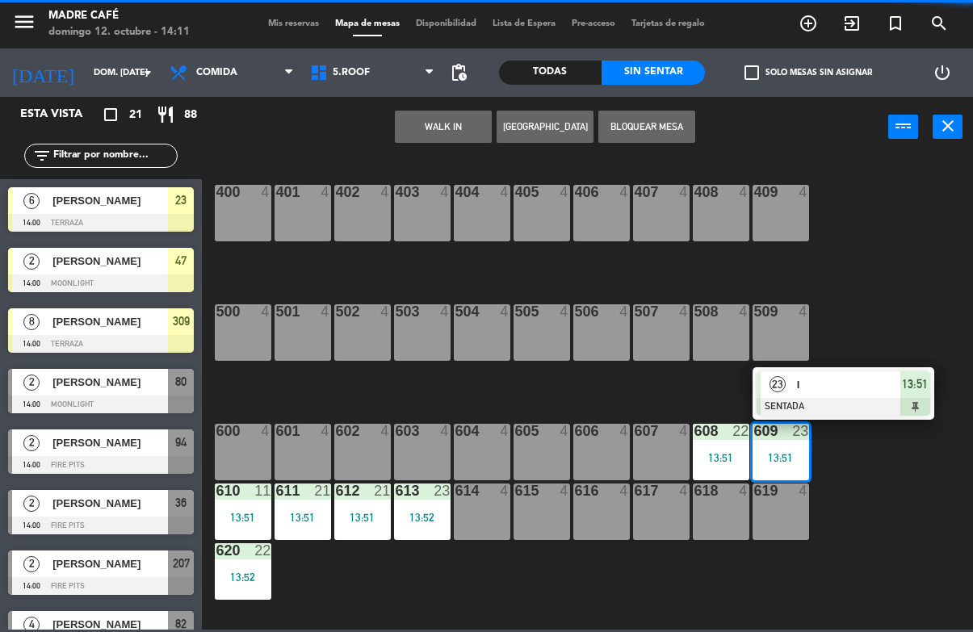
click at [839, 384] on span "I" at bounding box center [848, 384] width 103 height 17
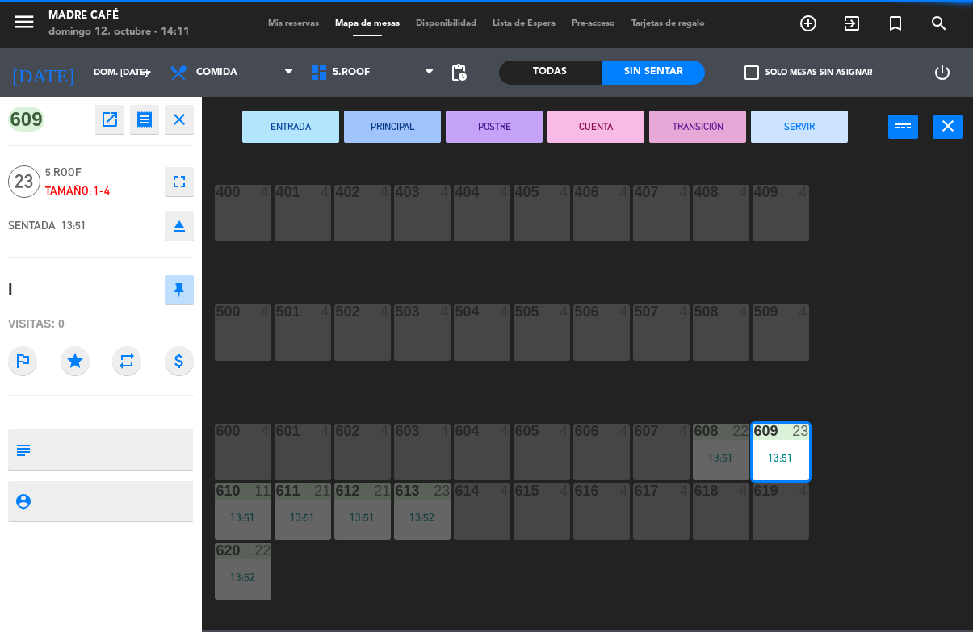
click at [811, 128] on button "SERVIR" at bounding box center [799, 127] width 97 height 32
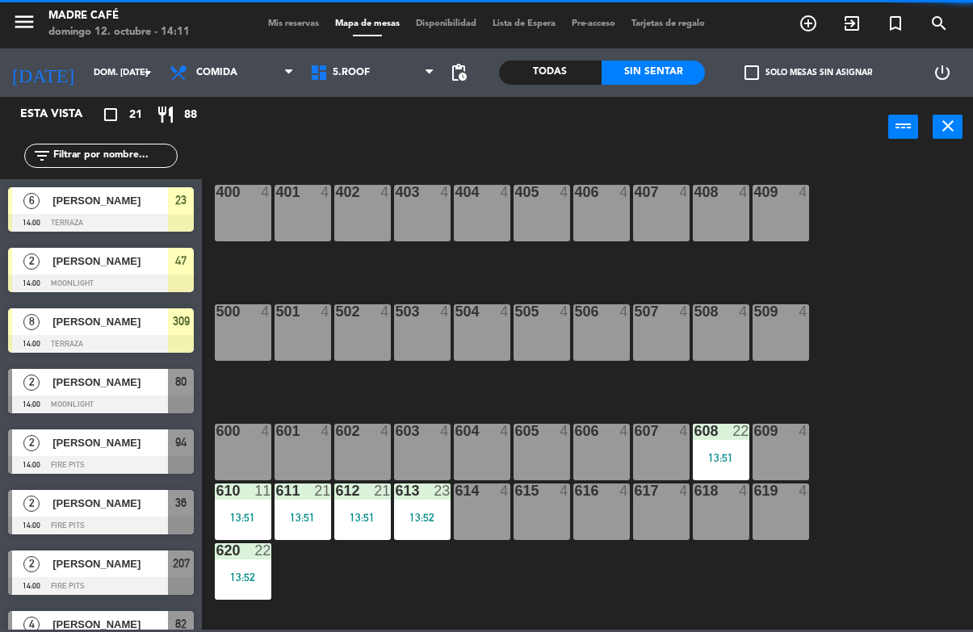
click at [740, 451] on div "13:51" at bounding box center [721, 457] width 57 height 12
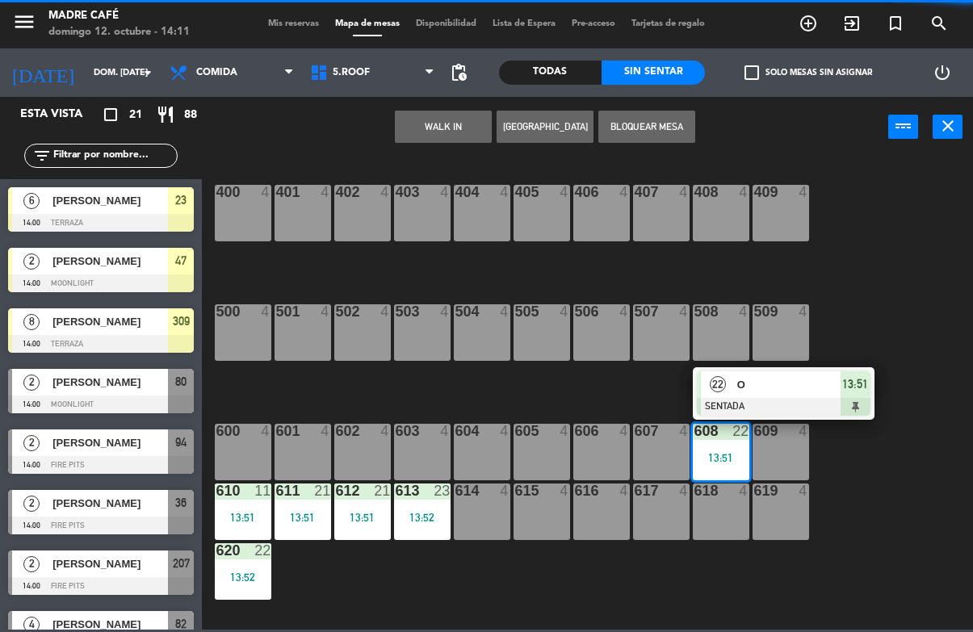
click at [818, 395] on div "O" at bounding box center [788, 384] width 105 height 27
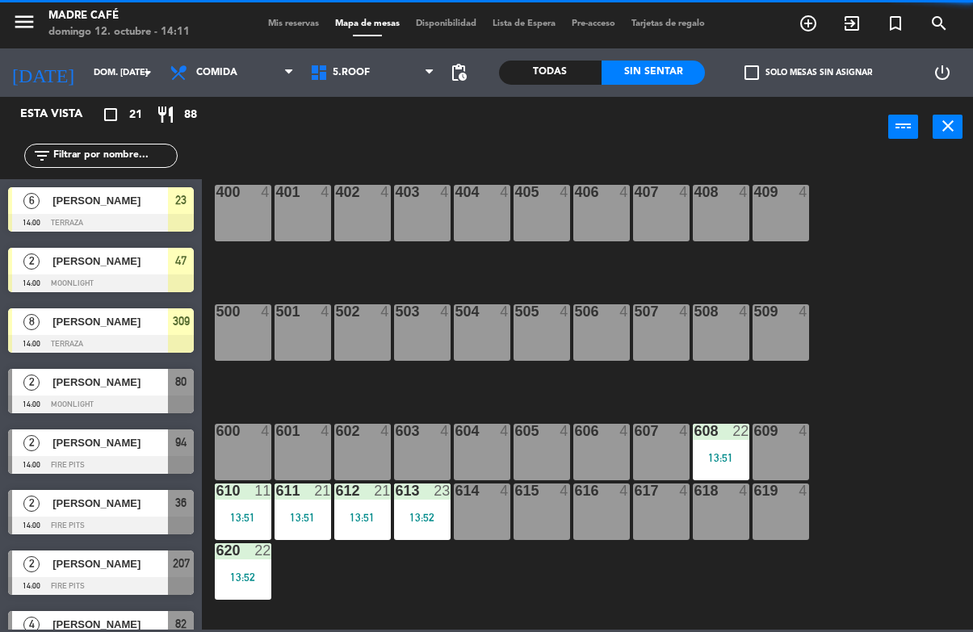
click at [615, 400] on div "400 4 401 4 402 4 403 4 404 4 405 4 406 4 407 4 408 4 409 4 500 4 501 4 502 4 5…" at bounding box center [593, 393] width 762 height 474
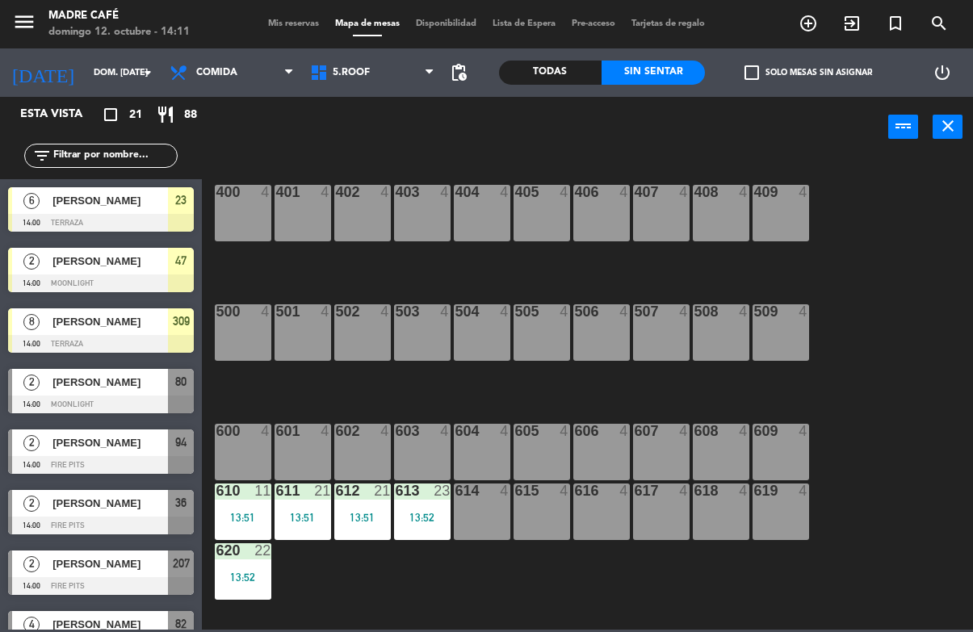
click at [254, 510] on div "610 11 13:51" at bounding box center [243, 512] width 57 height 57
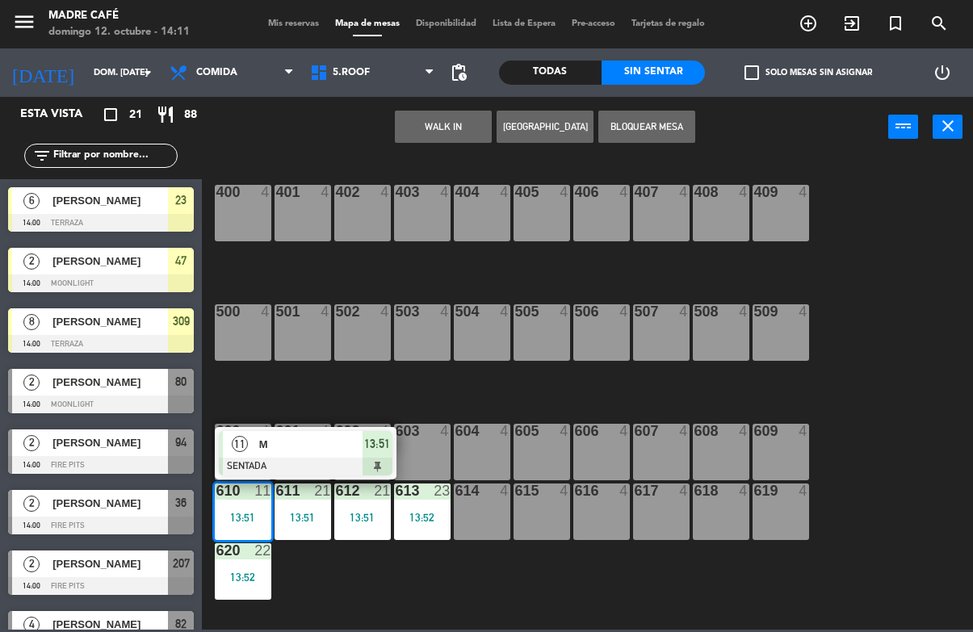
click at [350, 461] on div at bounding box center [306, 467] width 174 height 18
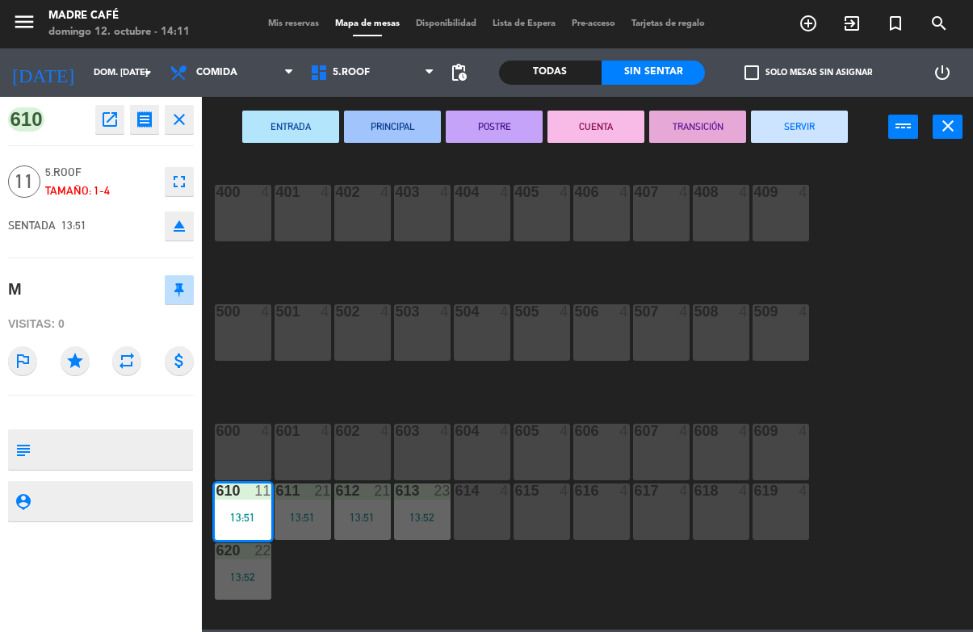
click at [780, 131] on button "SERVIR" at bounding box center [799, 127] width 97 height 32
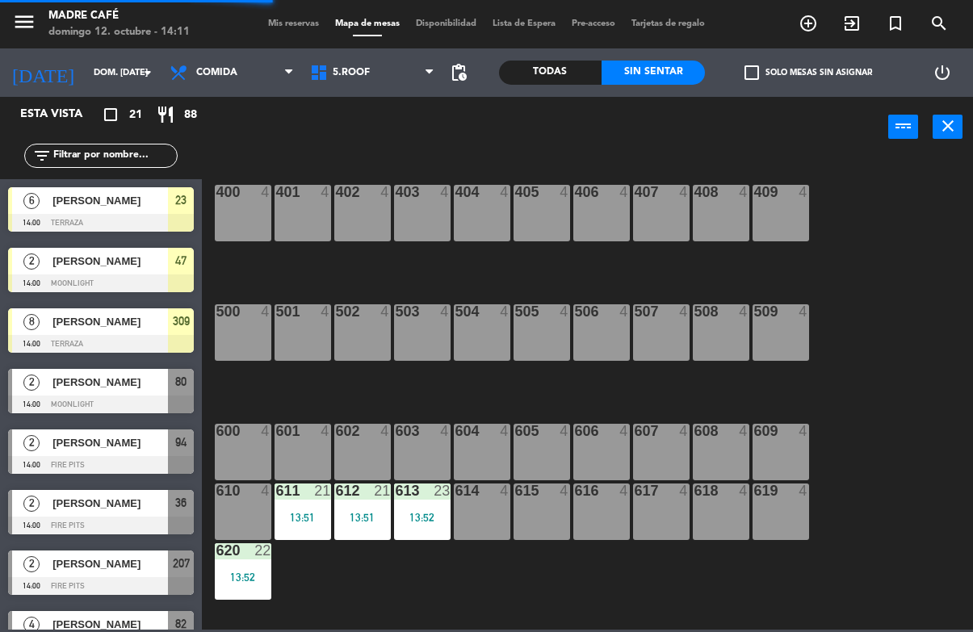
click at [286, 516] on div "13:51" at bounding box center [303, 517] width 57 height 11
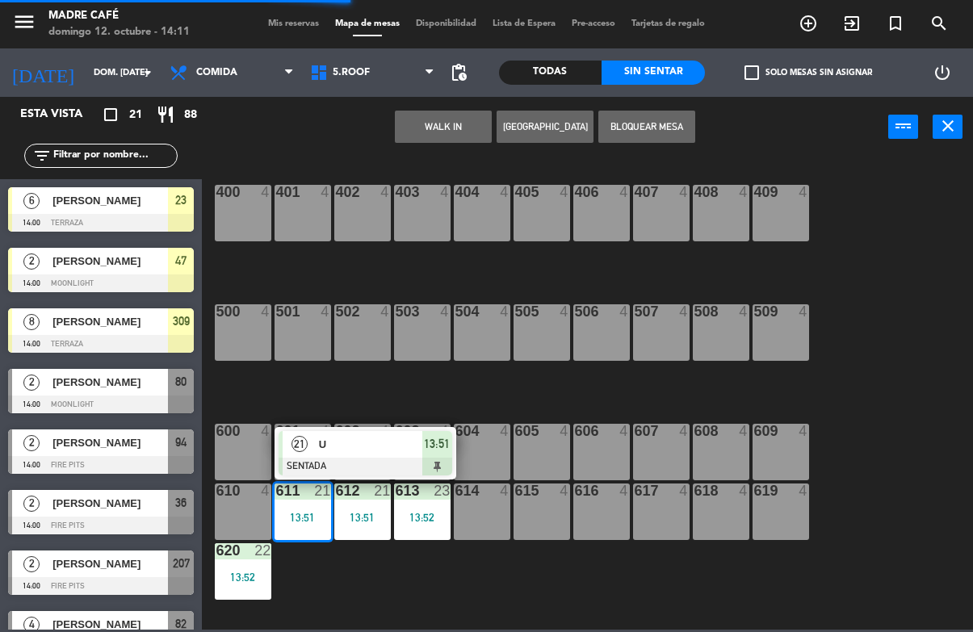
click at [370, 445] on span "U" at bounding box center [370, 444] width 103 height 17
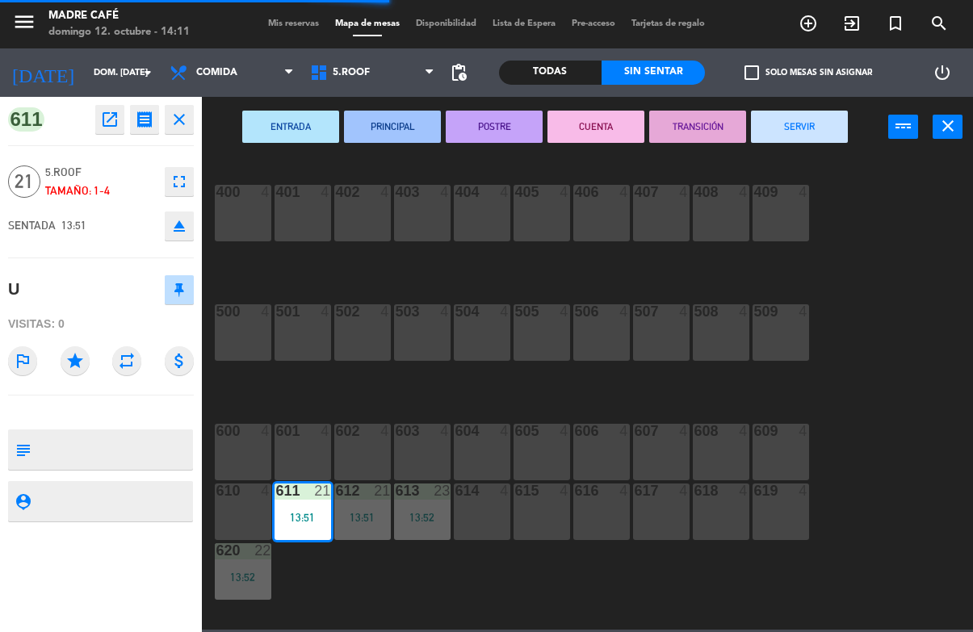
click at [800, 141] on button "SERVIR" at bounding box center [799, 127] width 97 height 32
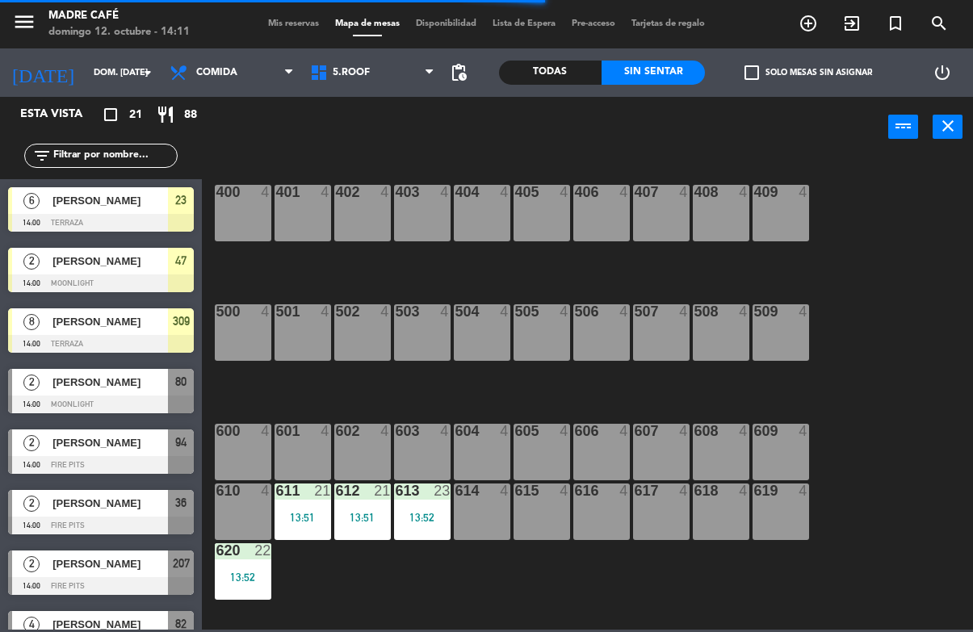
click at [363, 506] on div "612 21 13:51" at bounding box center [362, 512] width 57 height 57
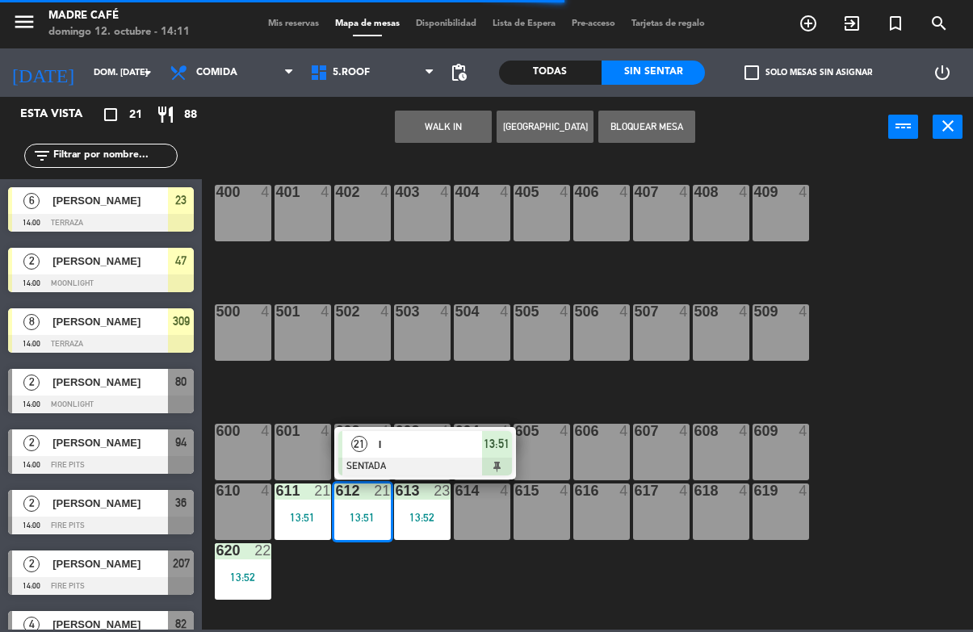
click at [424, 451] on span "I" at bounding box center [430, 444] width 103 height 17
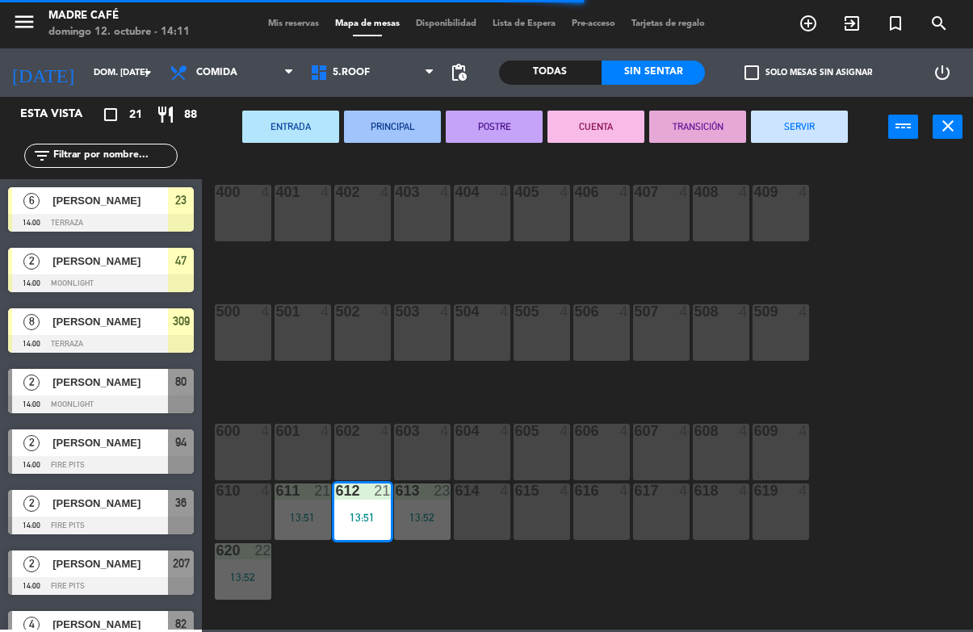
click at [824, 142] on button "SERVIR" at bounding box center [799, 127] width 97 height 32
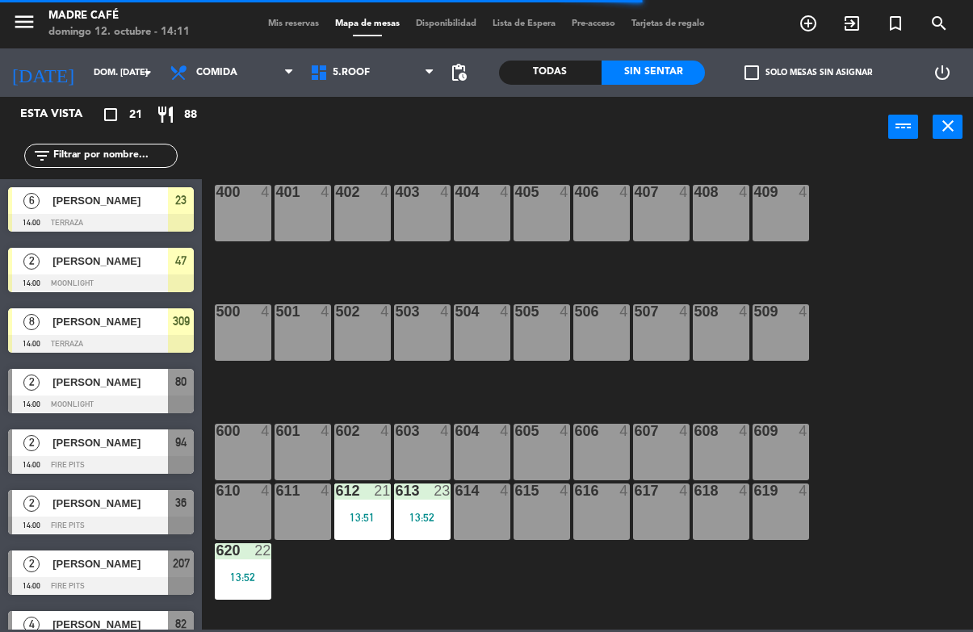
click at [424, 517] on div "13:52" at bounding box center [422, 517] width 57 height 11
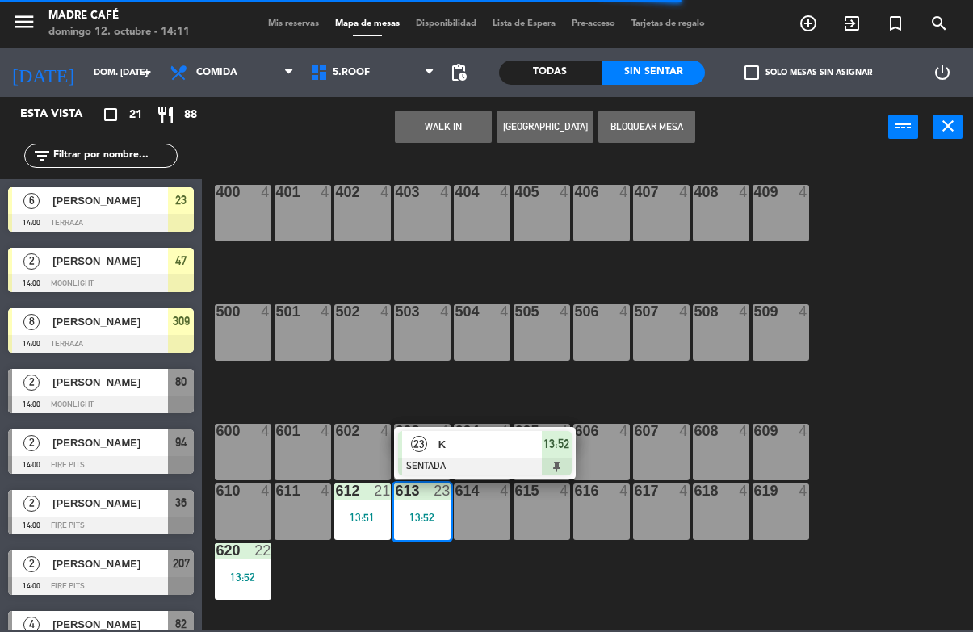
click at [495, 437] on span "K" at bounding box center [489, 444] width 103 height 17
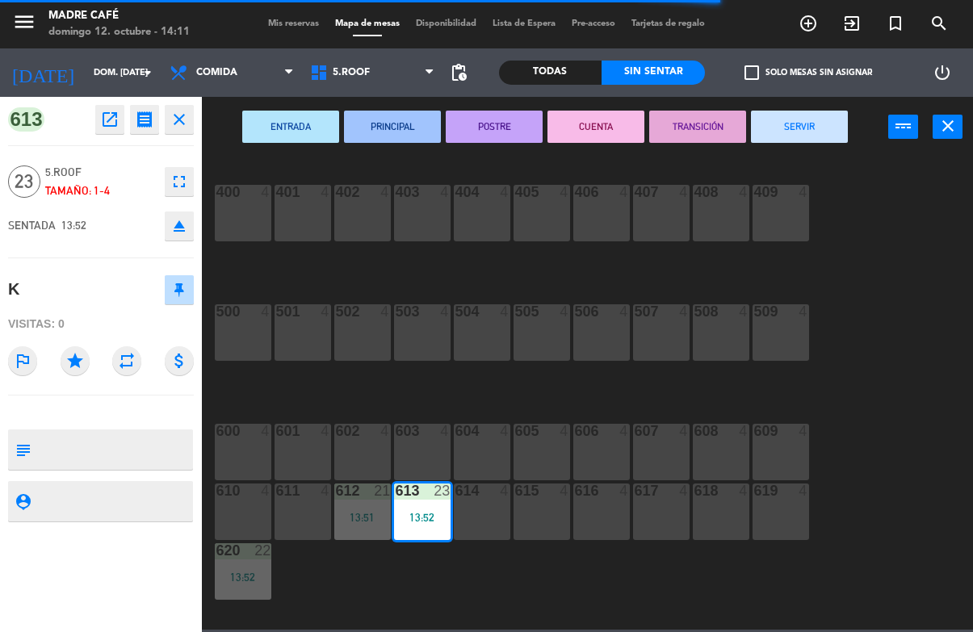
click at [760, 120] on button "SERVIR" at bounding box center [799, 127] width 97 height 32
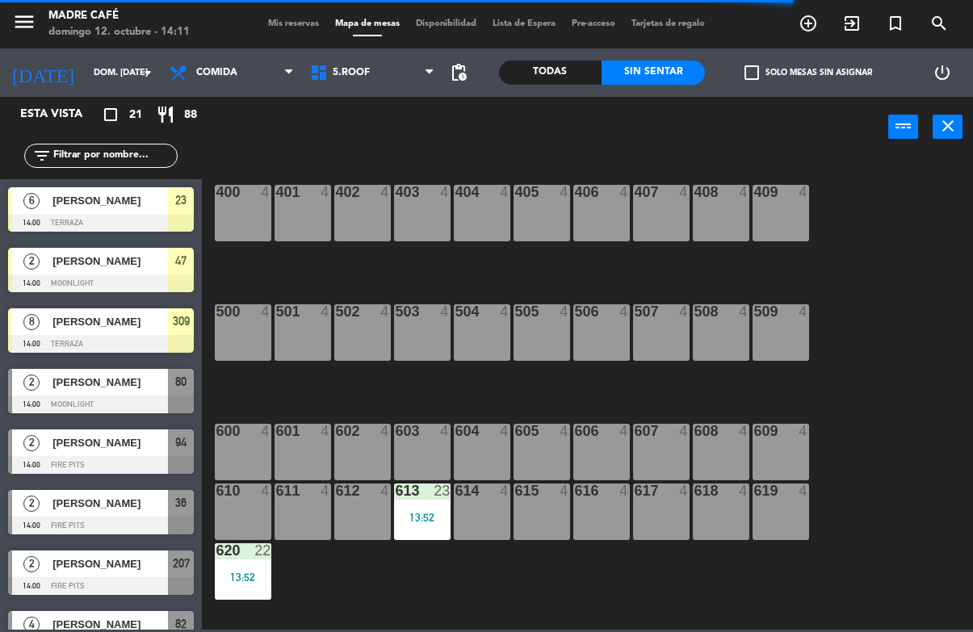
click at [251, 569] on div "620 22 13:52" at bounding box center [243, 571] width 57 height 57
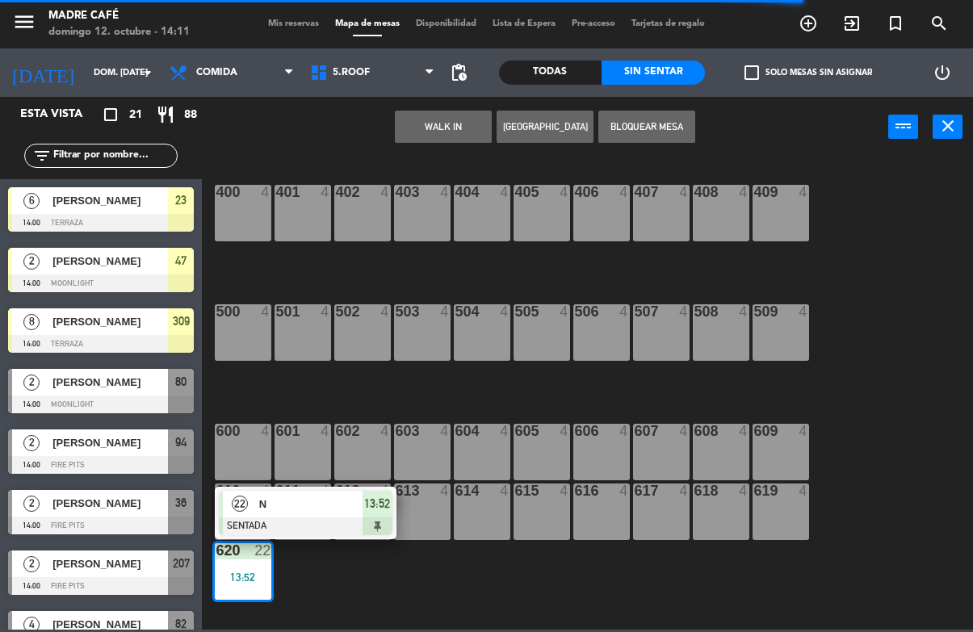
click at [344, 506] on span "N" at bounding box center [310, 504] width 103 height 17
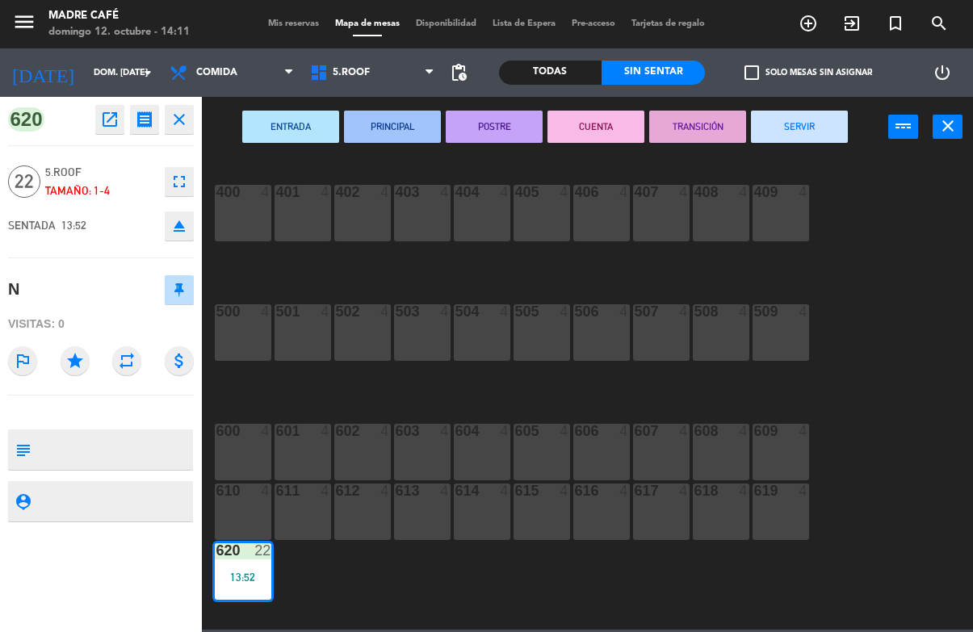
click at [808, 142] on button "SERVIR" at bounding box center [799, 127] width 97 height 32
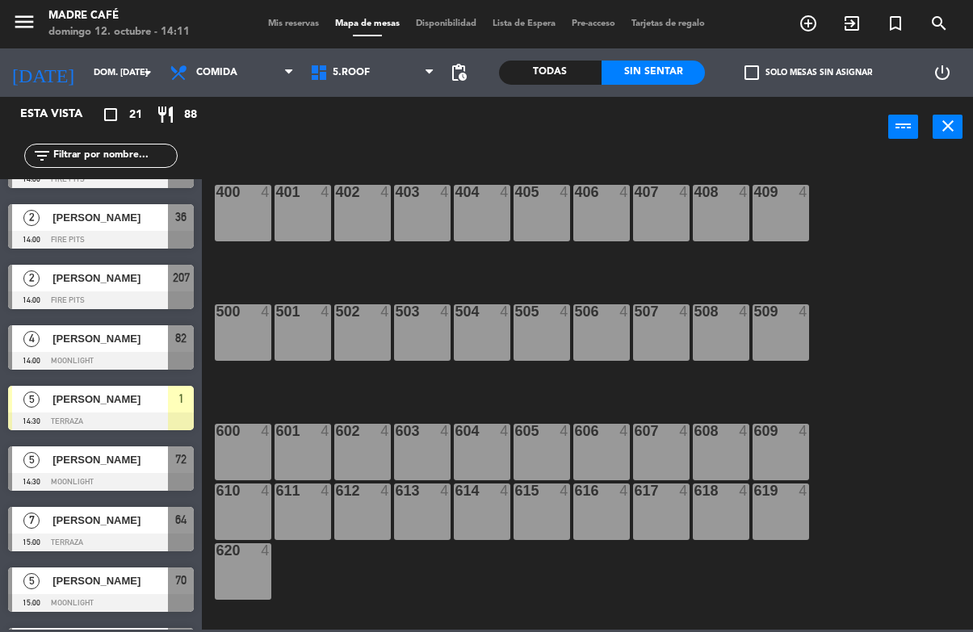
scroll to position [282, 0]
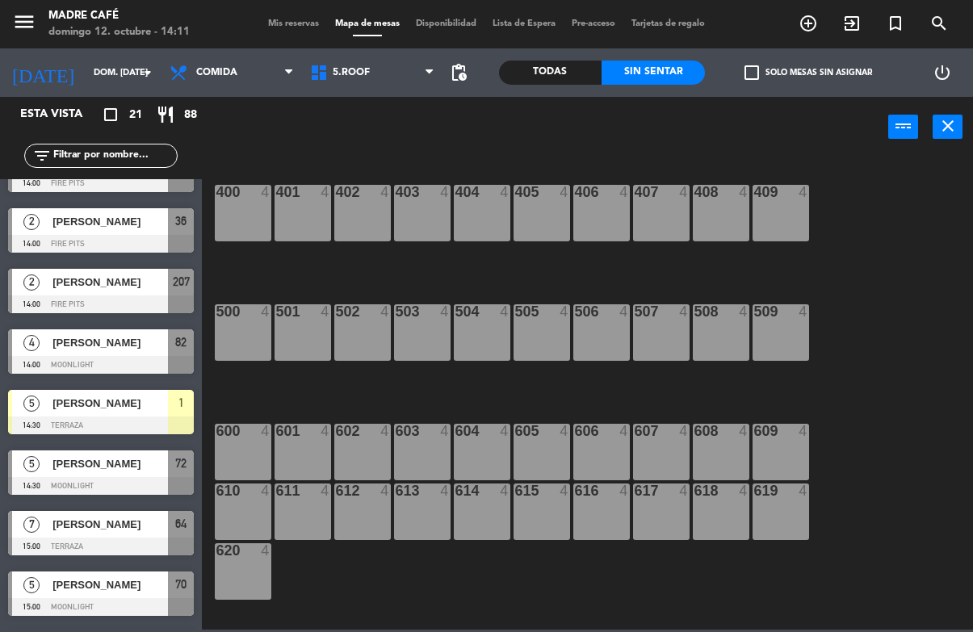
click at [123, 477] on div at bounding box center [101, 486] width 186 height 18
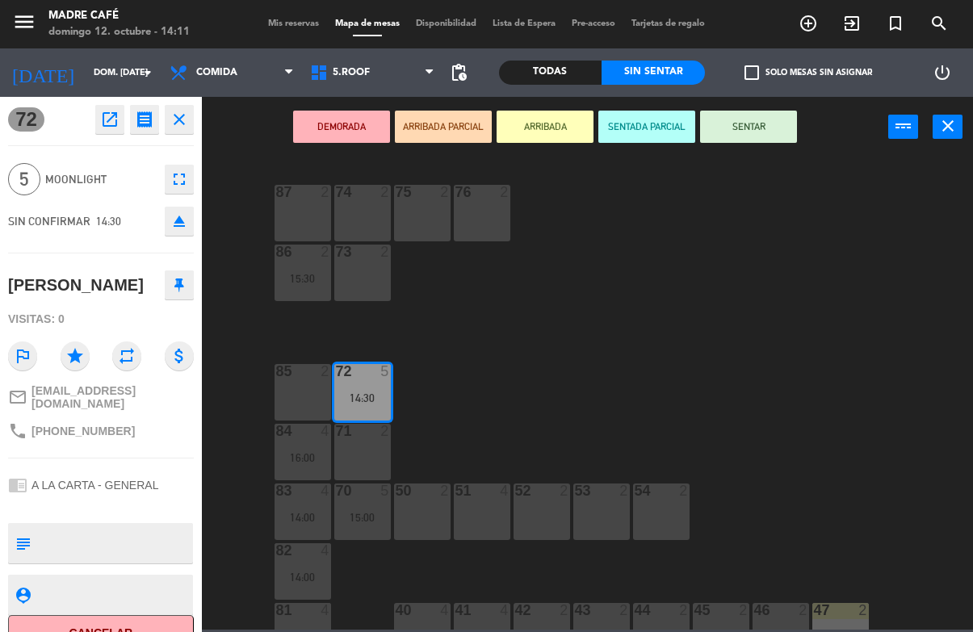
click at [553, 134] on button "ARRIBADA" at bounding box center [545, 127] width 97 height 32
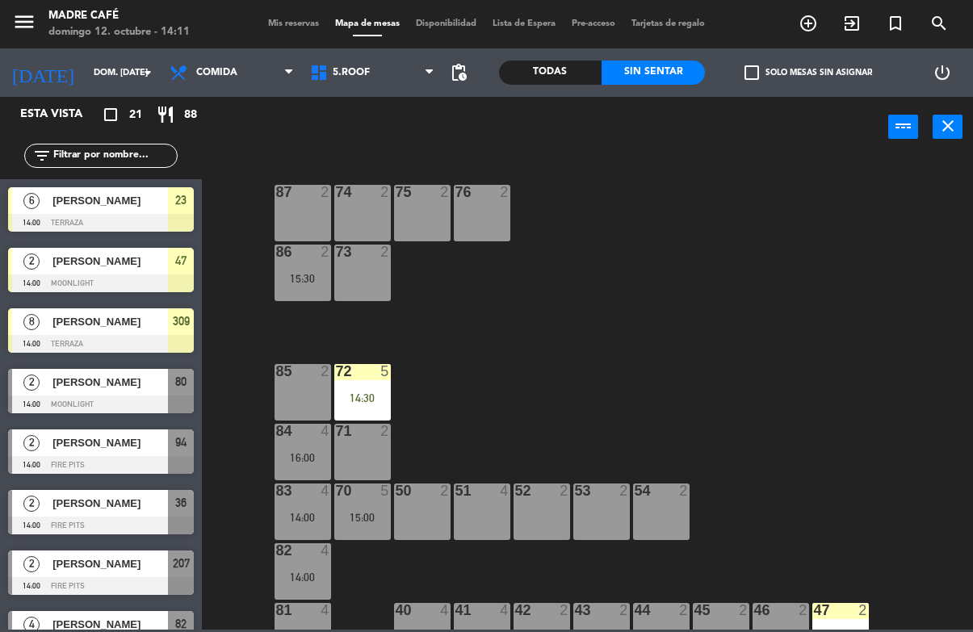
scroll to position [0, 0]
click at [361, 377] on div at bounding box center [362, 371] width 27 height 15
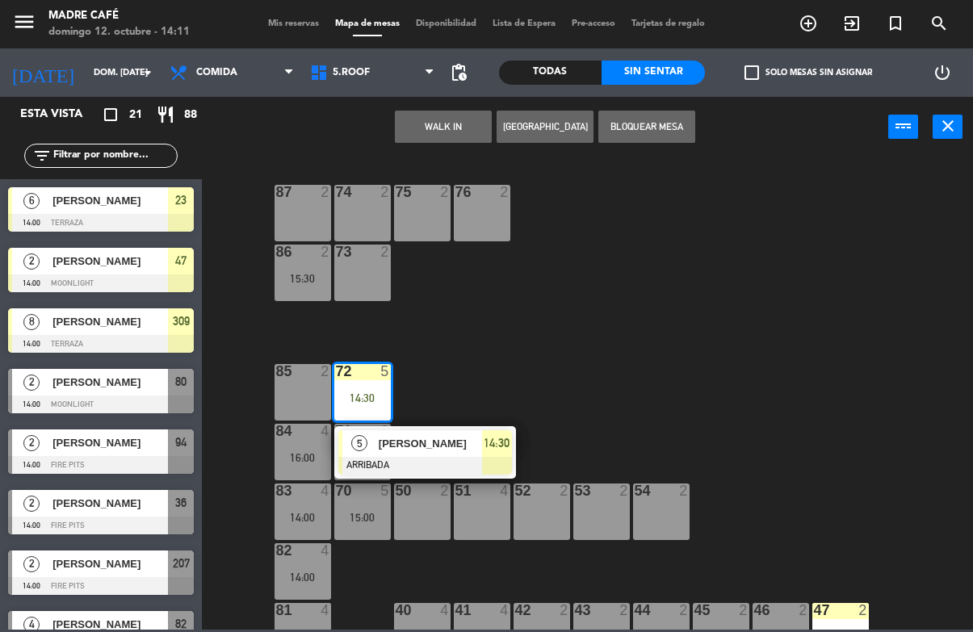
click at [422, 430] on div "[PERSON_NAME]" at bounding box center [429, 443] width 105 height 27
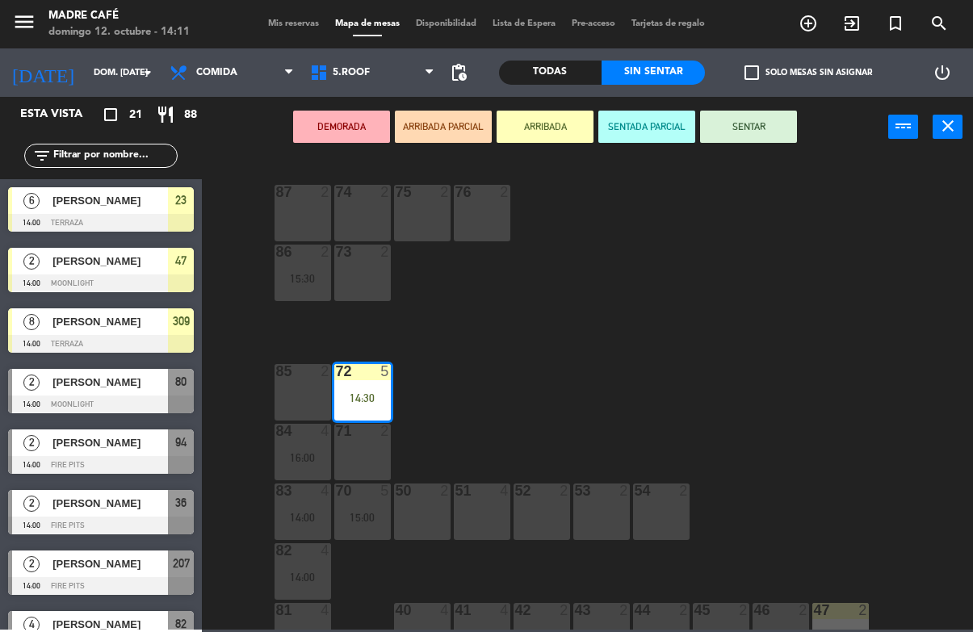
click at [757, 132] on button "SENTAR" at bounding box center [748, 127] width 97 height 32
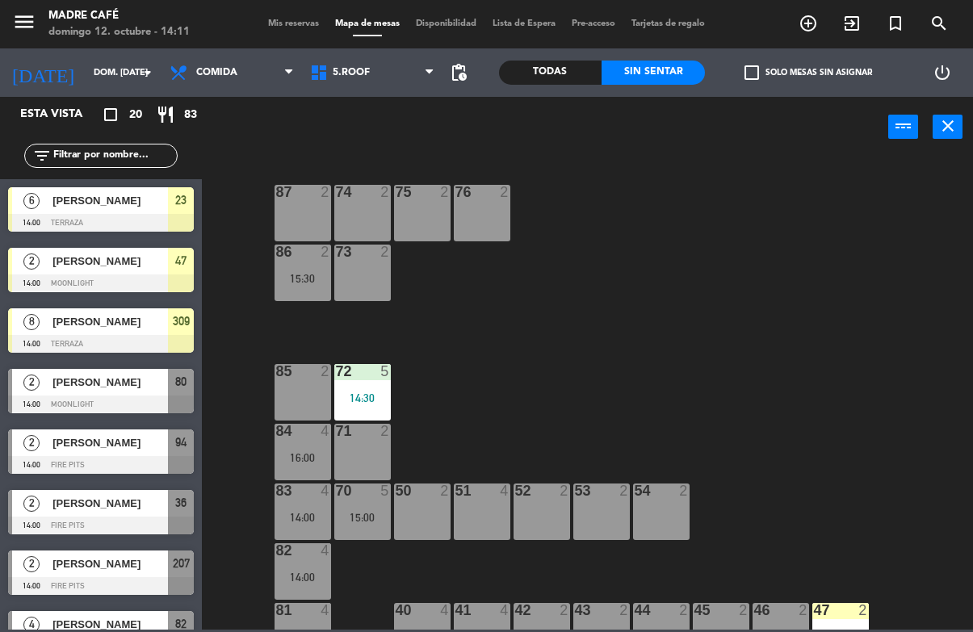
click at [368, 86] on span "5.Roof" at bounding box center [372, 73] width 141 height 36
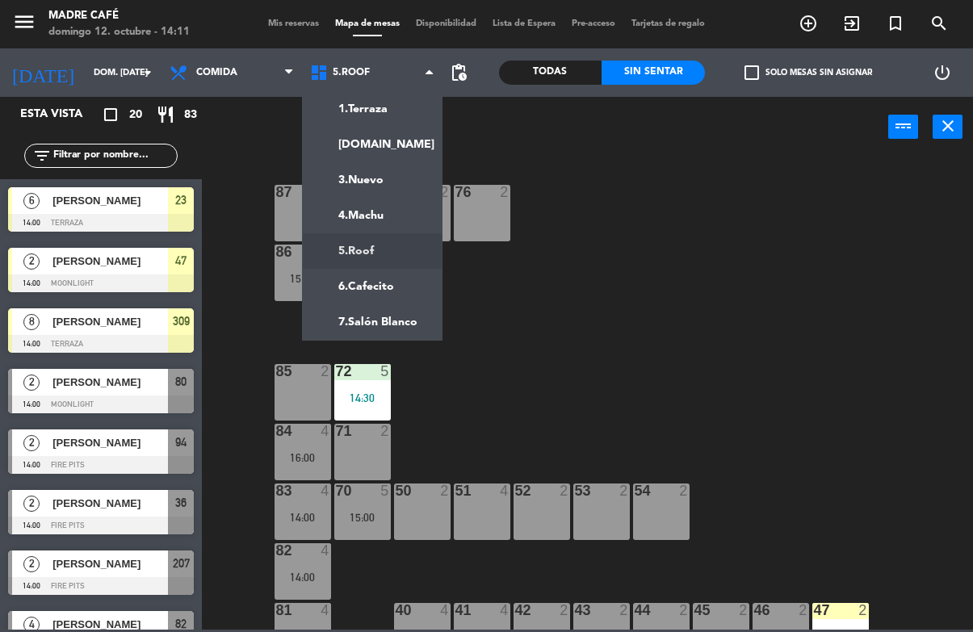
click at [392, 110] on ng-component "menu Madre Café [PERSON_NAME] 12. octubre - 14:11 Mis reservas Mapa de mesas Di…" at bounding box center [486, 315] width 973 height 630
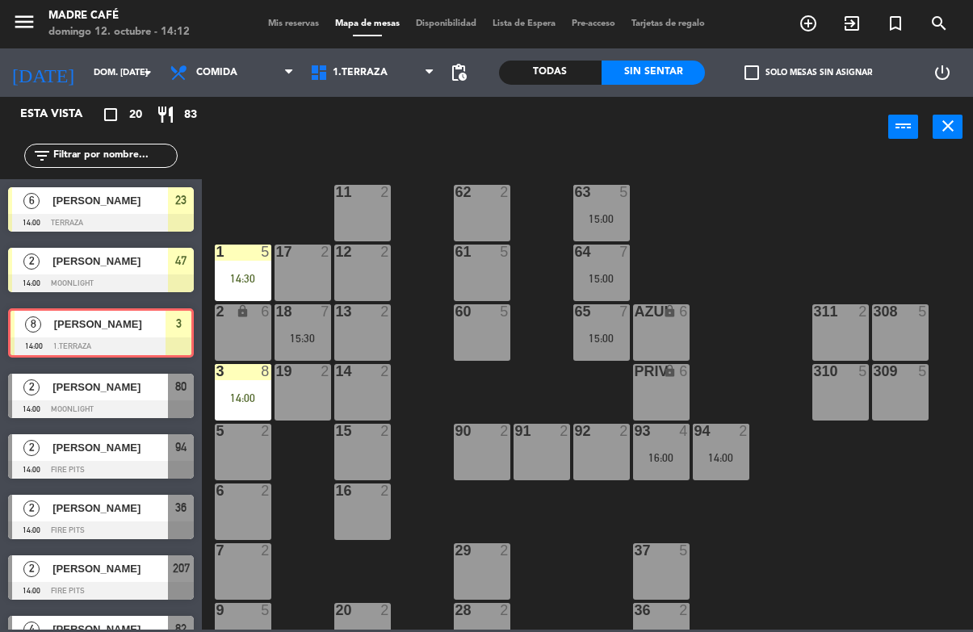
click at [245, 389] on div "3 8 14:00" at bounding box center [243, 392] width 57 height 57
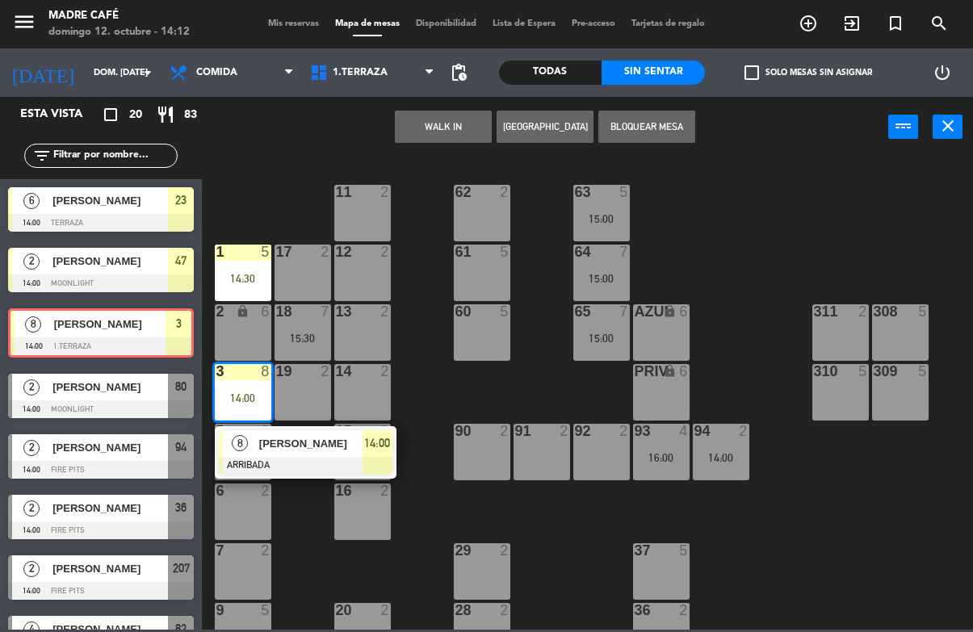
click at [314, 448] on span "[PERSON_NAME]" at bounding box center [310, 443] width 103 height 17
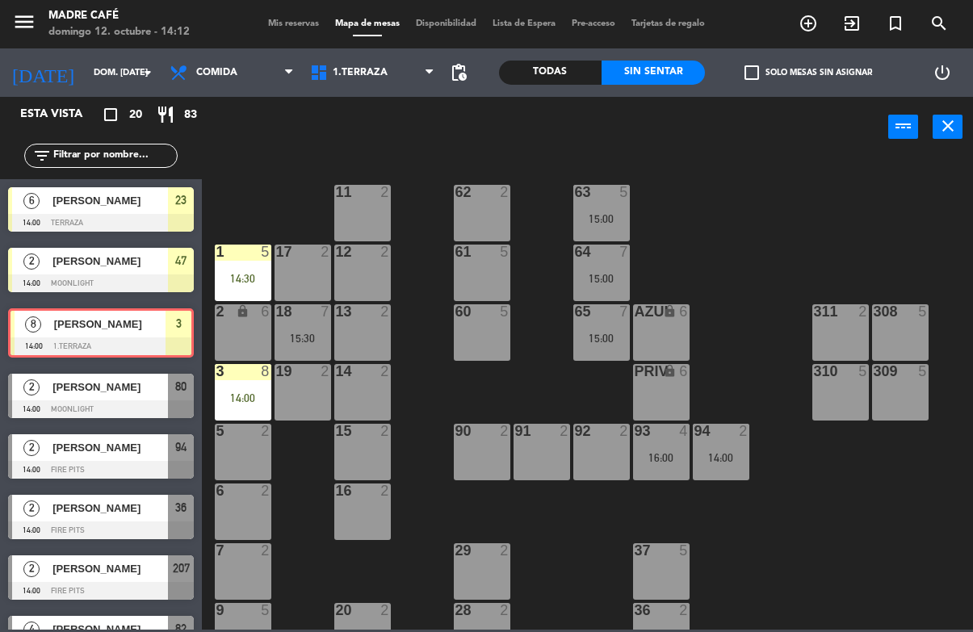
click at [424, 333] on div "11 2 63 5 15:00 62 2 12 2 1 5 14:30 61 5 64 7 15:00 17 2 13 2 2 lock 6 60 5 65 …" at bounding box center [593, 393] width 762 height 474
click at [230, 388] on div "3 8 14:00" at bounding box center [243, 392] width 57 height 57
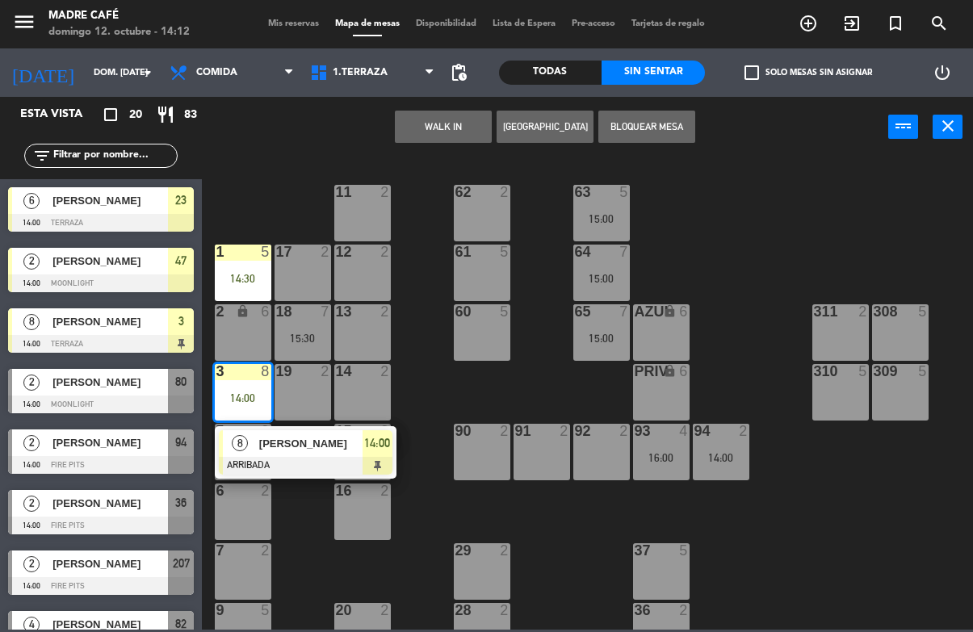
click at [293, 448] on span "[PERSON_NAME]" at bounding box center [310, 443] width 103 height 17
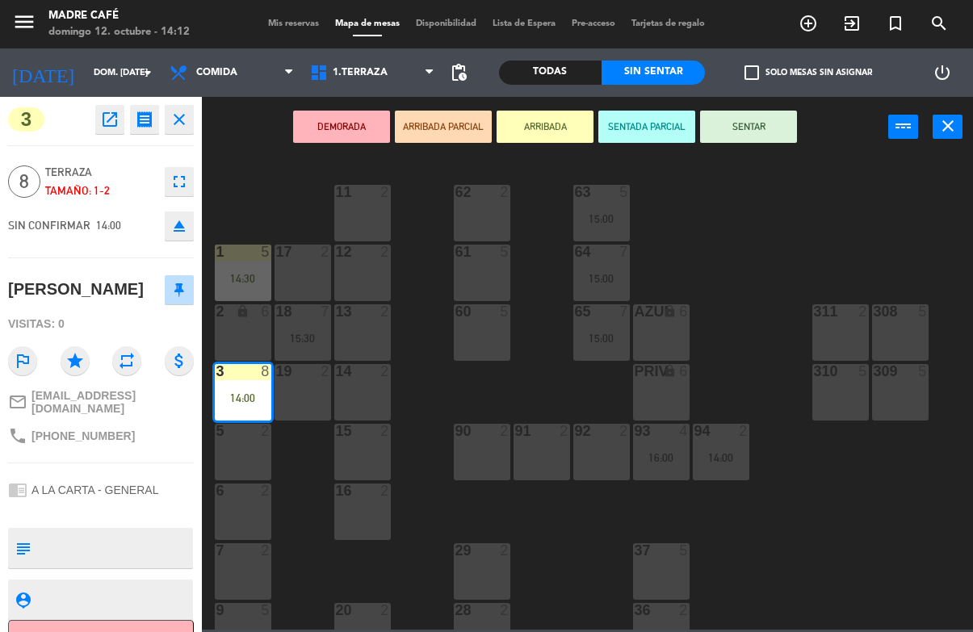
click at [755, 133] on button "SENTAR" at bounding box center [748, 127] width 97 height 32
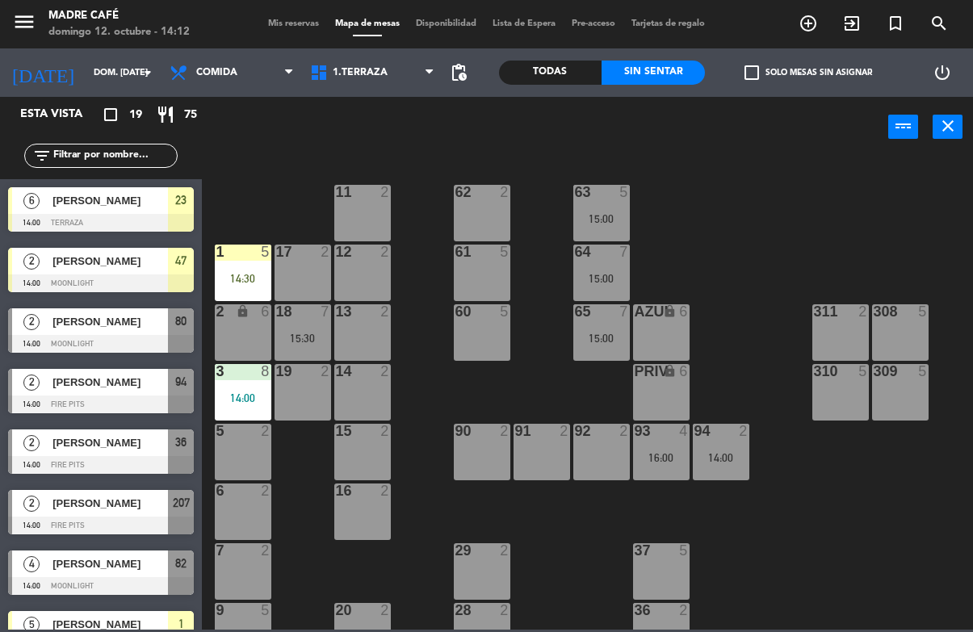
click at [245, 260] on div "1 5" at bounding box center [243, 253] width 57 height 16
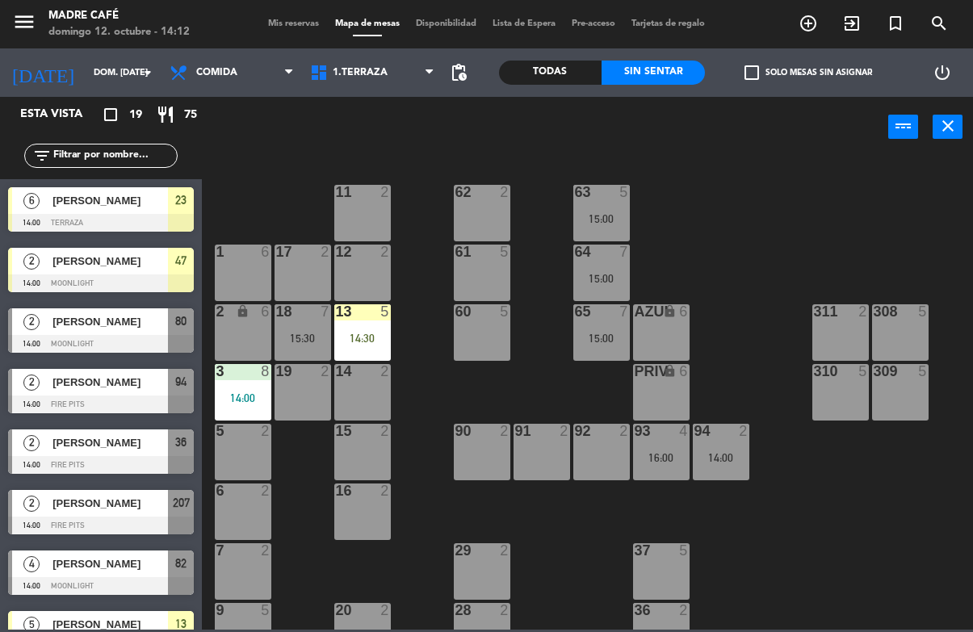
click at [368, 336] on div "14:30" at bounding box center [362, 338] width 57 height 11
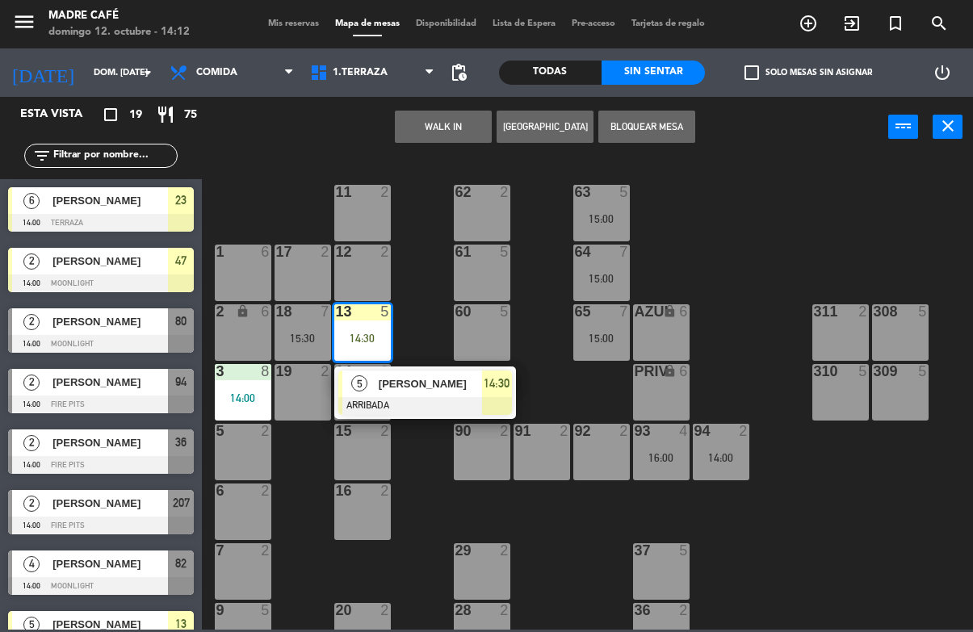
click at [428, 389] on span "[PERSON_NAME]" at bounding box center [430, 384] width 103 height 17
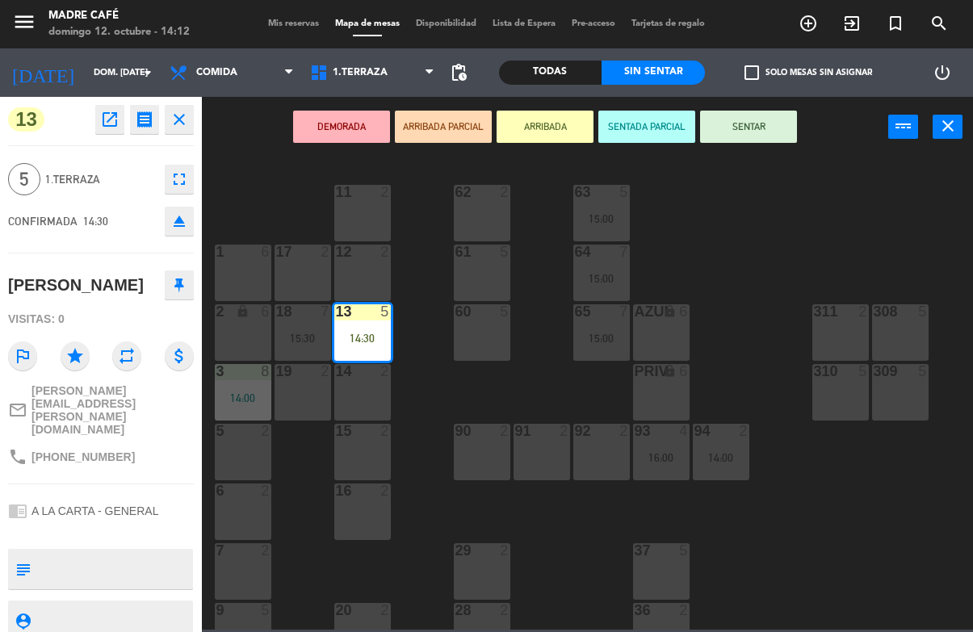
click at [764, 130] on button "SENTAR" at bounding box center [748, 127] width 97 height 32
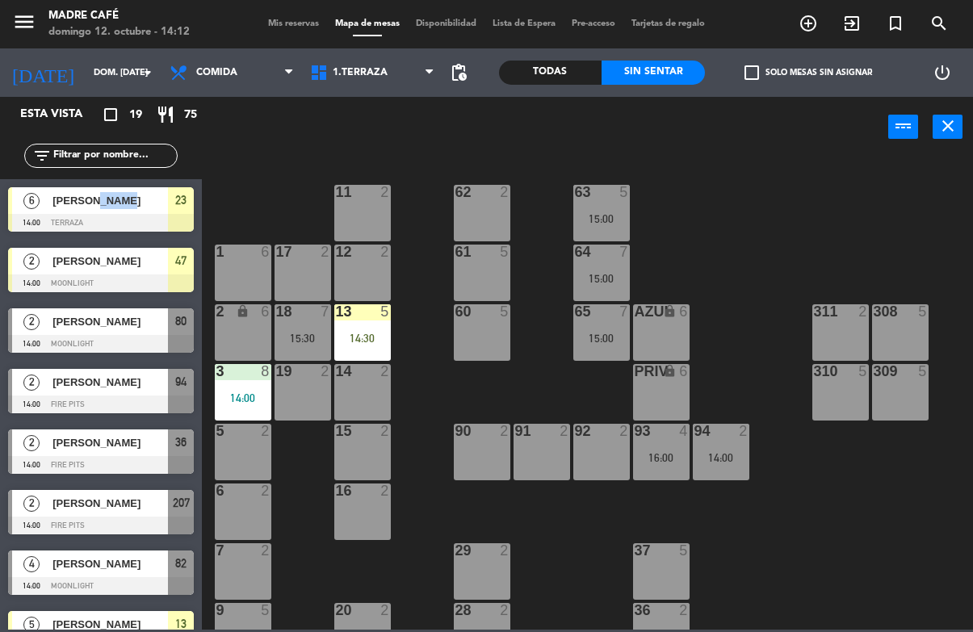
click at [419, 314] on div "11 2 63 5 15:00 62 2 12 2 1 6 61 5 64 7 15:00 17 2 13 5 14:30 2 lock 6 60 5 65 …" at bounding box center [593, 393] width 762 height 474
click at [375, 326] on div "13 5 14:30" at bounding box center [362, 332] width 57 height 57
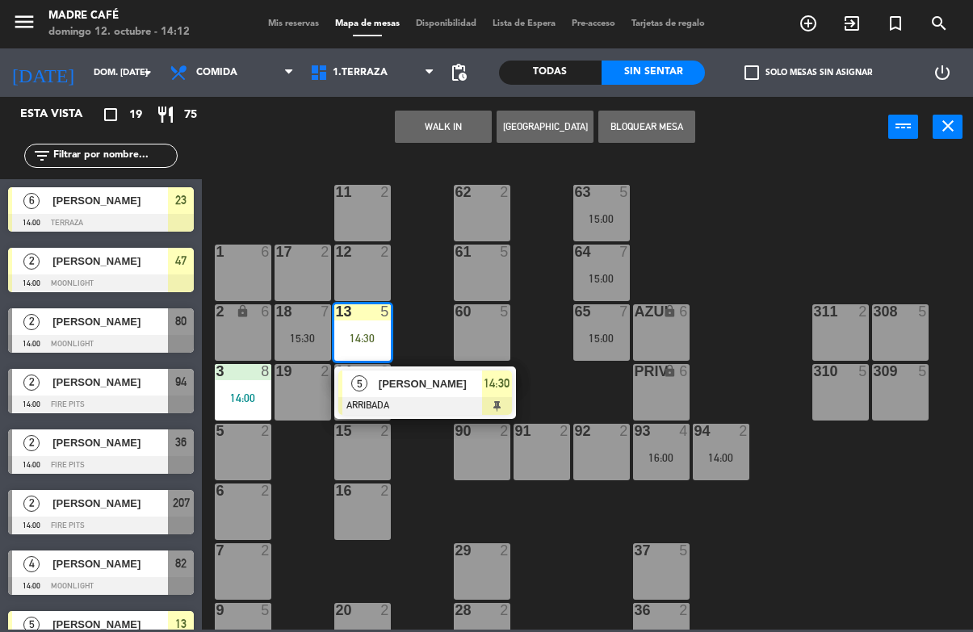
click at [438, 401] on div at bounding box center [425, 406] width 174 height 18
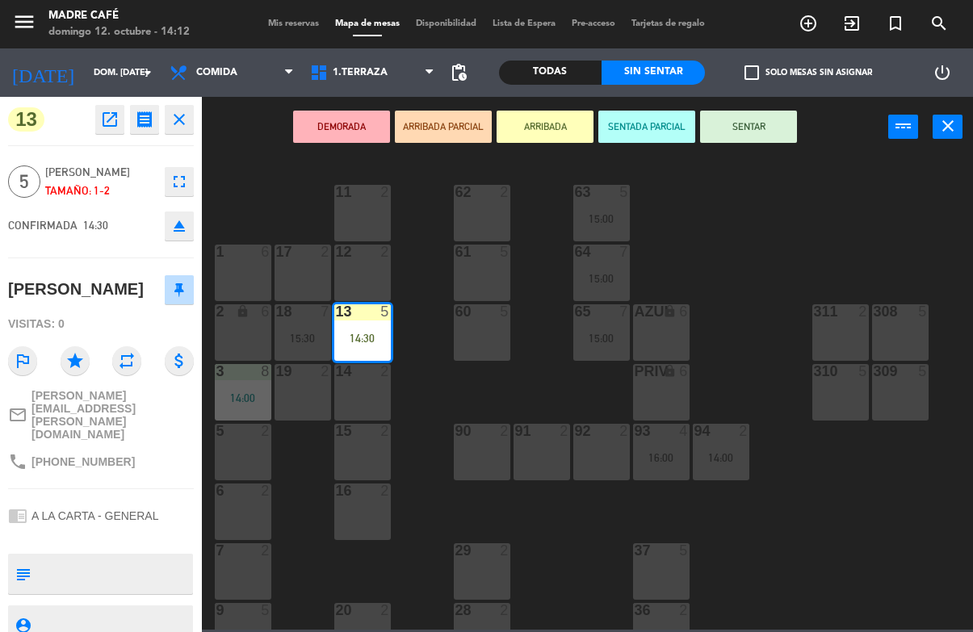
click at [821, 128] on div "DEMORADA ARRIBADA PARCIAL ARRIBADA SENTADA PARCIAL SENTAR power_input close" at bounding box center [545, 127] width 686 height 61
click at [752, 130] on button "SENTAR" at bounding box center [748, 127] width 97 height 32
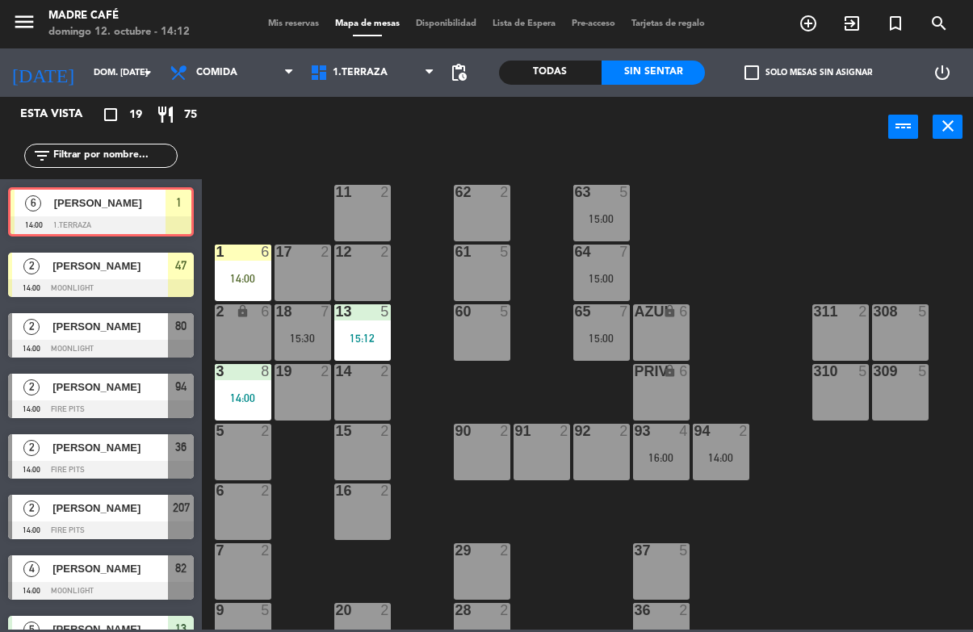
click at [238, 263] on div "1 6 14:00" at bounding box center [243, 273] width 57 height 57
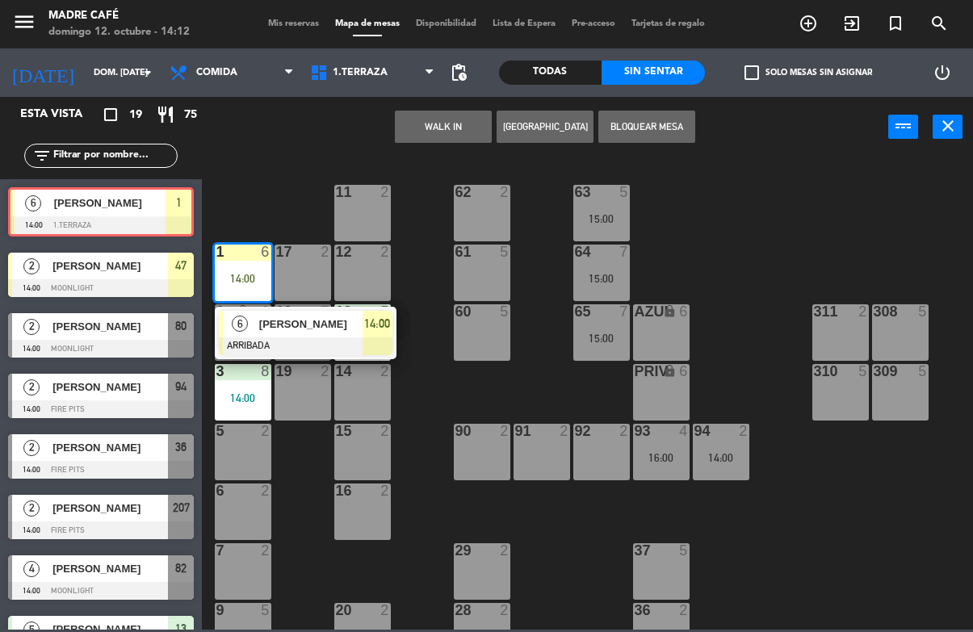
click at [289, 332] on span "[PERSON_NAME]" at bounding box center [310, 324] width 103 height 17
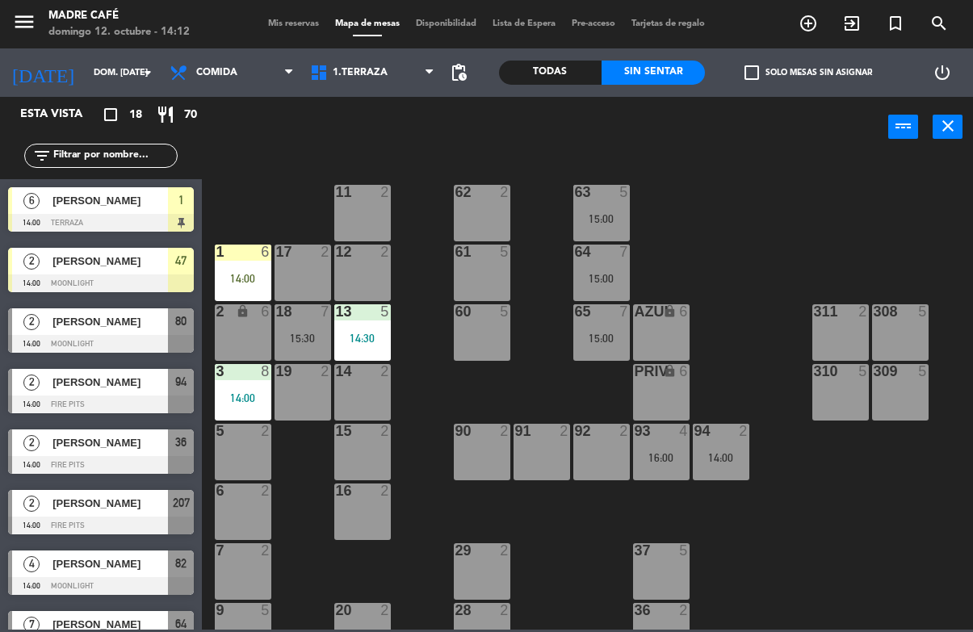
click at [245, 267] on div "1 6 14:00" at bounding box center [243, 273] width 57 height 57
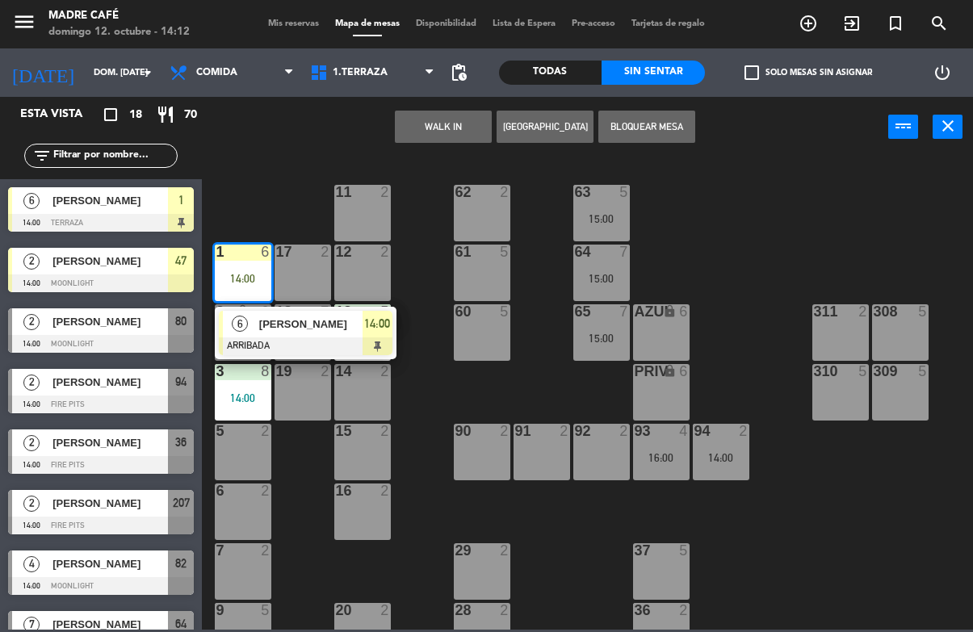
click at [295, 322] on span "[PERSON_NAME]" at bounding box center [310, 324] width 103 height 17
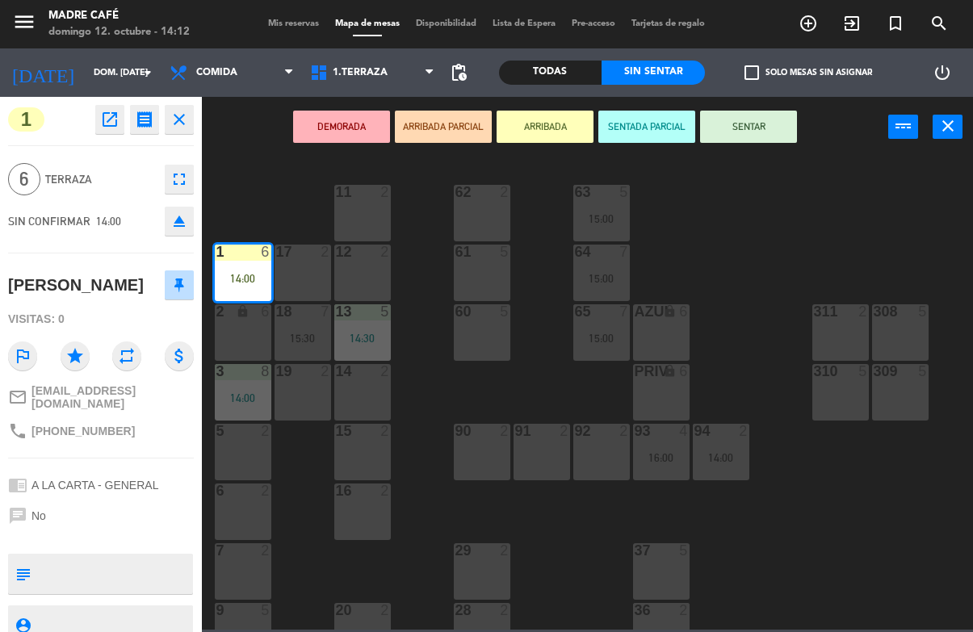
click at [790, 142] on button "SENTAR" at bounding box center [748, 127] width 97 height 32
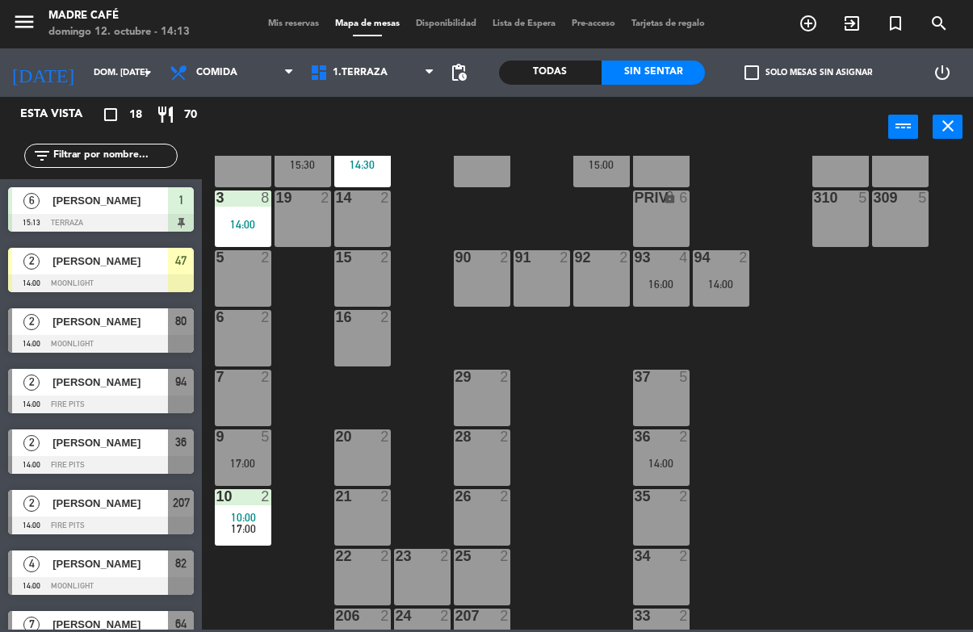
scroll to position [289, 0]
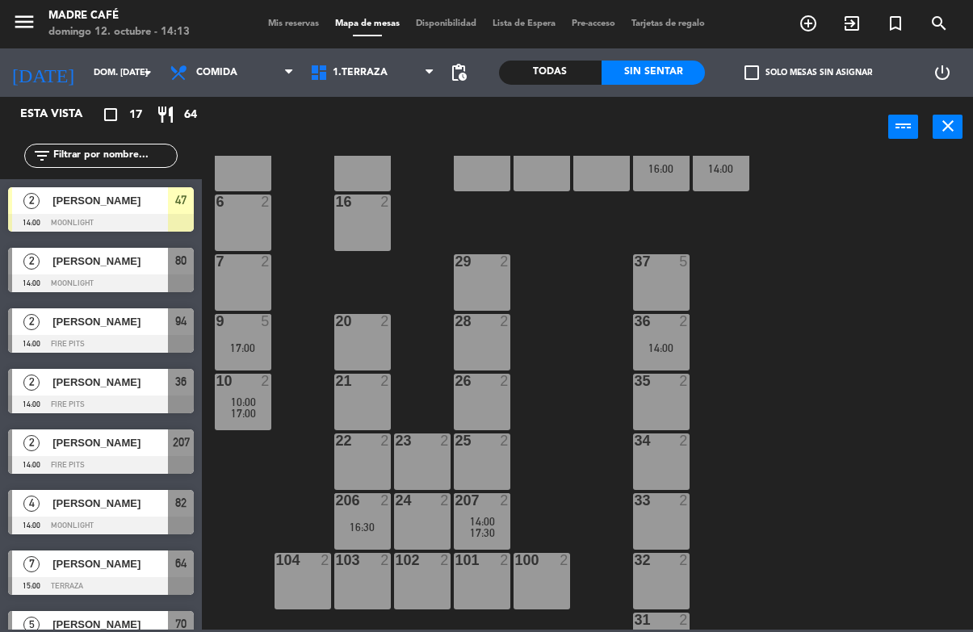
click at [364, 398] on div "21 2" at bounding box center [362, 402] width 57 height 57
click at [424, 384] on div "11 2 63 5 15:00 62 2 12 2 1 6 14:00 61 5 64 7 15:00 17 2 13 5 14:30 2 lock 6 60…" at bounding box center [593, 393] width 762 height 474
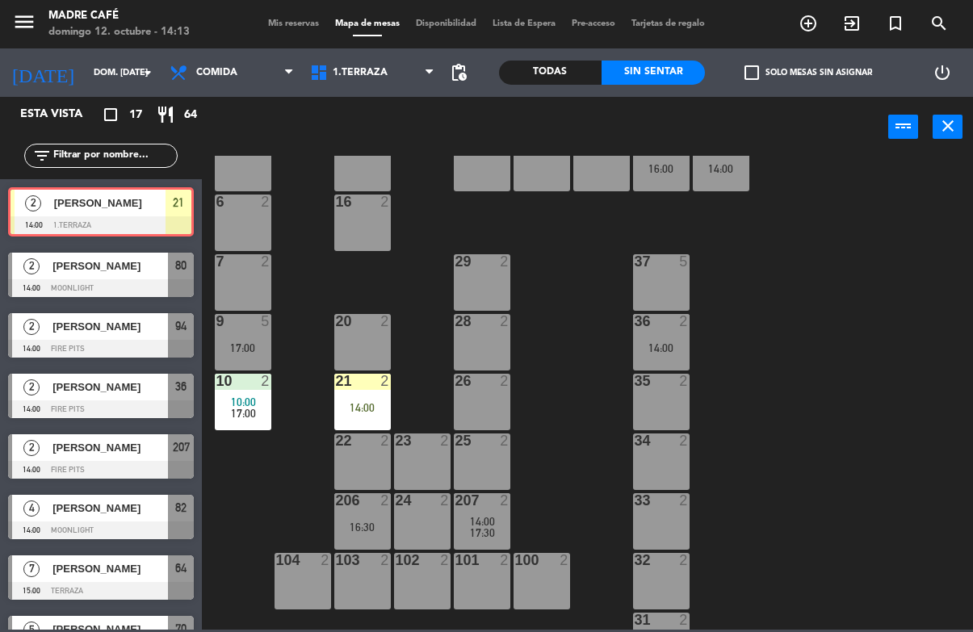
click at [362, 396] on div "21 2 14:00" at bounding box center [362, 402] width 57 height 57
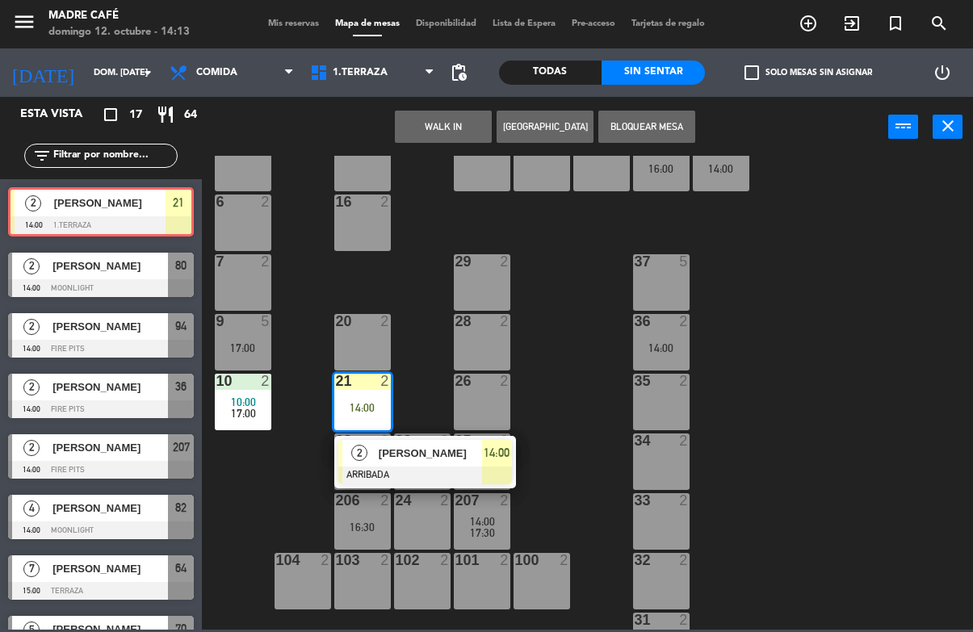
click at [408, 451] on span "[PERSON_NAME]" at bounding box center [430, 453] width 103 height 17
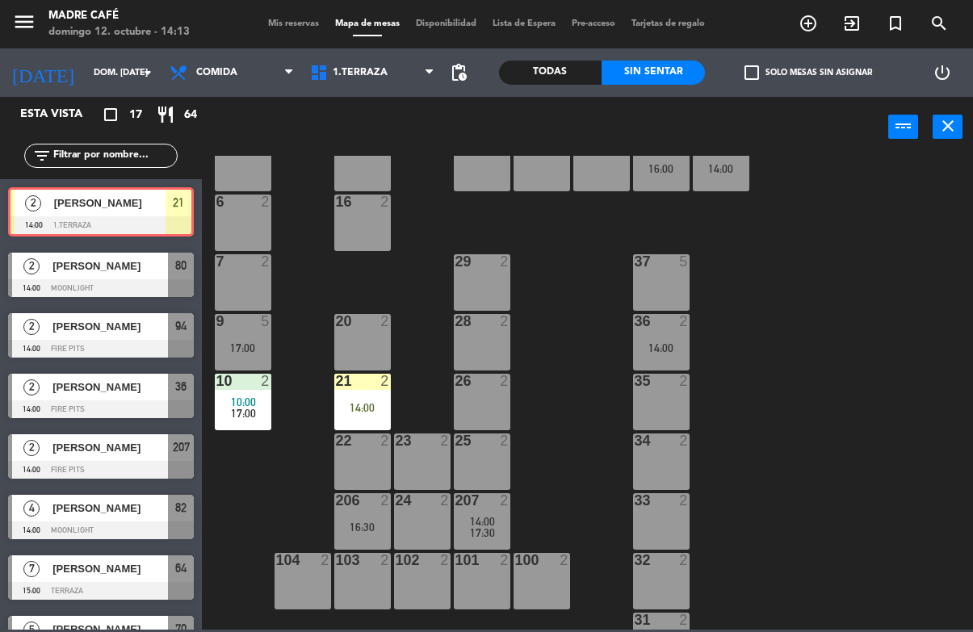
click at [766, 249] on div "11 2 63 5 15:00 62 2 12 2 1 6 14:00 61 5 64 7 15:00 17 2 13 5 14:30 2 lock 6 60…" at bounding box center [593, 393] width 762 height 474
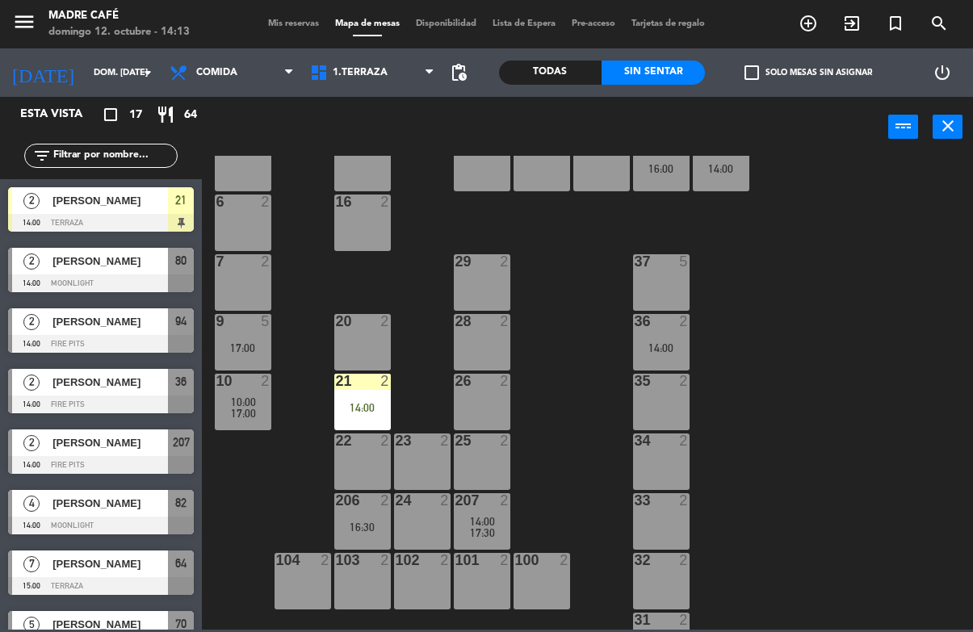
click at [413, 458] on div "23 2" at bounding box center [422, 462] width 57 height 57
click at [433, 392] on div "11 2 63 5 15:00 62 2 12 2 1 6 14:00 61 5 64 7 15:00 17 2 13 5 14:30 2 lock 6 60…" at bounding box center [593, 393] width 762 height 474
click at [357, 399] on div "21 2 14:00" at bounding box center [362, 402] width 57 height 57
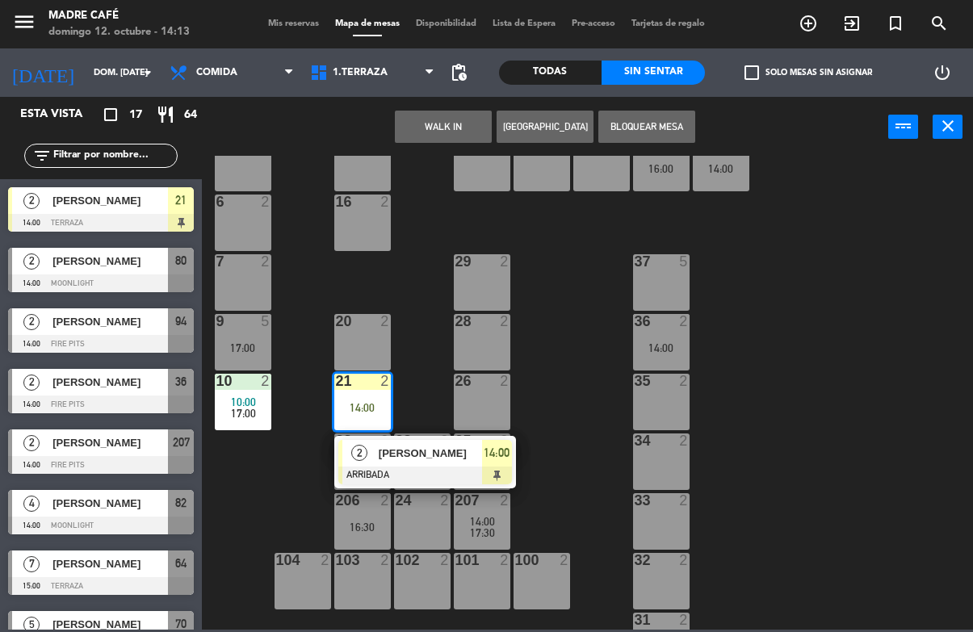
click at [418, 459] on span "[PERSON_NAME]" at bounding box center [430, 453] width 103 height 17
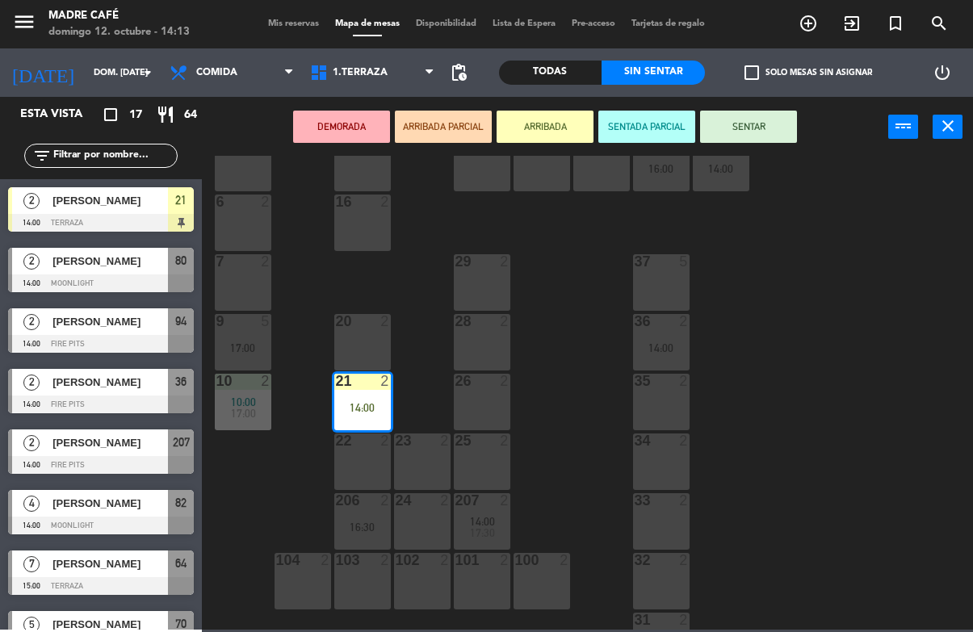
click at [775, 132] on button "SENTAR" at bounding box center [748, 127] width 97 height 32
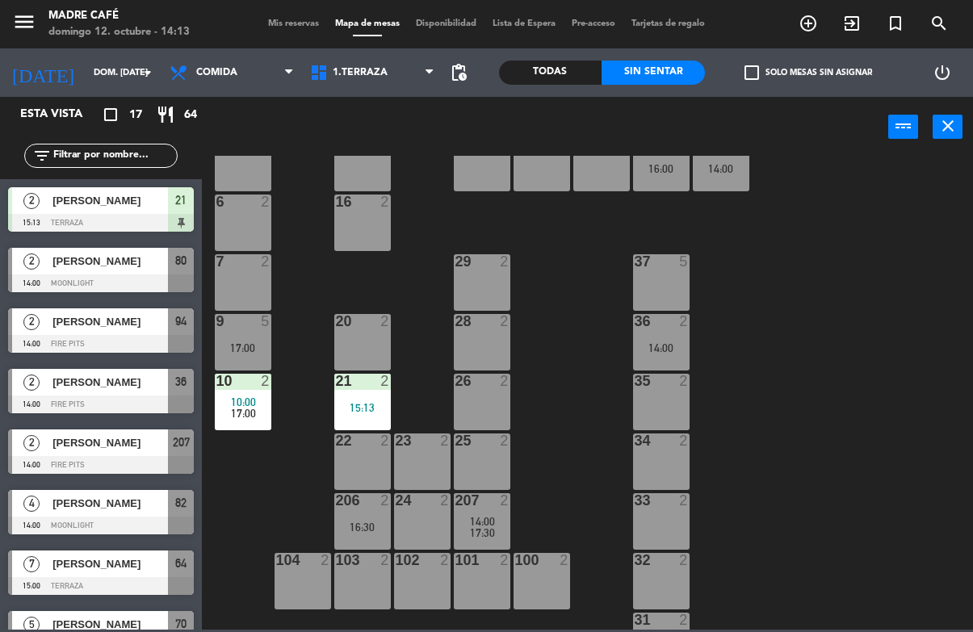
click at [150, 271] on div "[PERSON_NAME]" at bounding box center [109, 261] width 117 height 27
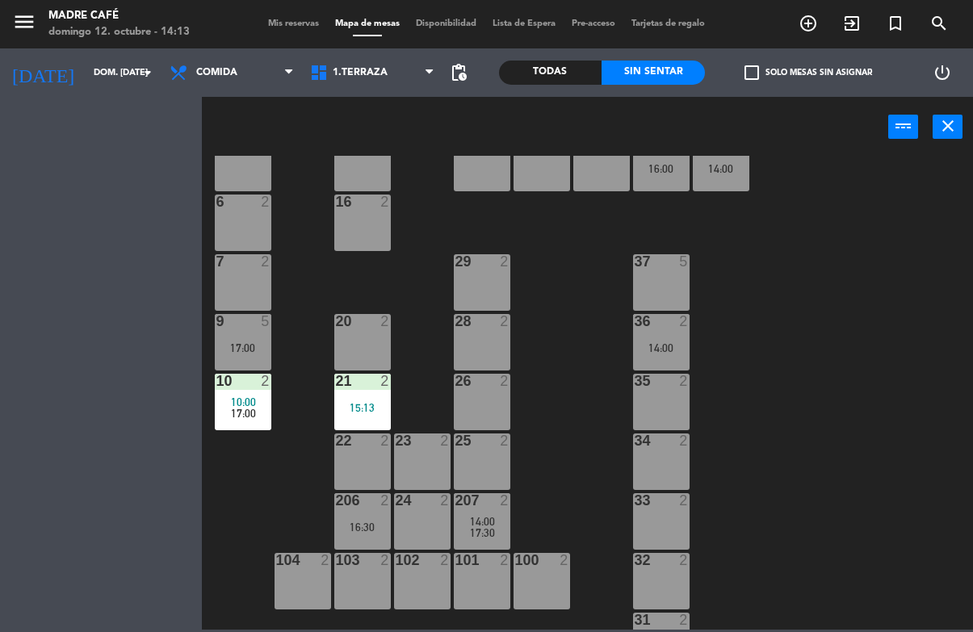
scroll to position [0, 0]
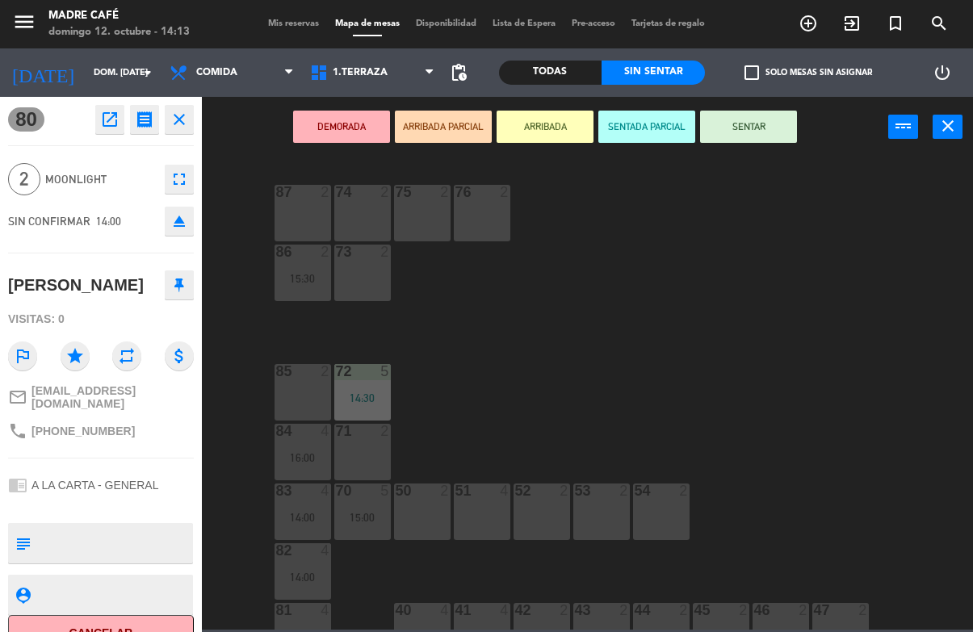
click at [156, 625] on button "Cancelar" at bounding box center [101, 633] width 186 height 36
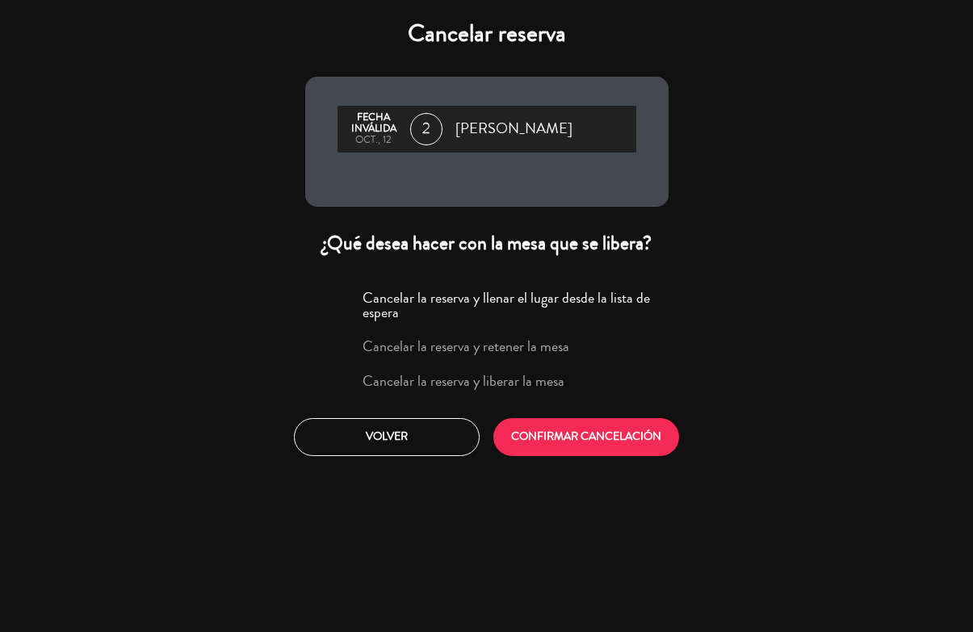
click at [471, 387] on label "Cancelar la reserva y liberar la mesa" at bounding box center [464, 381] width 202 height 15
click at [545, 436] on button "CONFIRMAR CANCELACIÓN" at bounding box center [586, 437] width 186 height 38
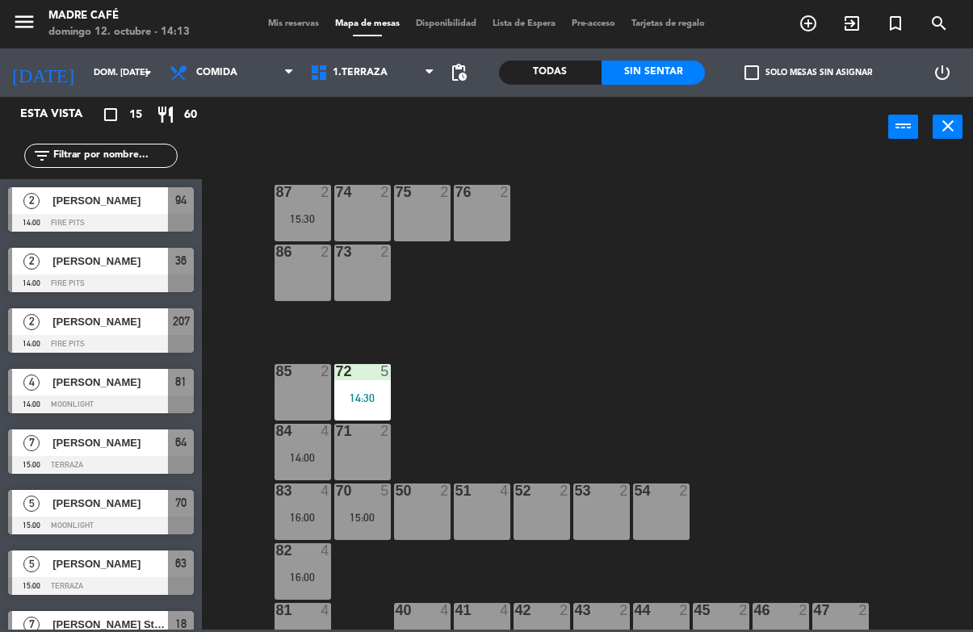
click at [150, 203] on span "[PERSON_NAME]" at bounding box center [109, 200] width 115 height 17
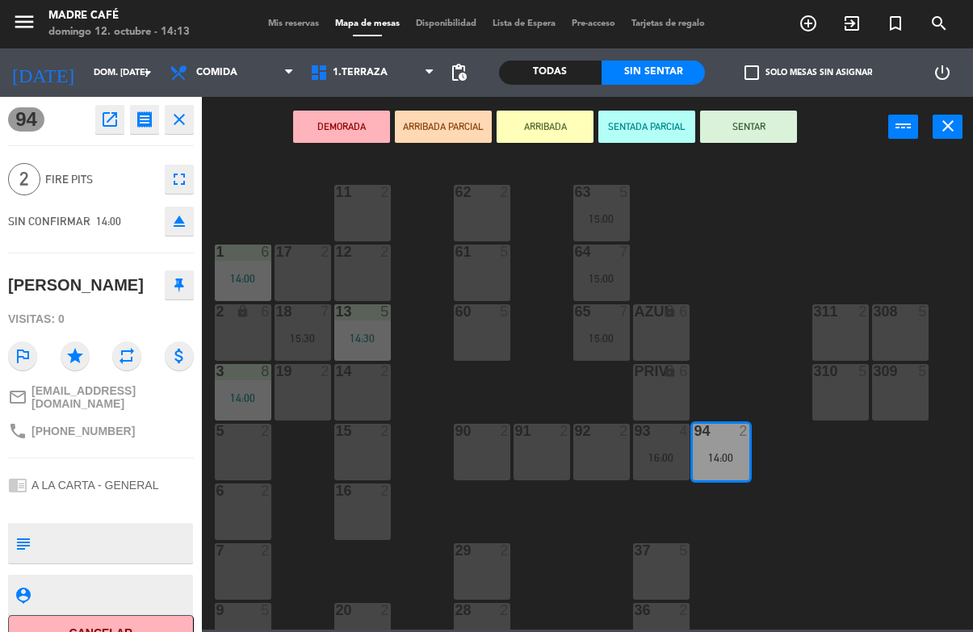
click at [152, 626] on button "Cancelar" at bounding box center [101, 633] width 186 height 36
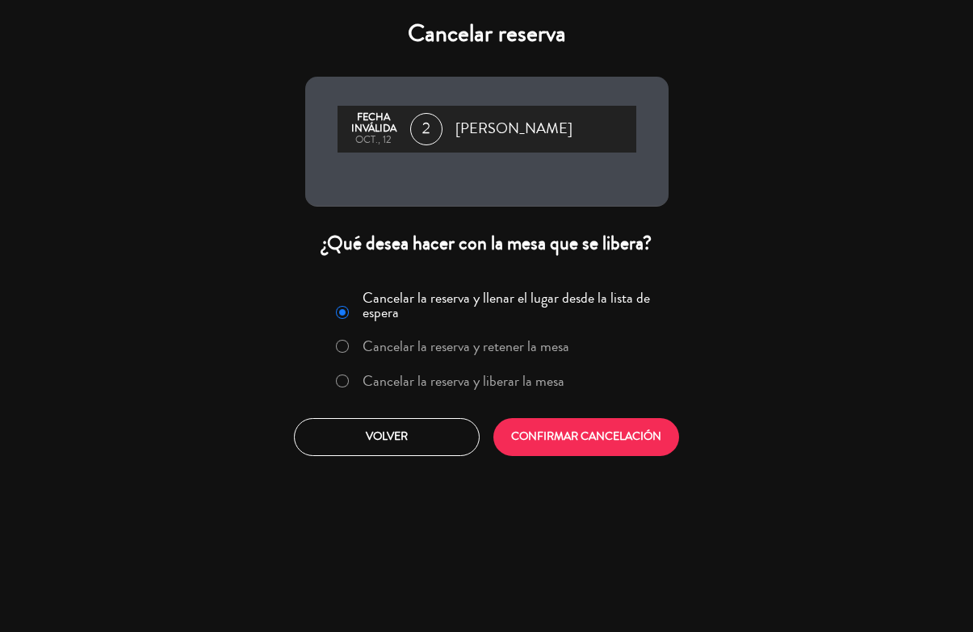
click at [427, 383] on label "Cancelar la reserva y liberar la mesa" at bounding box center [464, 381] width 202 height 15
click at [543, 456] on button "CONFIRMAR CANCELACIÓN" at bounding box center [586, 437] width 186 height 38
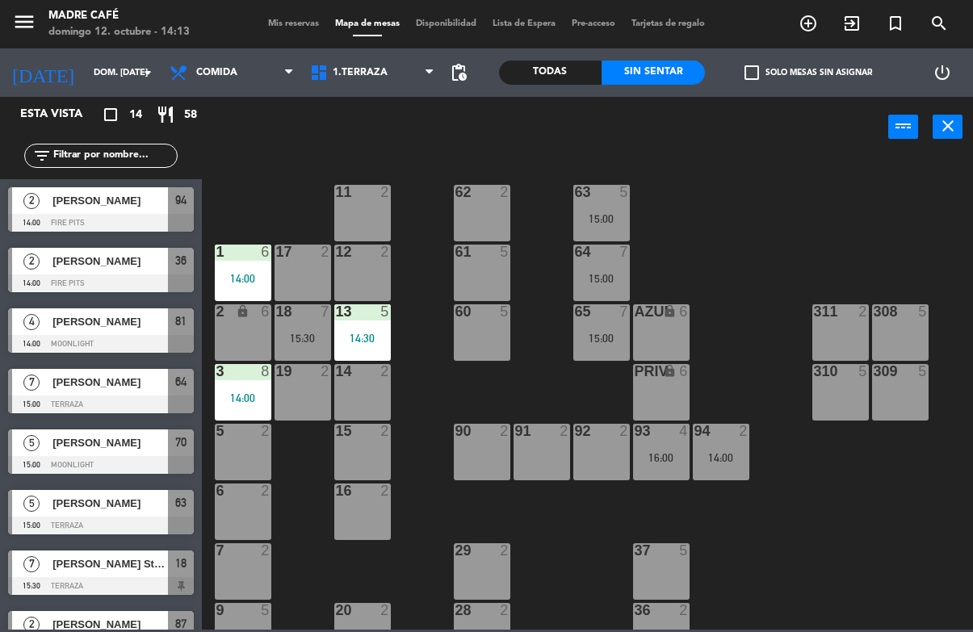
click at [166, 203] on span "[PERSON_NAME]" at bounding box center [109, 200] width 115 height 17
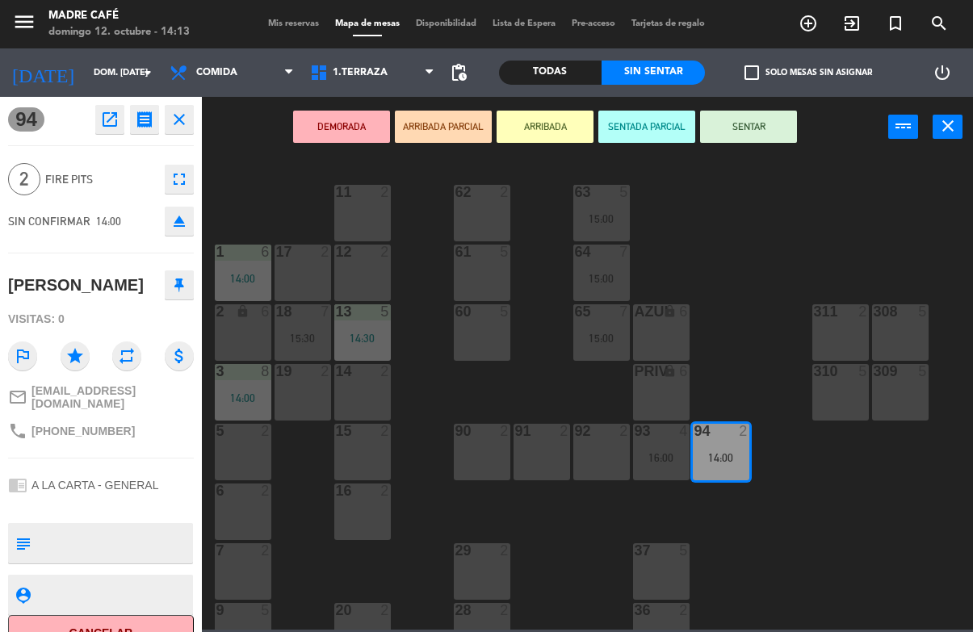
click at [165, 626] on button "Cancelar" at bounding box center [101, 633] width 186 height 36
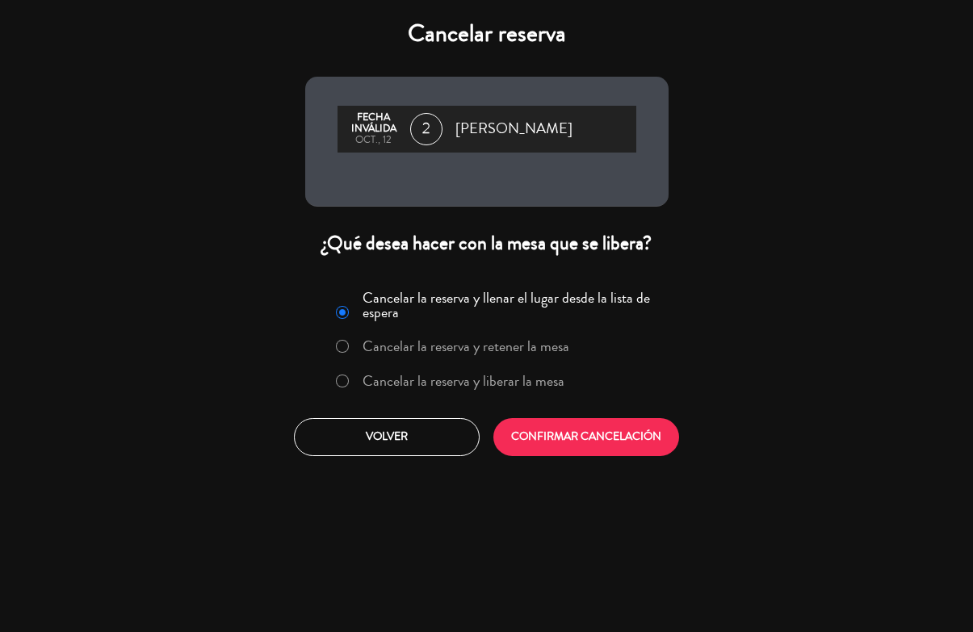
click at [475, 396] on label "Cancelar la reserva y liberar la mesa" at bounding box center [450, 381] width 245 height 29
click at [535, 444] on button "CONFIRMAR CANCELACIÓN" at bounding box center [586, 437] width 186 height 38
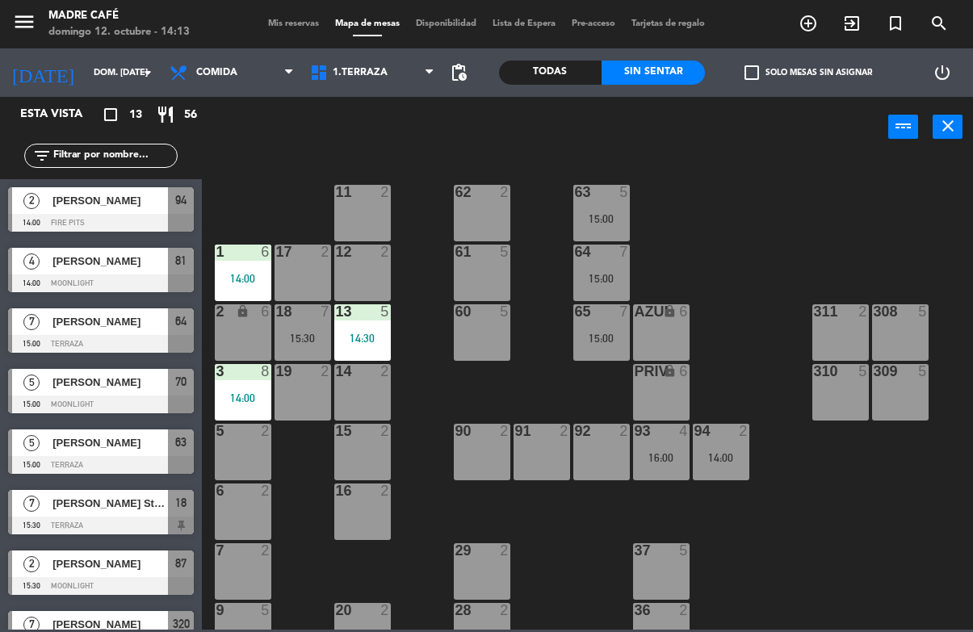
click at [152, 200] on span "[PERSON_NAME]" at bounding box center [109, 200] width 115 height 17
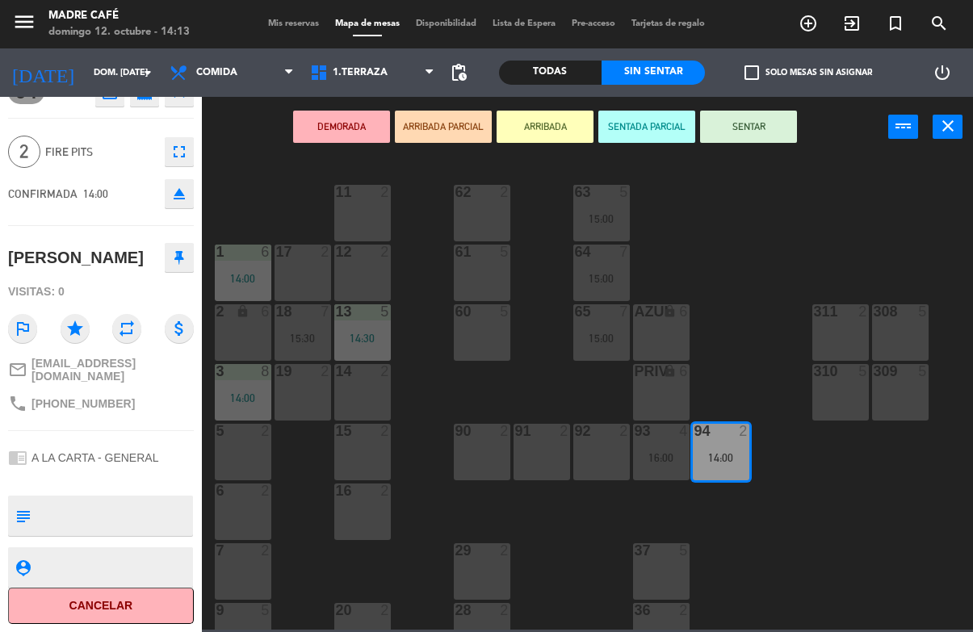
scroll to position [43, 0]
click at [154, 594] on button "Cancelar" at bounding box center [101, 606] width 186 height 36
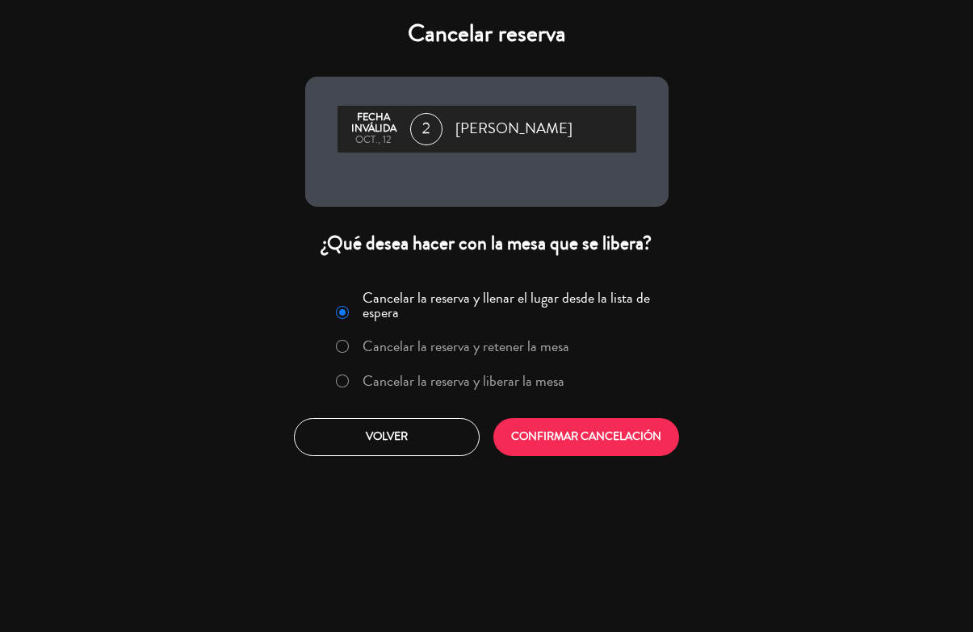
click at [438, 354] on label "Cancelar la reserva y retener la mesa" at bounding box center [466, 346] width 207 height 15
click at [454, 396] on label "Cancelar la reserva y liberar la mesa" at bounding box center [450, 381] width 245 height 29
click at [535, 445] on button "CONFIRMAR CANCELACIÓN" at bounding box center [586, 437] width 186 height 38
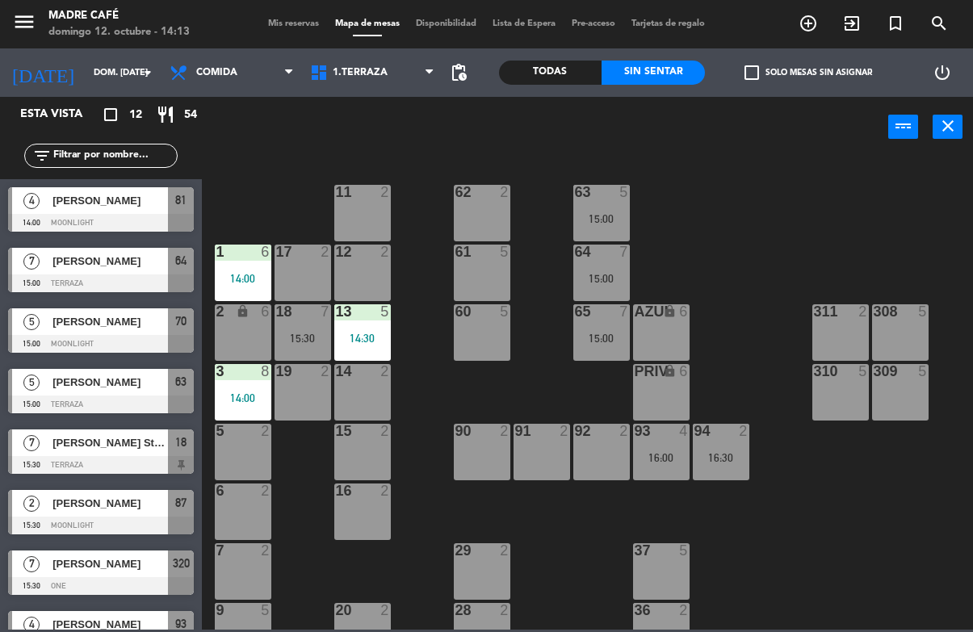
click at [154, 203] on span "[PERSON_NAME]" at bounding box center [109, 200] width 115 height 17
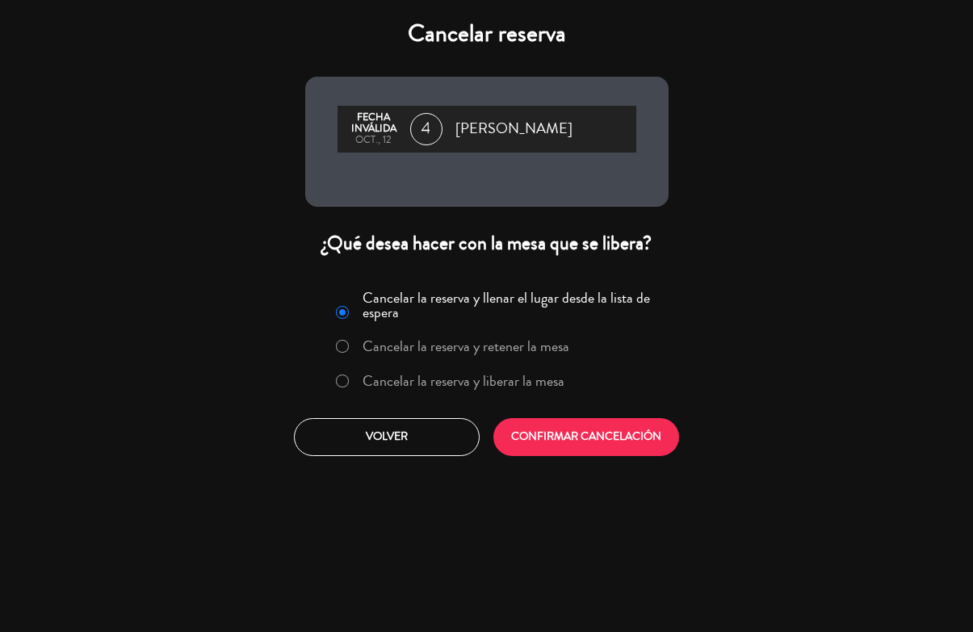
click at [470, 396] on label "Cancelar la reserva y liberar la mesa" at bounding box center [450, 381] width 245 height 29
click at [569, 444] on button "CONFIRMAR CANCELACIÓN" at bounding box center [586, 437] width 186 height 38
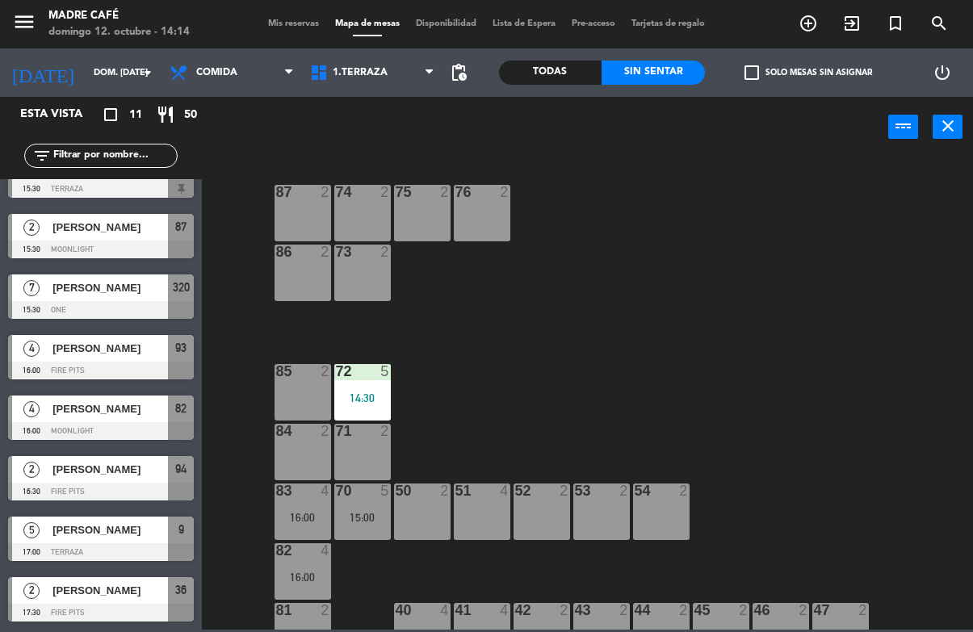
scroll to position [216, 0]
